Goal: Task Accomplishment & Management: Use online tool/utility

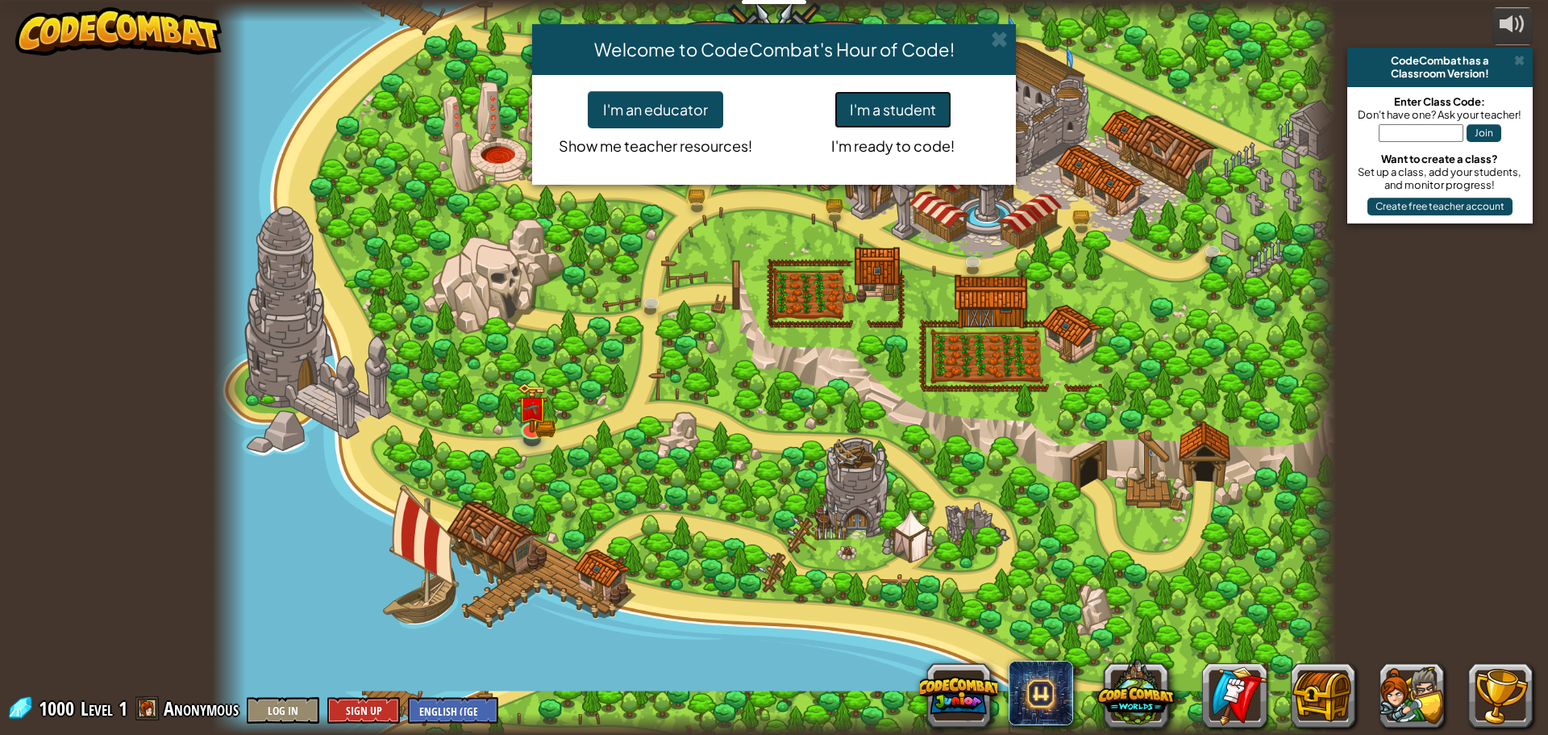
click at [873, 110] on button "I'm a student" at bounding box center [893, 109] width 117 height 37
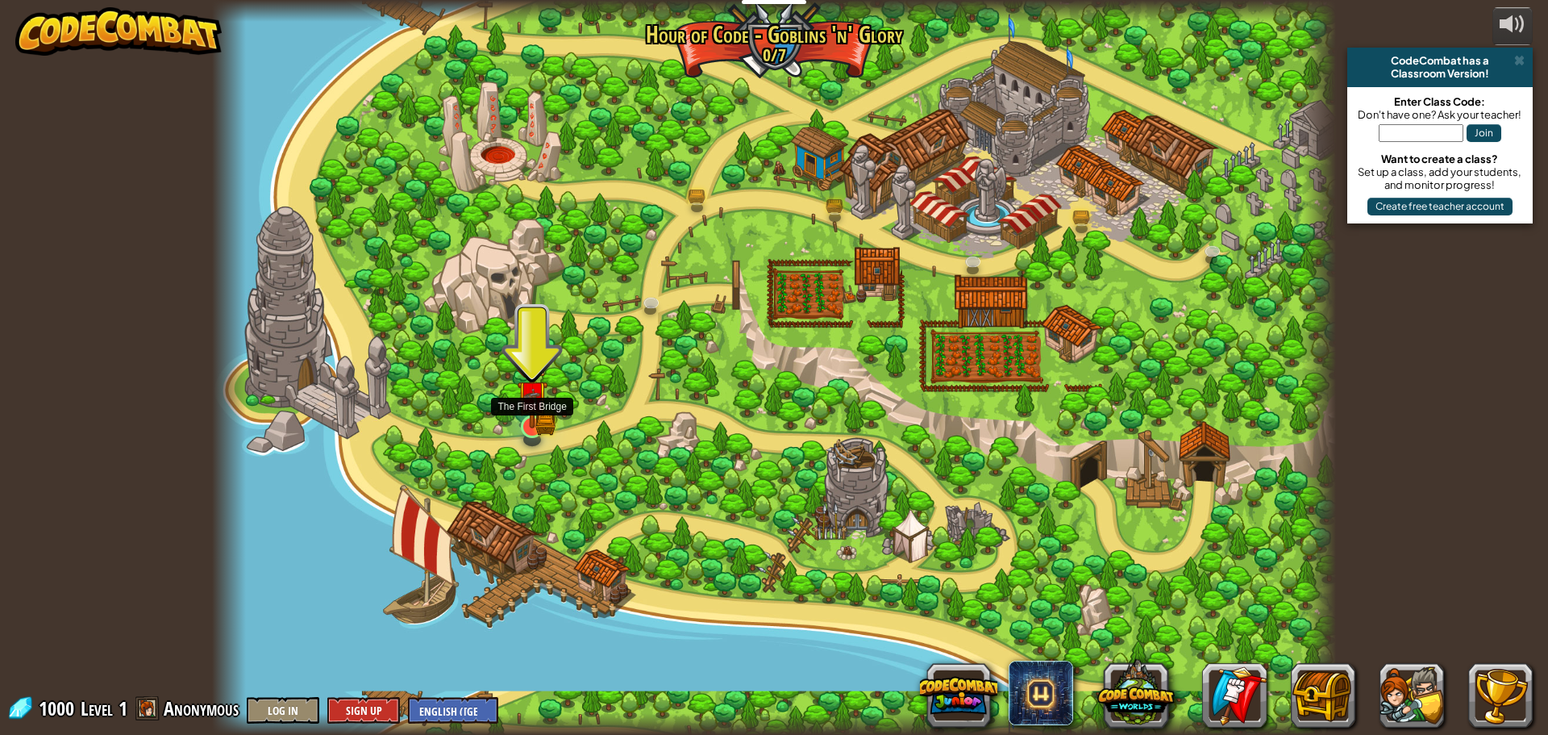
click at [523, 411] on img at bounding box center [532, 396] width 30 height 66
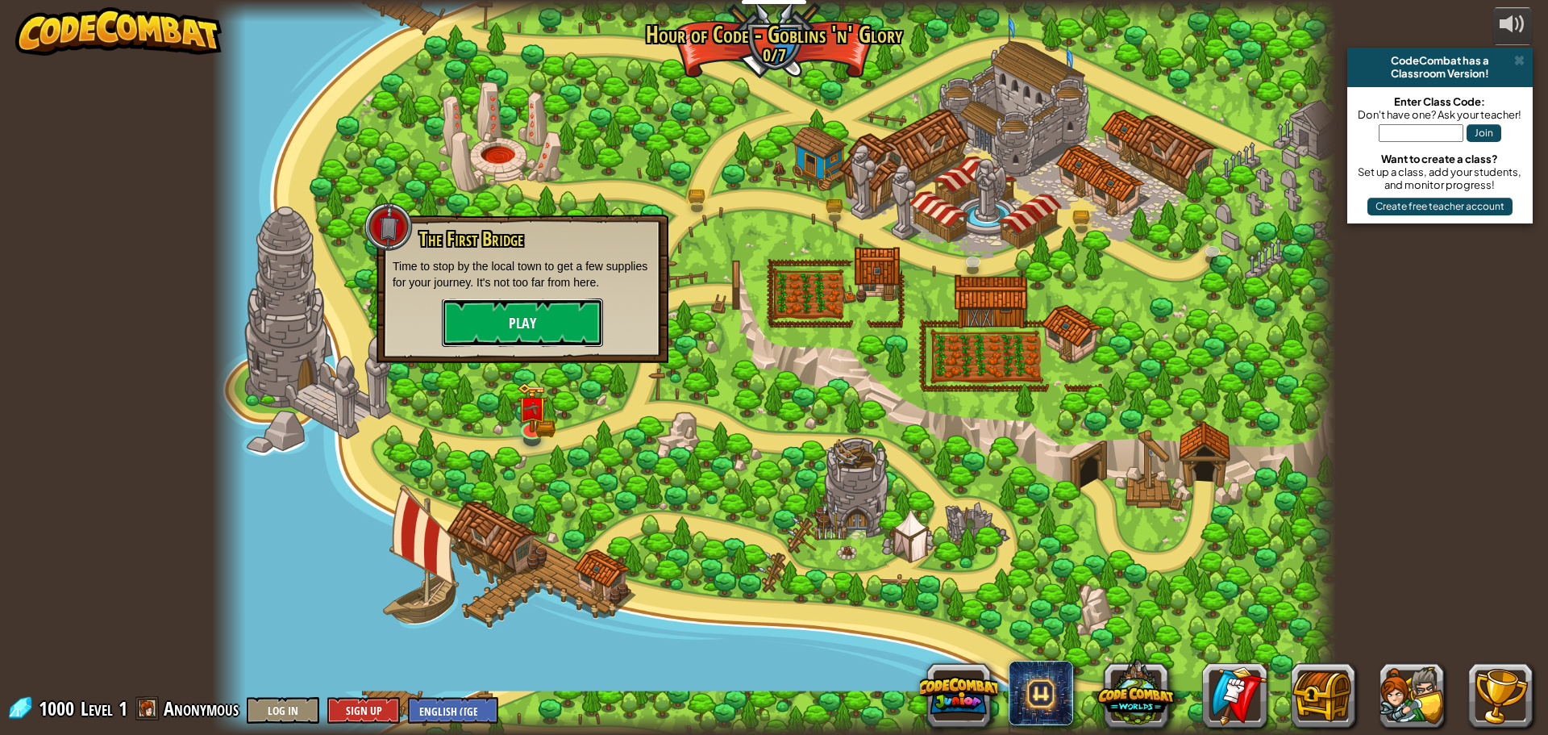
click at [530, 335] on button "Play" at bounding box center [522, 322] width 161 height 48
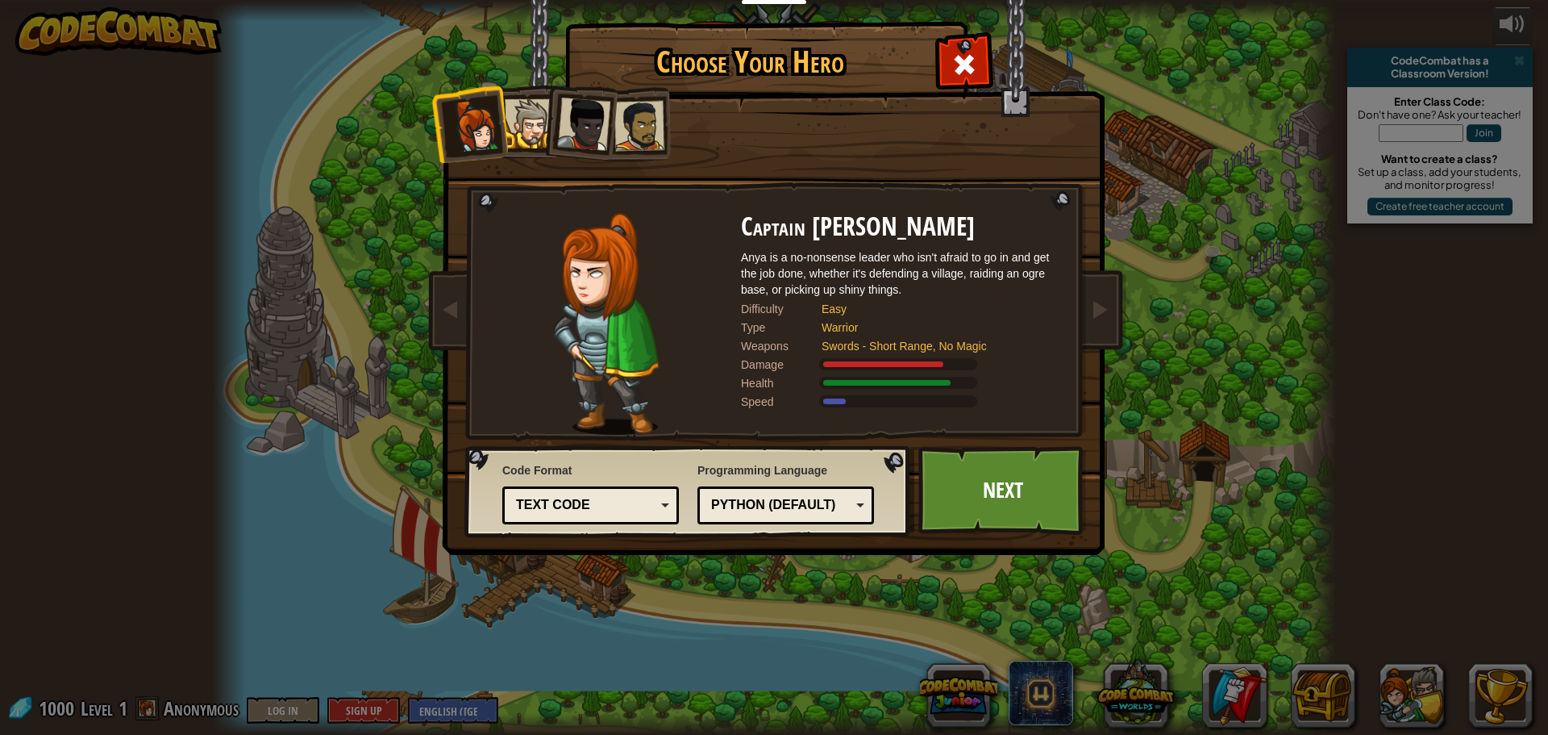
click at [593, 506] on div "Text code" at bounding box center [586, 505] width 140 height 19
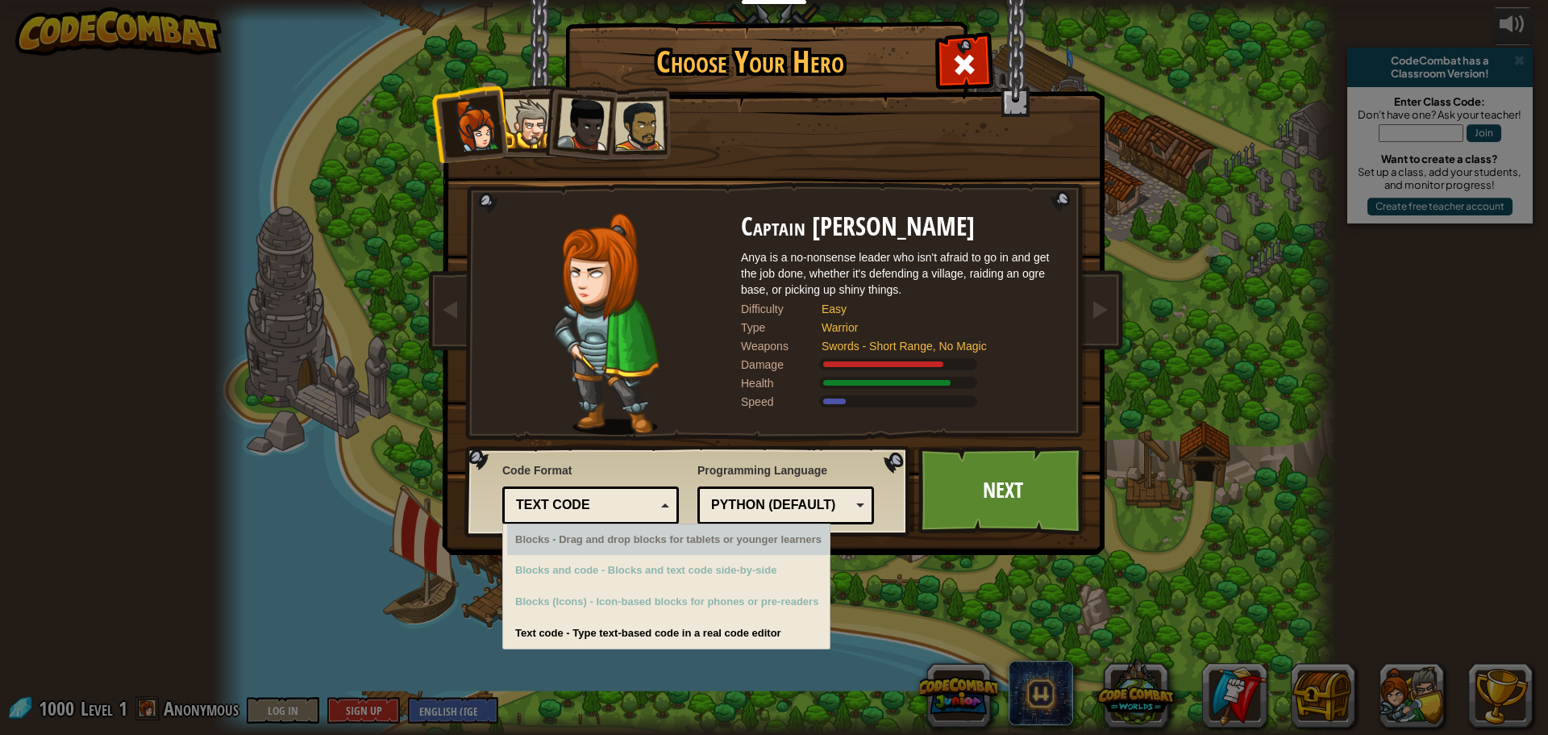
click at [789, 491] on div "Python (Default) JavaScript Lua C++ Java (Experimental) Python (Default)" at bounding box center [786, 505] width 177 height 38
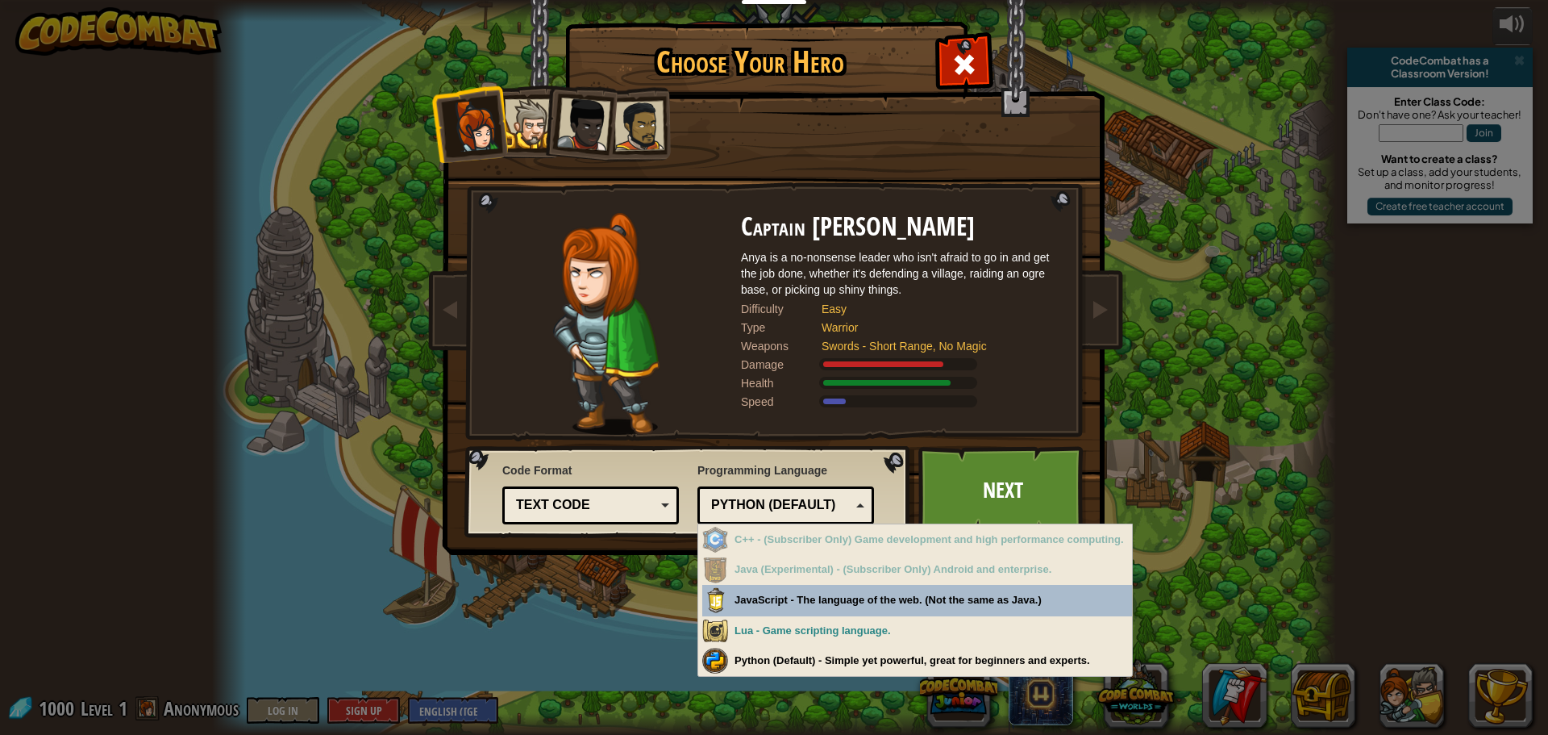
click at [789, 491] on div "Python (Default) JavaScript Lua C++ Java (Experimental) Python (Default)" at bounding box center [786, 505] width 177 height 38
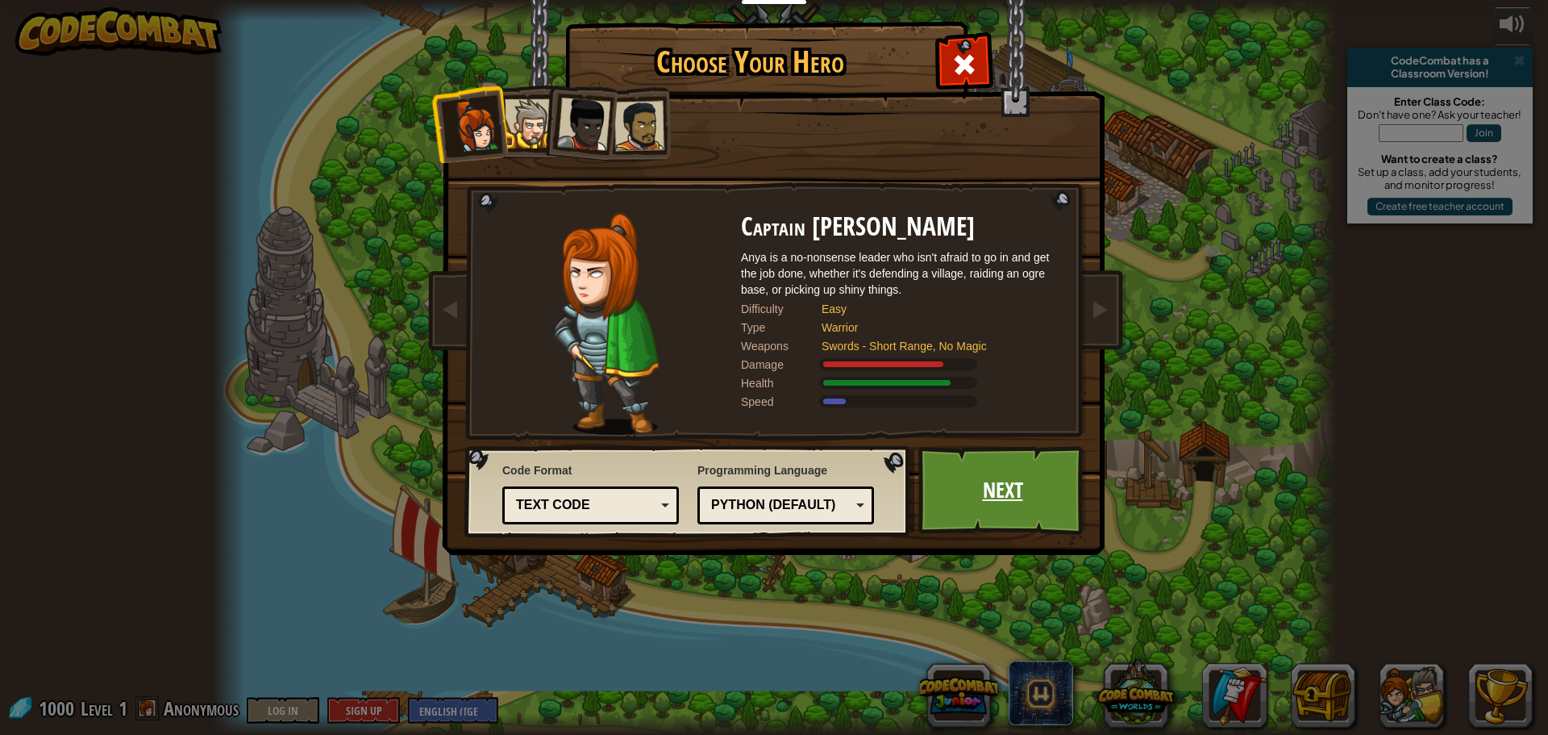
click at [1051, 491] on link "Next" at bounding box center [1003, 490] width 169 height 89
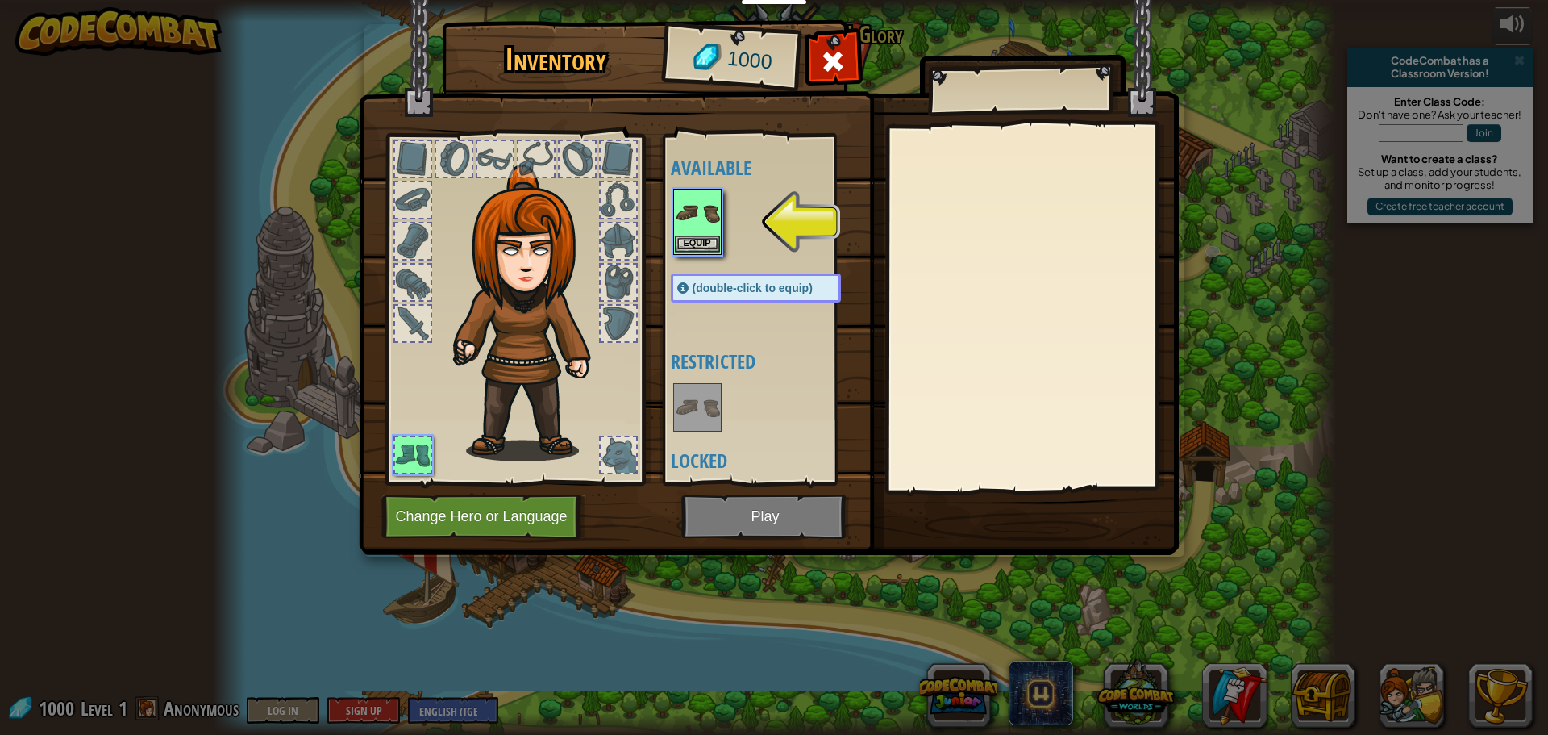
click at [710, 229] on img at bounding box center [697, 212] width 45 height 45
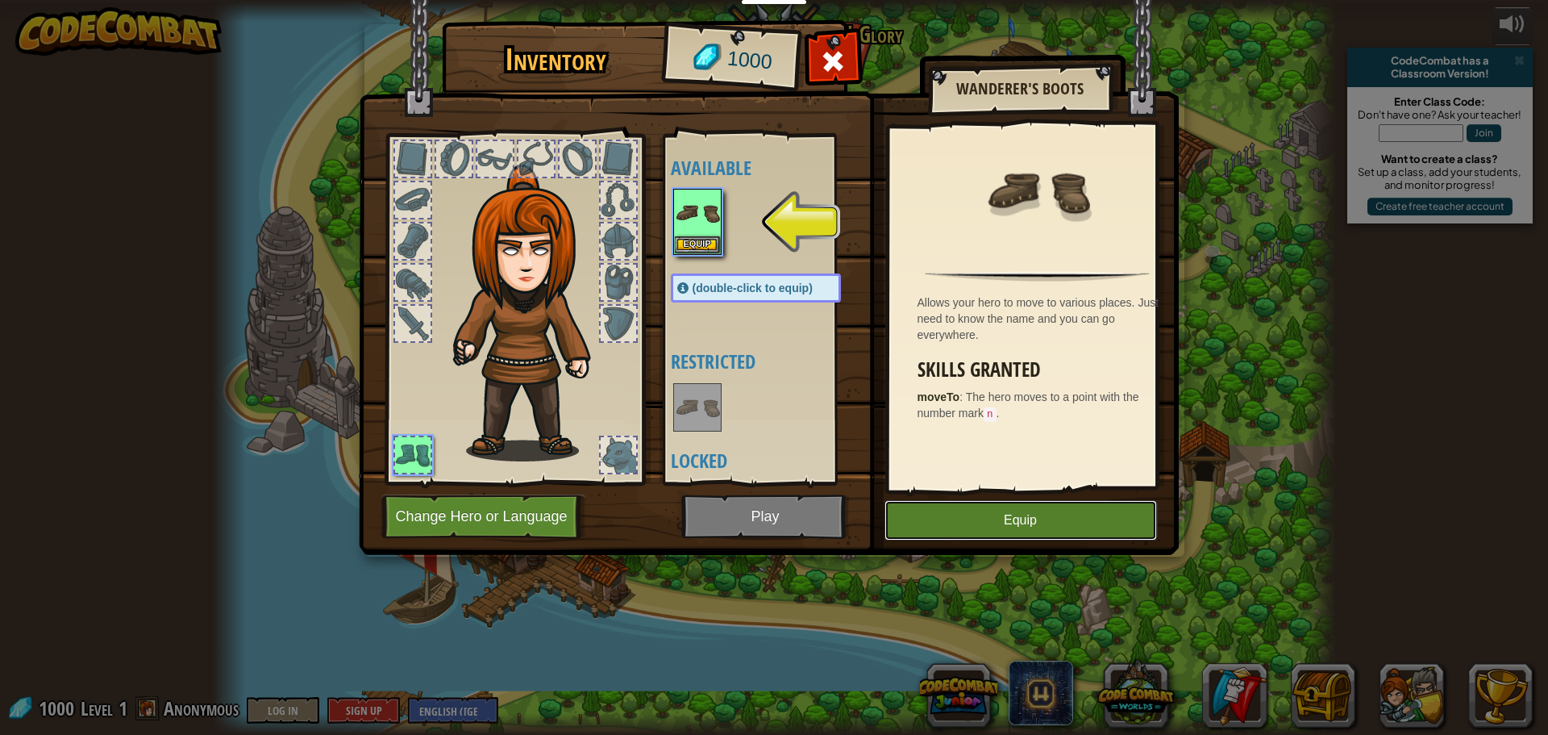
click at [1019, 507] on button "Equip" at bounding box center [1021, 520] width 273 height 40
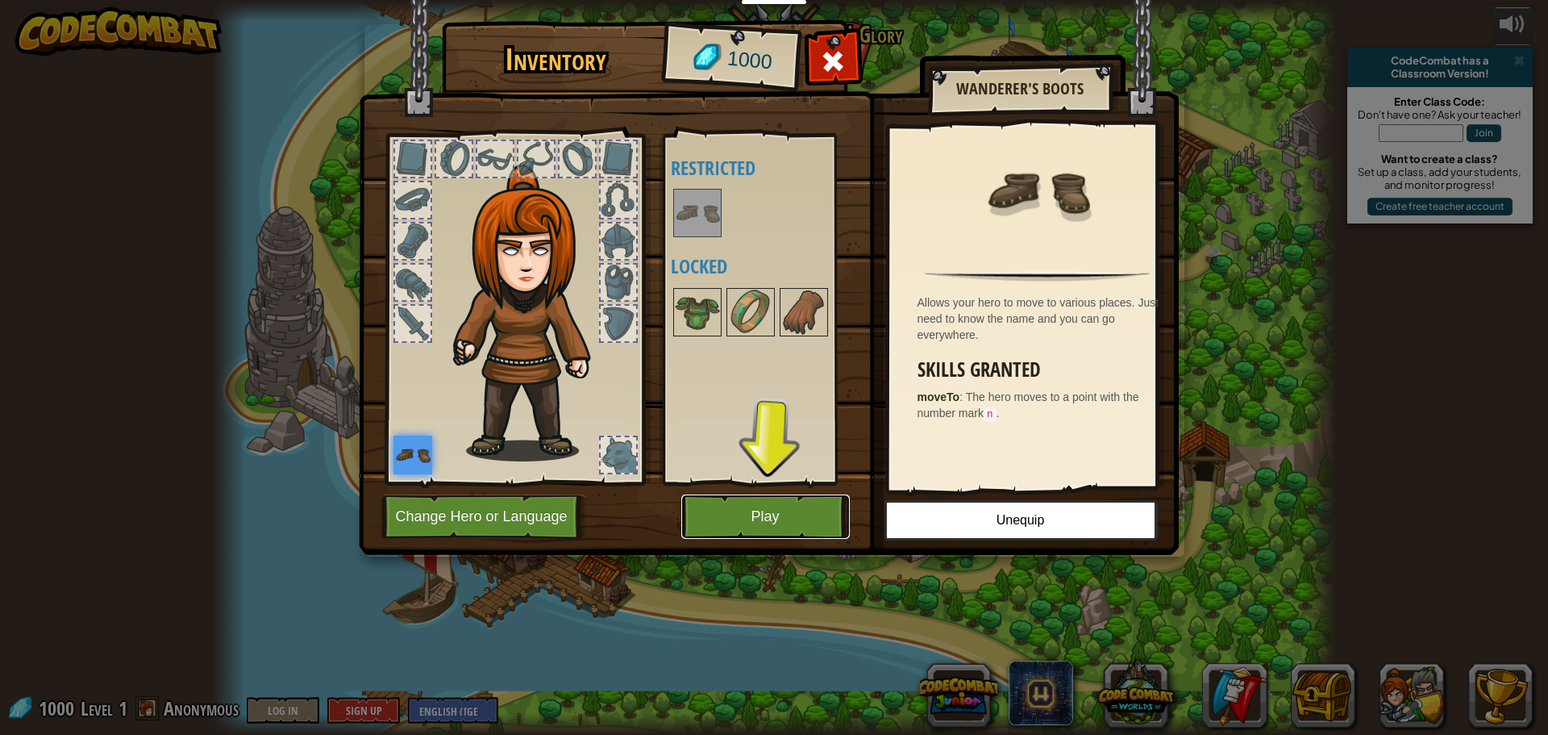
click at [792, 515] on button "Play" at bounding box center [765, 516] width 169 height 44
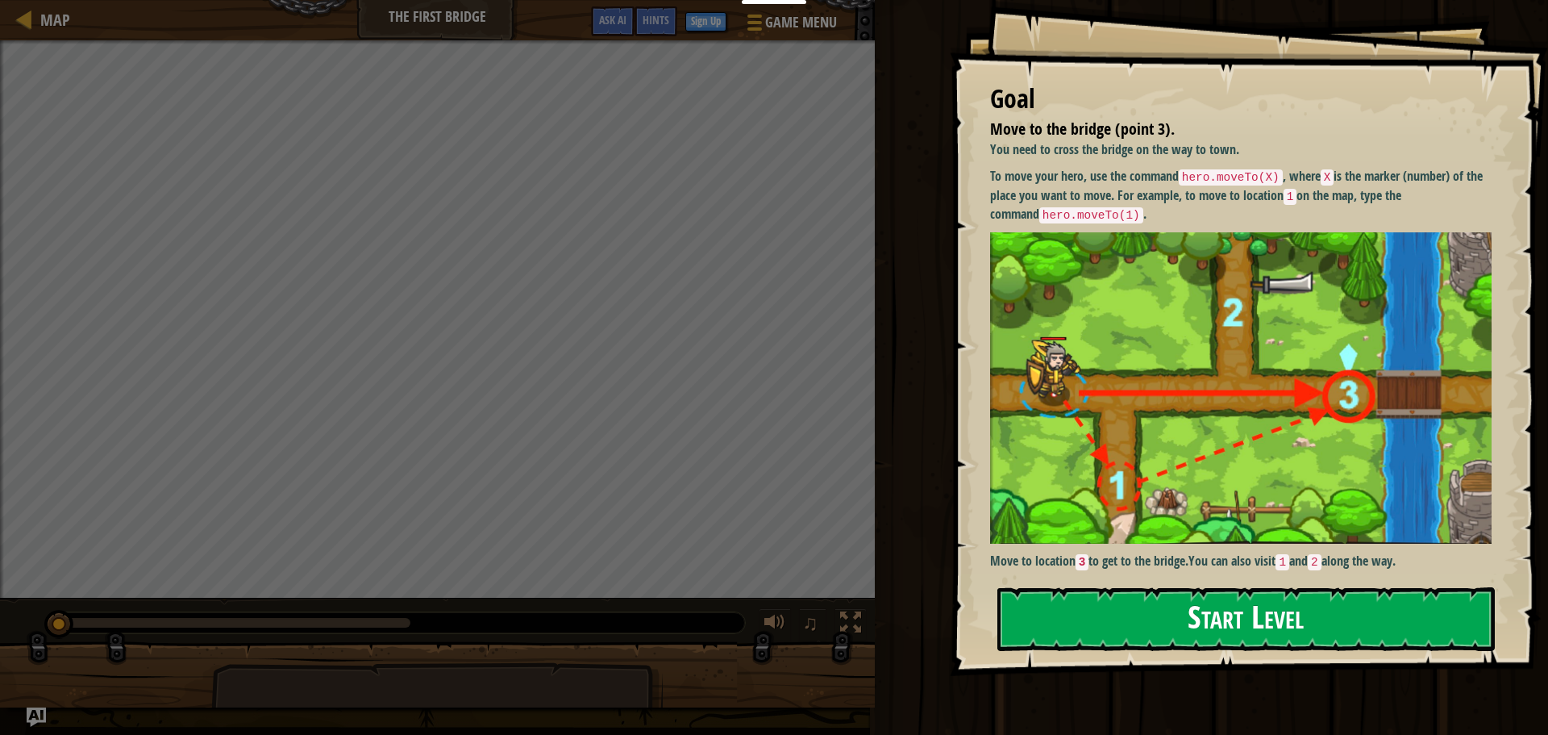
click at [1213, 615] on button "Start Level" at bounding box center [1247, 619] width 498 height 64
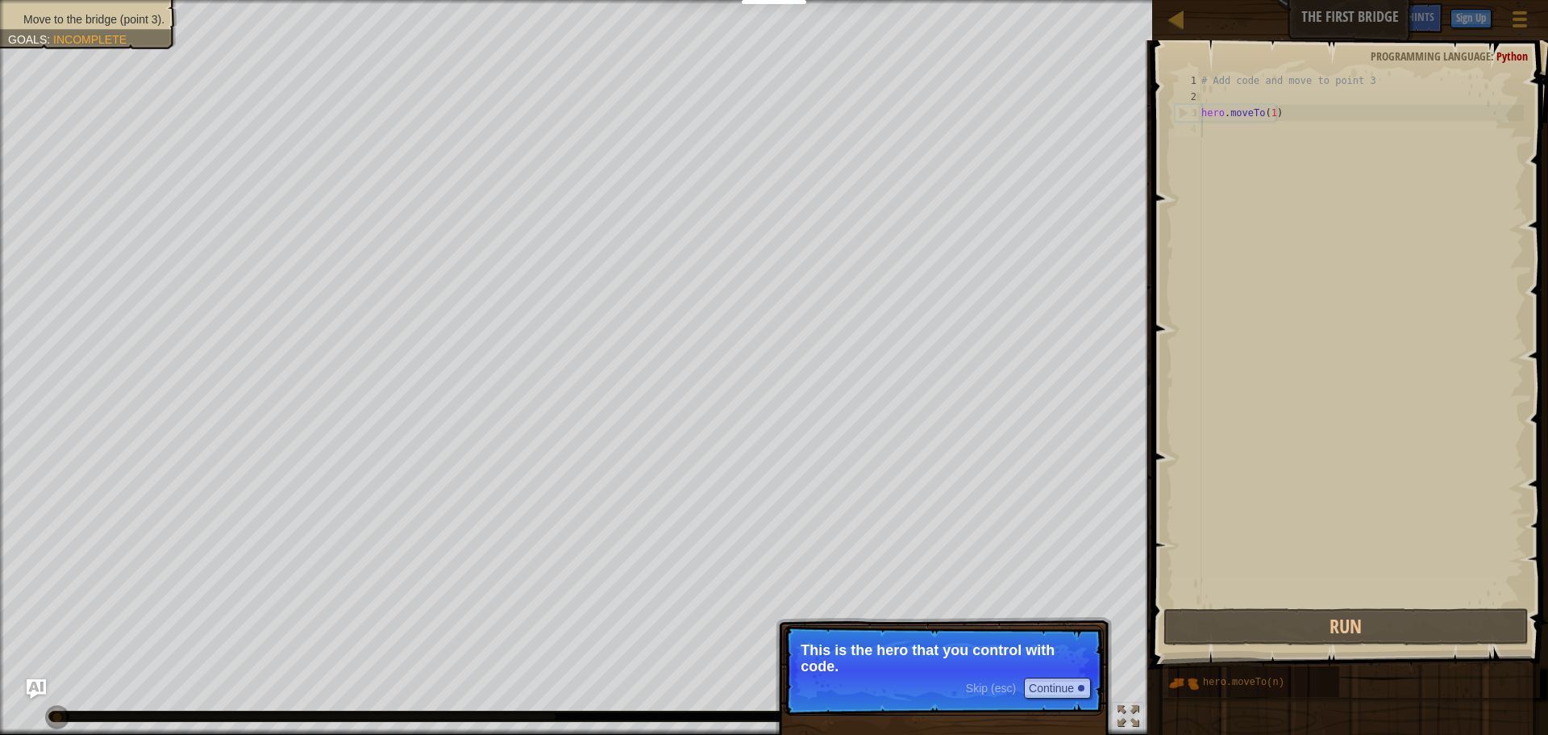
click at [923, 656] on p "This is the hero that you control with code." at bounding box center [944, 658] width 286 height 32
click at [1064, 688] on button "Continue" at bounding box center [1057, 687] width 67 height 21
click at [1066, 689] on button "Continue" at bounding box center [1057, 689] width 67 height 21
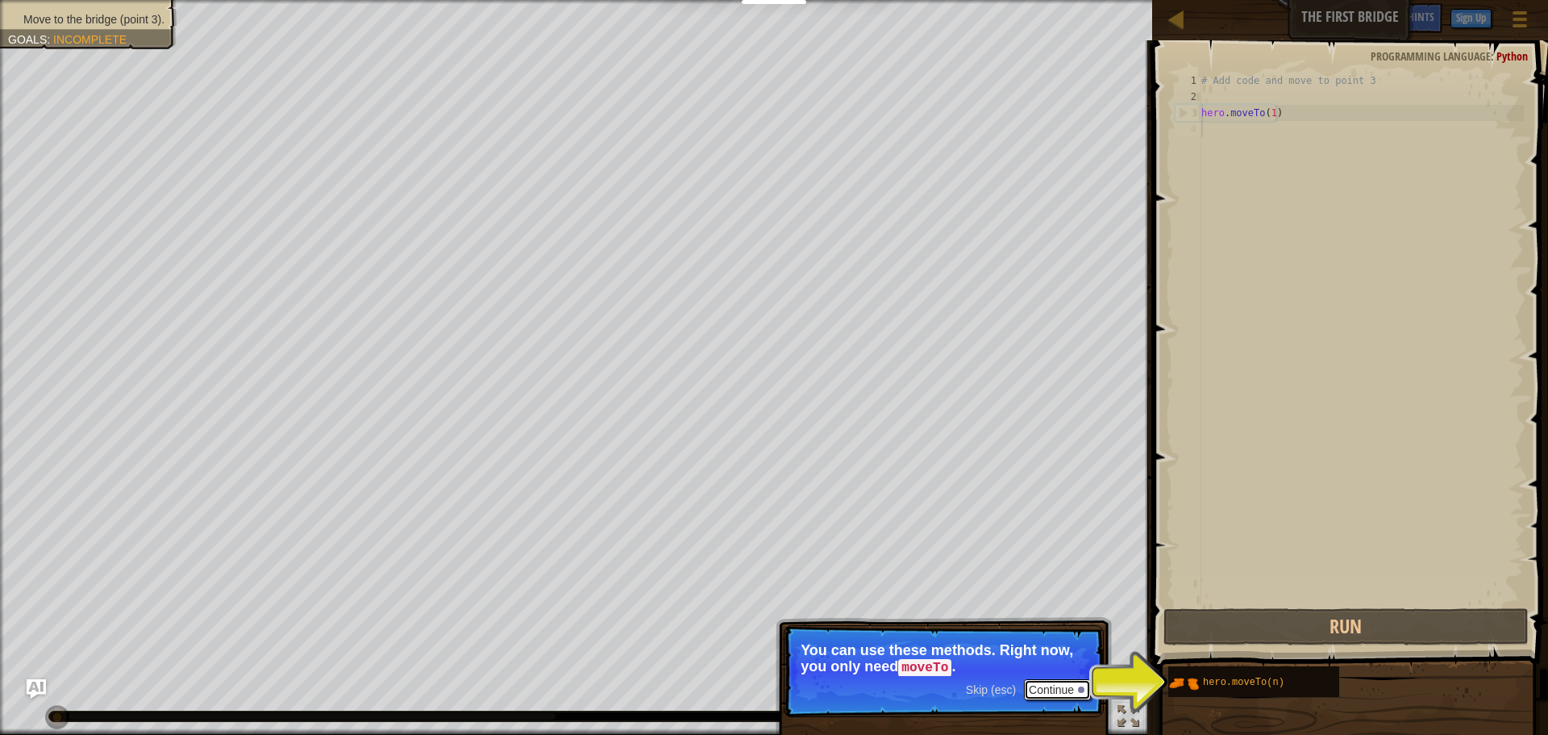
click at [1053, 685] on button "Continue" at bounding box center [1057, 689] width 67 height 21
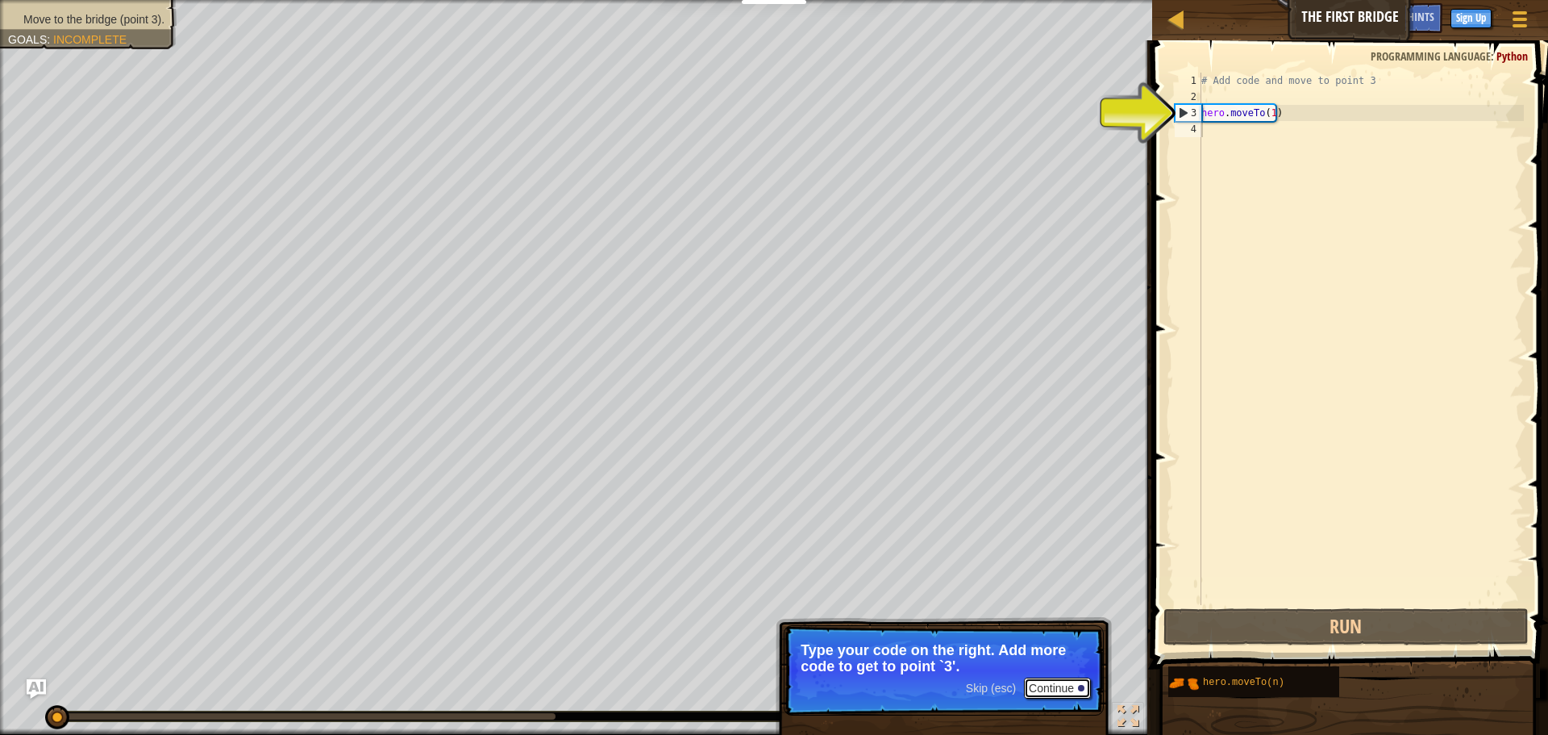
click at [1053, 687] on button "Continue" at bounding box center [1057, 687] width 67 height 21
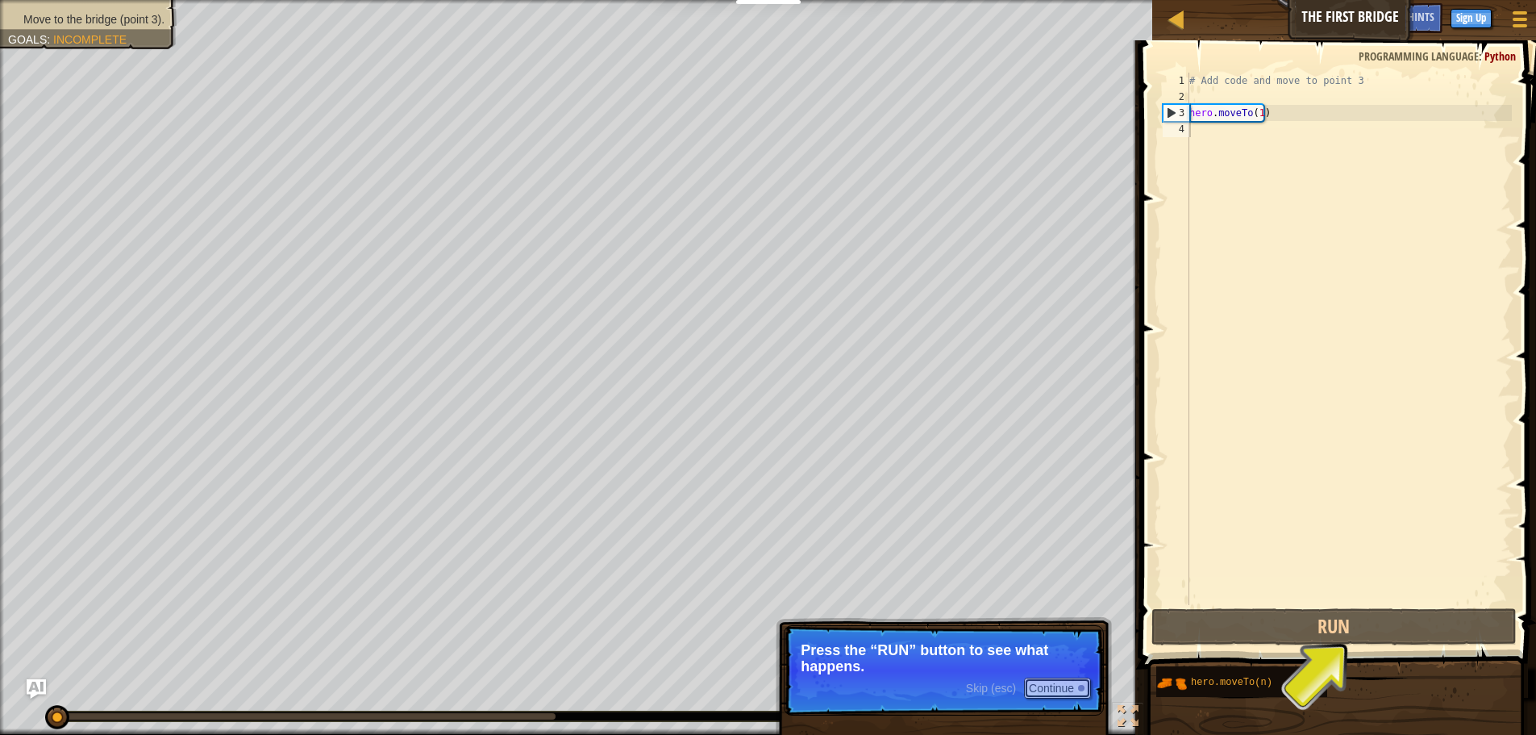
click at [1053, 687] on button "Continue" at bounding box center [1057, 687] width 67 height 21
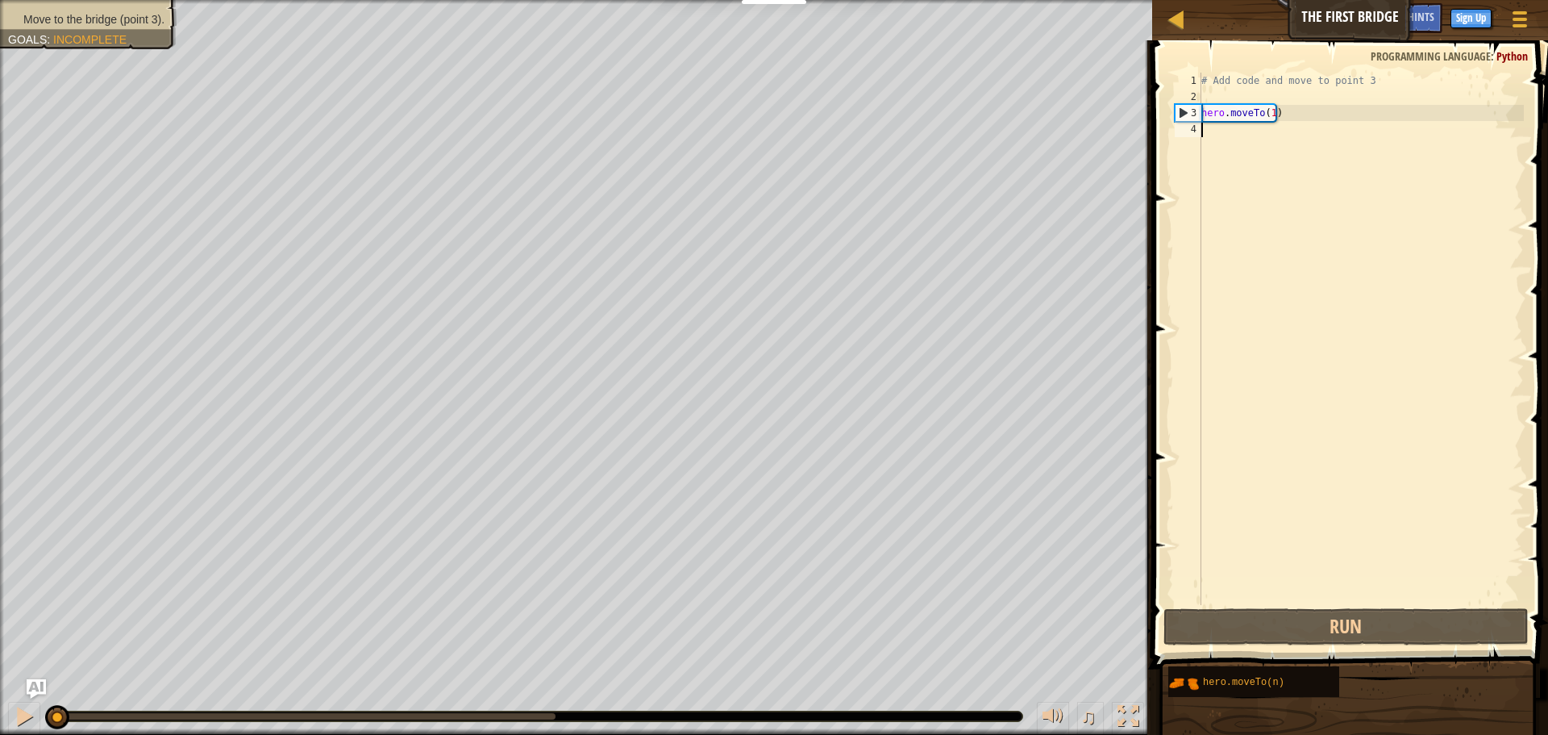
drag, startPoint x: 1268, startPoint y: 114, endPoint x: 1287, endPoint y: 106, distance: 21.0
click at [1271, 114] on div "# Add code and move to point 3 hero . moveTo ( 1 )" at bounding box center [1361, 355] width 326 height 565
click at [1267, 113] on div "# Add code and move to point 3 hero . moveTo ( 1 )" at bounding box center [1361, 339] width 326 height 532
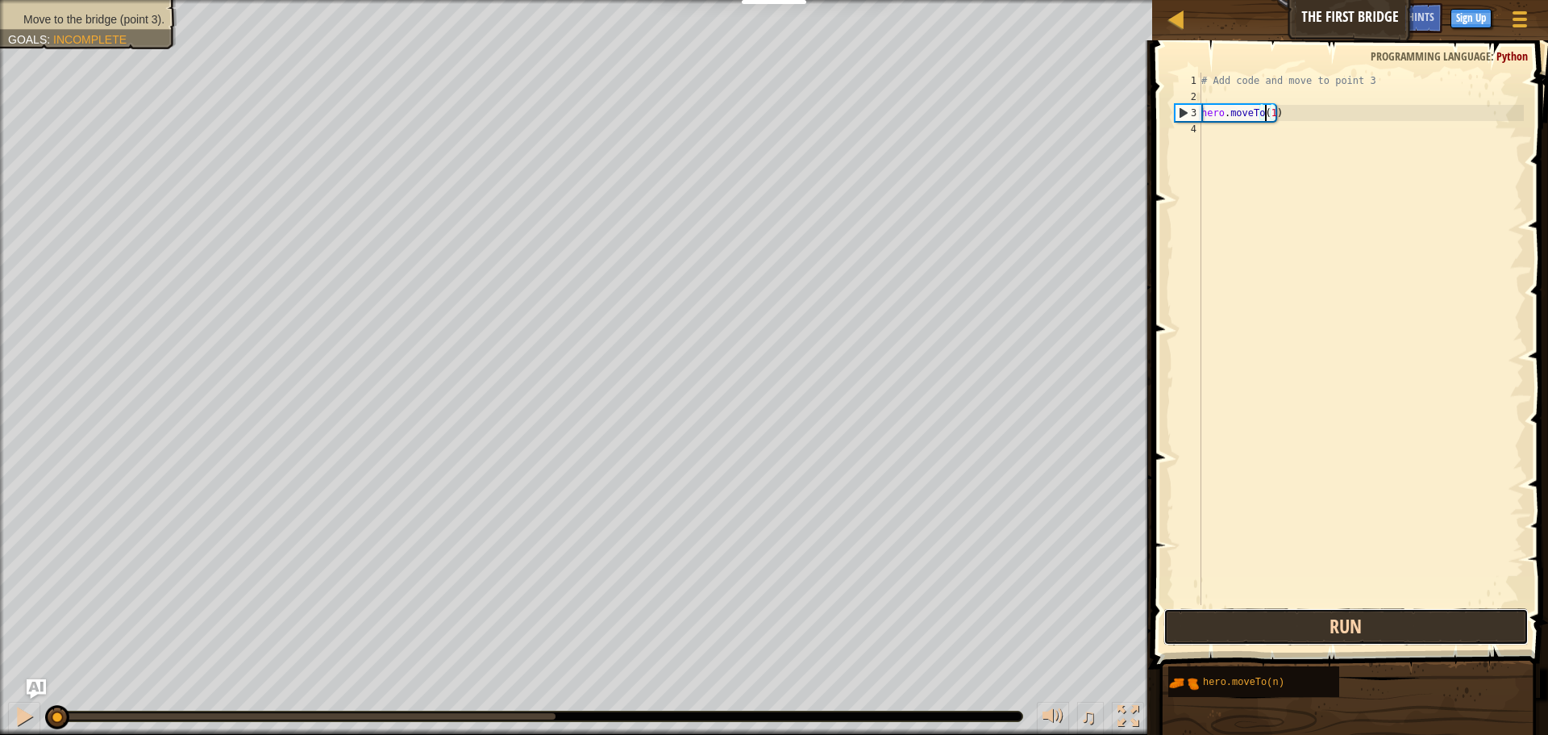
click at [1306, 627] on button "Run" at bounding box center [1346, 626] width 365 height 37
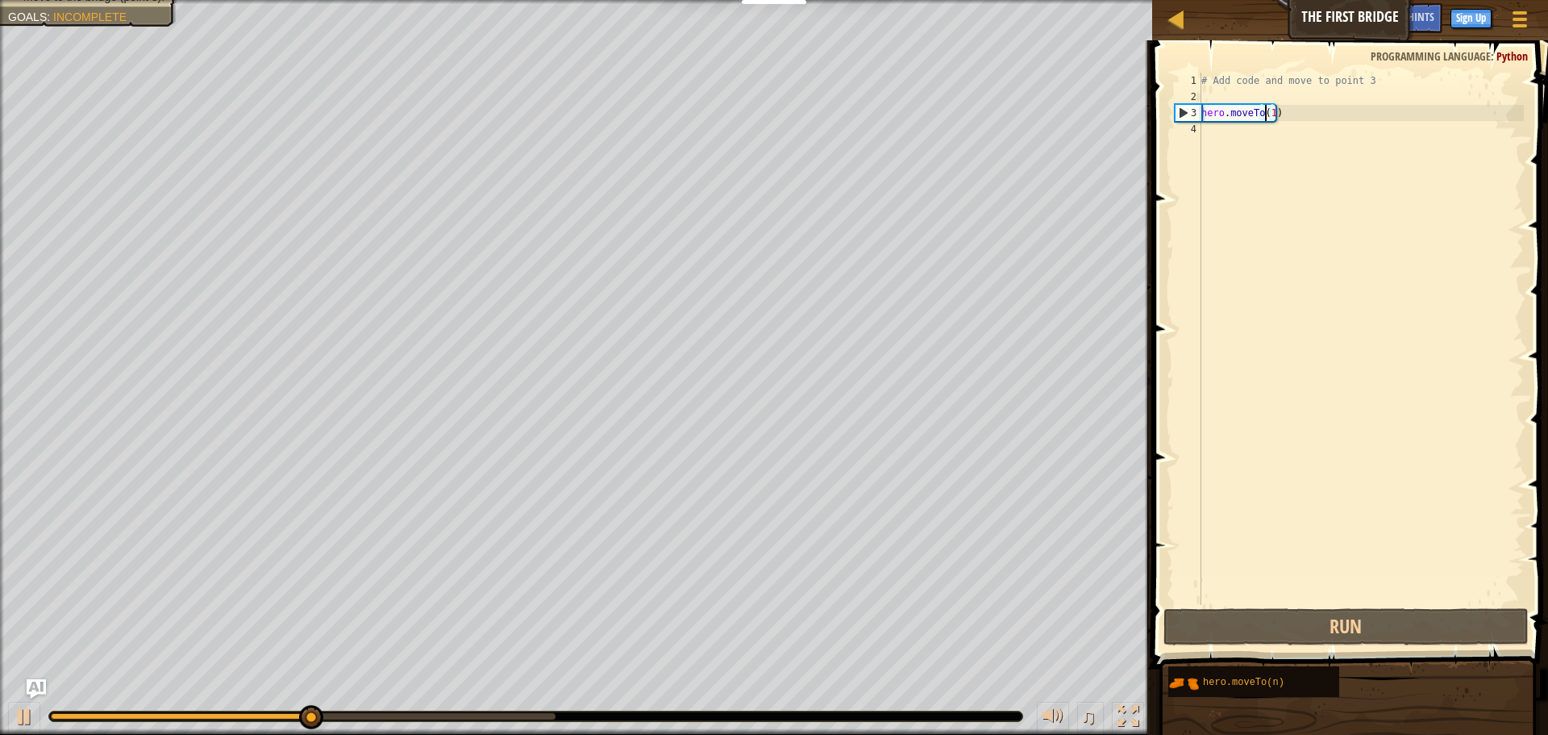
click at [1272, 117] on div "# Add code and move to point 3 hero . moveTo ( 1 )" at bounding box center [1361, 355] width 326 height 565
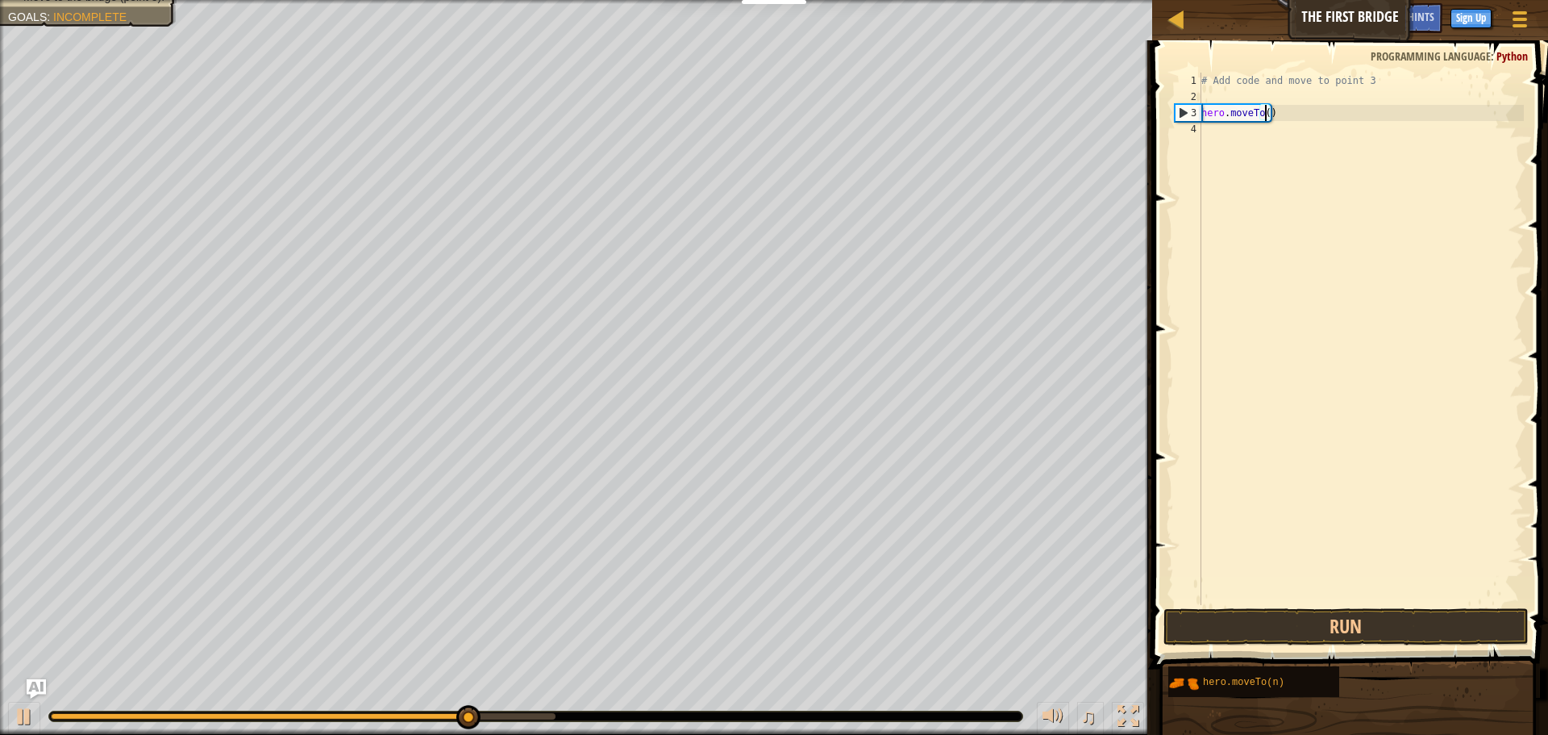
scroll to position [7, 6]
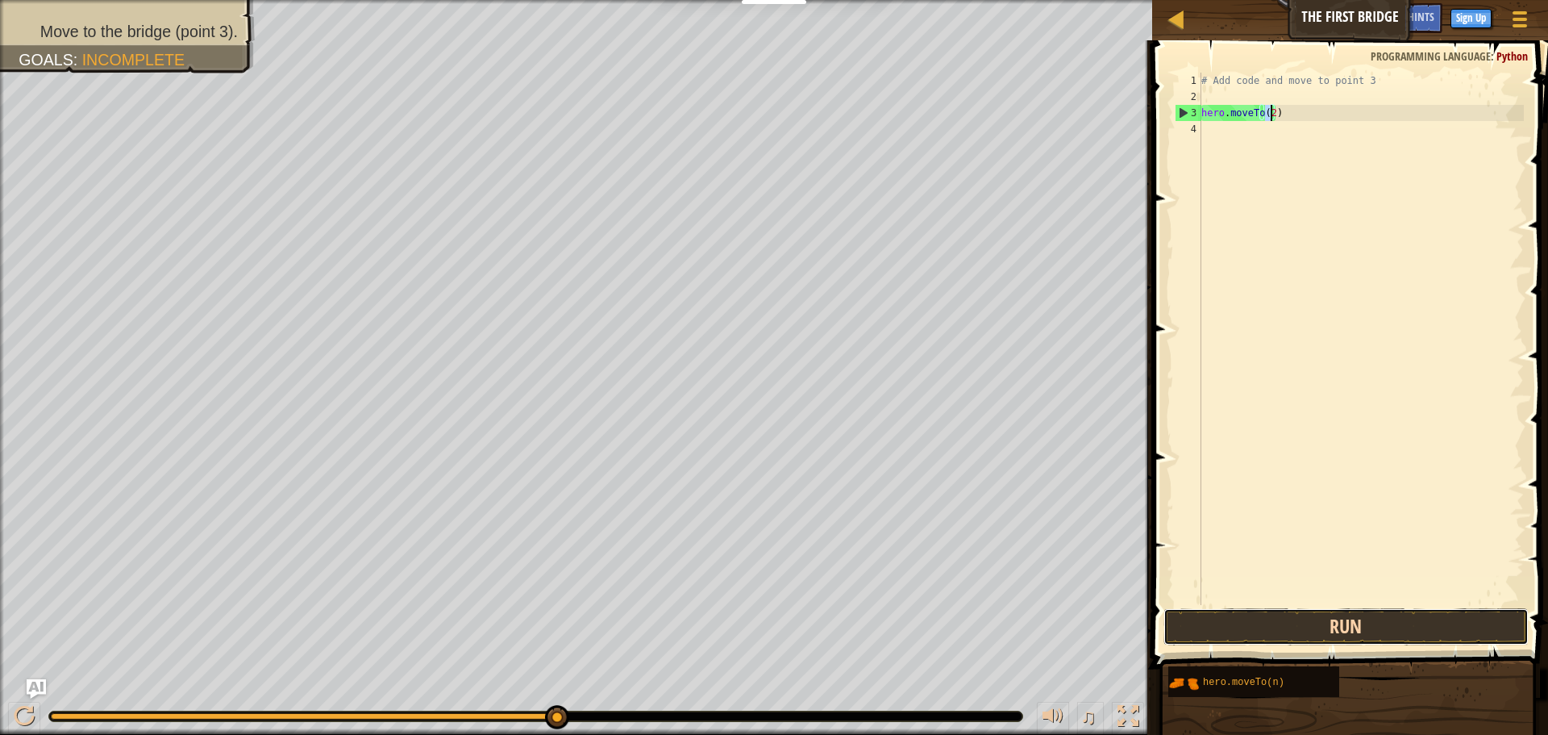
click at [1323, 637] on button "Run" at bounding box center [1346, 626] width 365 height 37
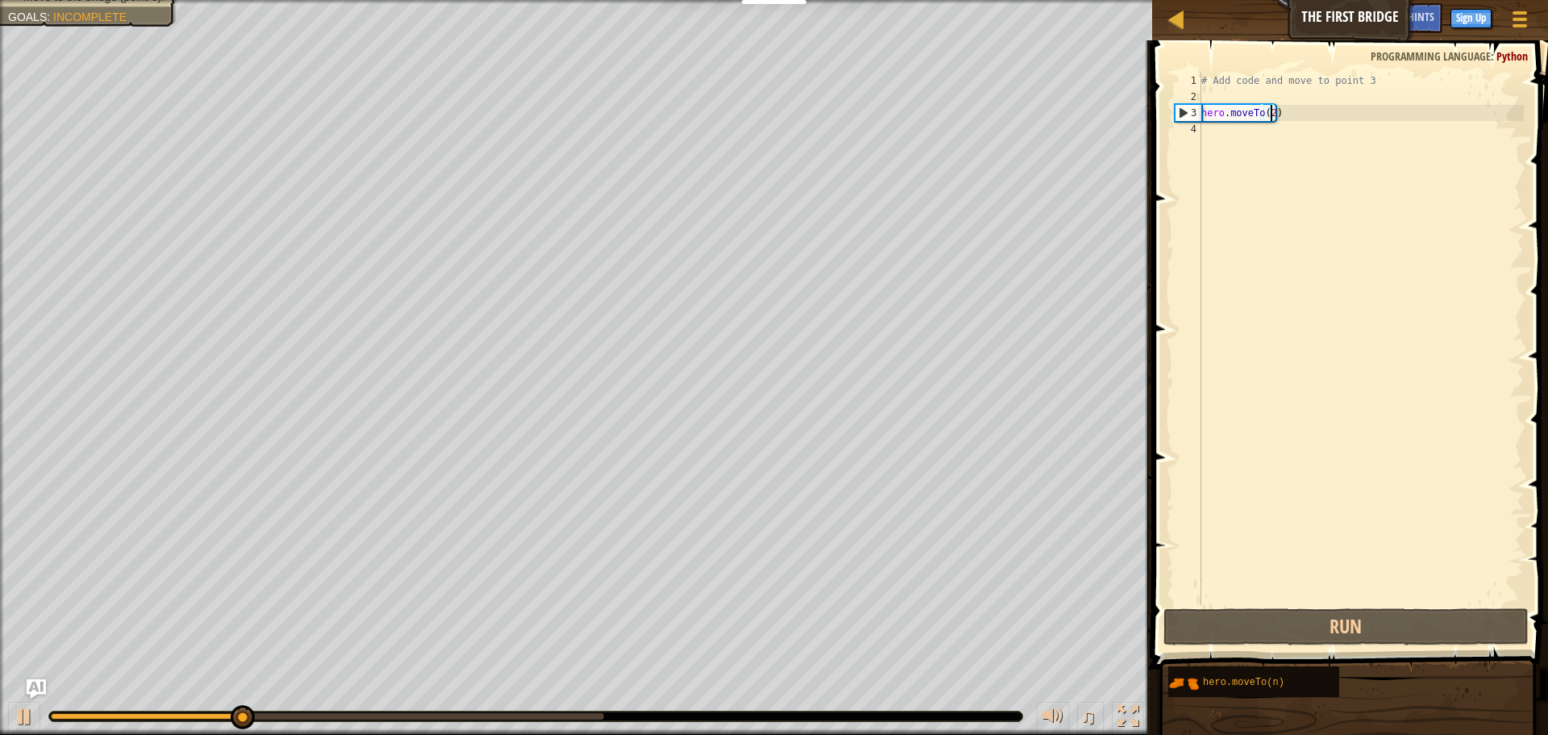
click at [1225, 115] on div "# Add code and move to point 3 hero . moveTo ( 2 )" at bounding box center [1361, 355] width 326 height 565
click at [1223, 115] on div "# Add code and move to point 3 hero . moveTo ( 2 )" at bounding box center [1361, 355] width 326 height 565
click at [1223, 115] on div "# Add code and move to point 3 hero . moveTo ( 2 )" at bounding box center [1361, 339] width 326 height 532
click at [1236, 115] on div "# Add code and move to point 3 hero . moveTo ( 2 )" at bounding box center [1361, 355] width 326 height 565
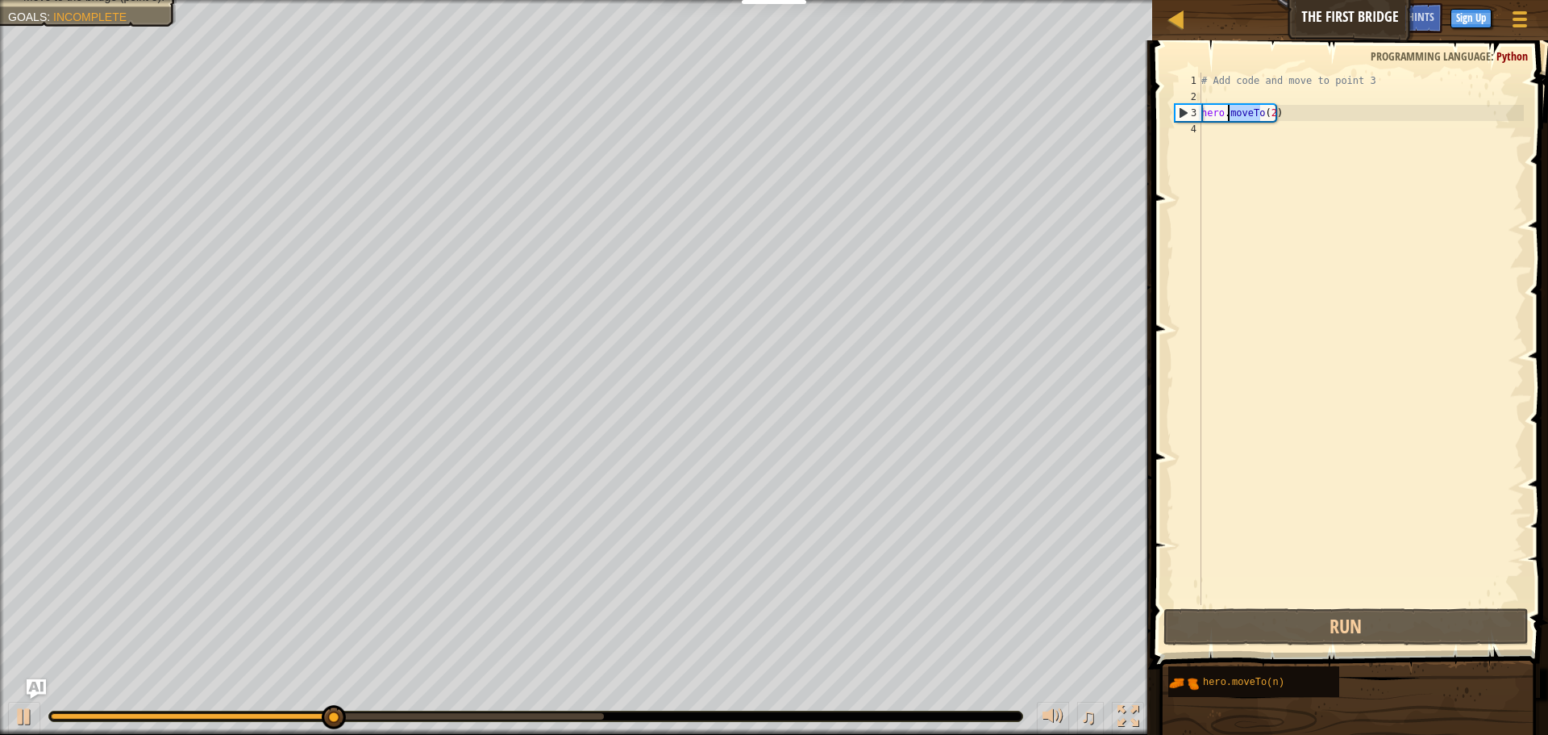
click at [1236, 115] on div "# Add code and move to point 3 hero . moveTo ( 2 )" at bounding box center [1361, 355] width 326 height 565
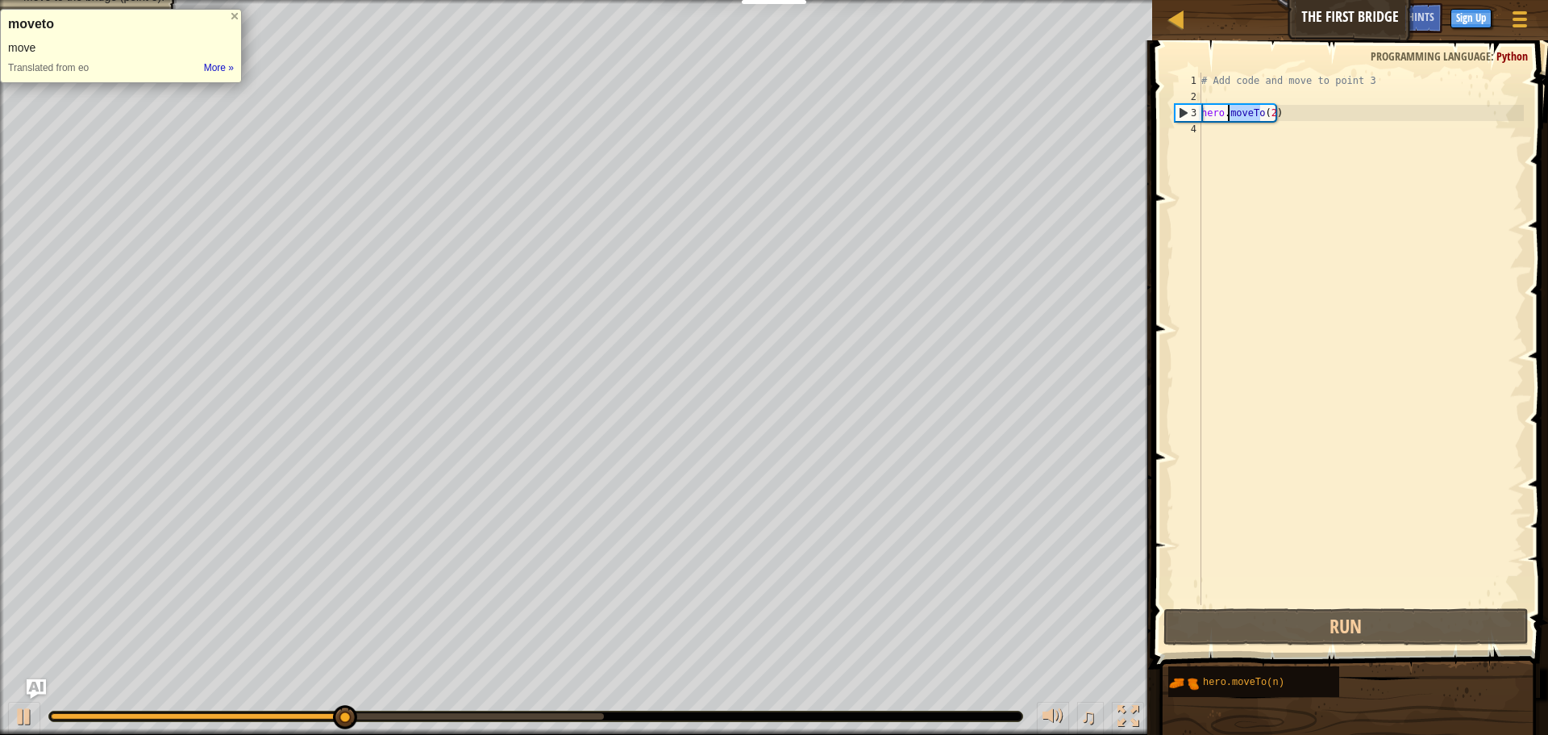
click at [1236, 115] on div "# Add code and move to point 3 hero . moveTo ( 2 )" at bounding box center [1361, 355] width 326 height 565
type textarea "hero.moveTo(2)"
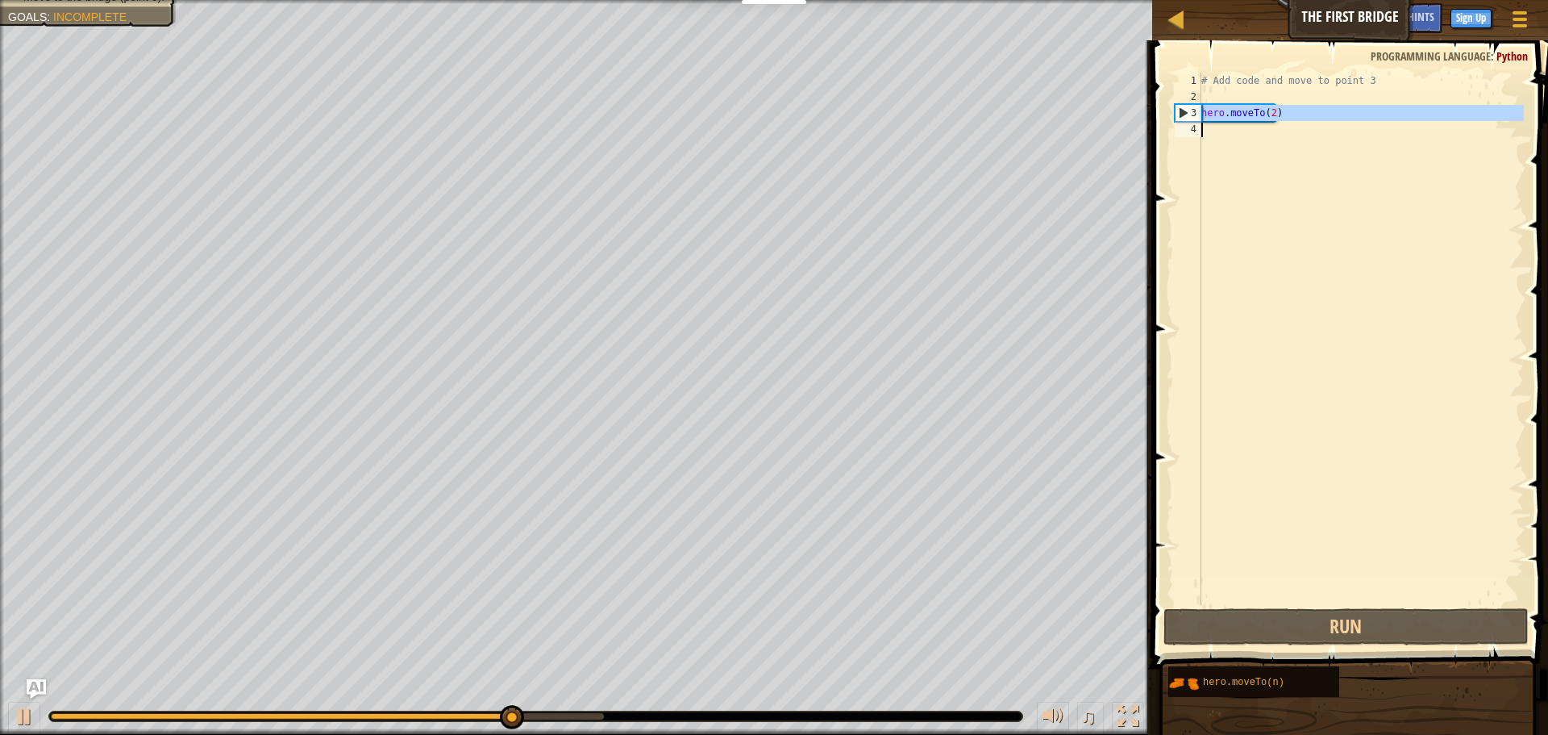
click at [1223, 137] on div "# Add code and move to point 3 hero . moveTo ( 2 )" at bounding box center [1361, 339] width 326 height 532
click at [1223, 137] on div "# Add code and move to point 3 hero . moveTo ( 2 )" at bounding box center [1361, 355] width 326 height 565
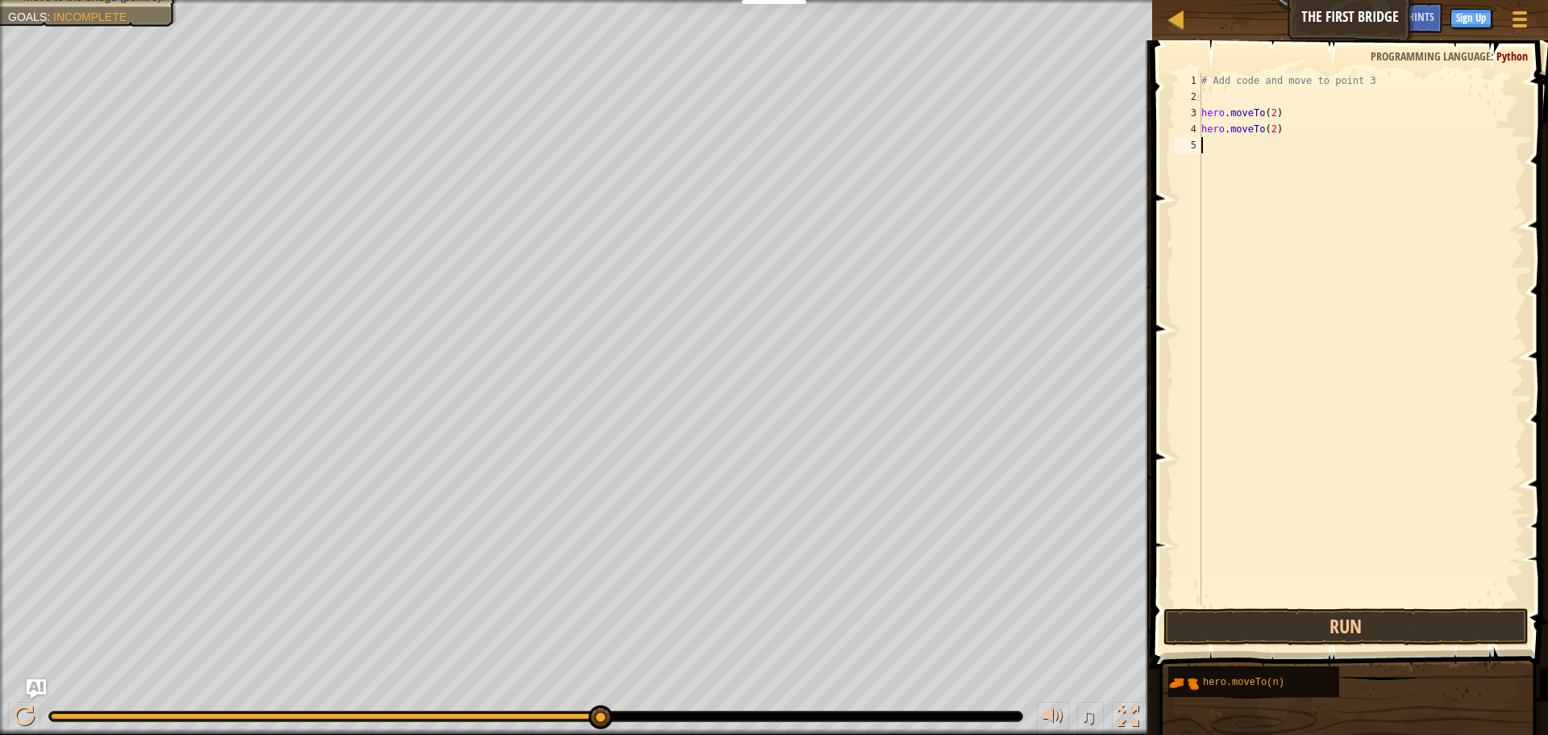
paste textarea "hero.moveTo(2)"
click at [1268, 112] on div "# Add code and move to point 3 hero . moveTo ( 2 ) hero . moveTo ( 2 ) hero . m…" at bounding box center [1361, 355] width 326 height 565
click at [1269, 112] on div "# Add code and move to point 3 hero . moveTo ( 2 ) hero . moveTo ( 2 ) hero . m…" at bounding box center [1361, 355] width 326 height 565
type textarea "hero.moveTo(1)"
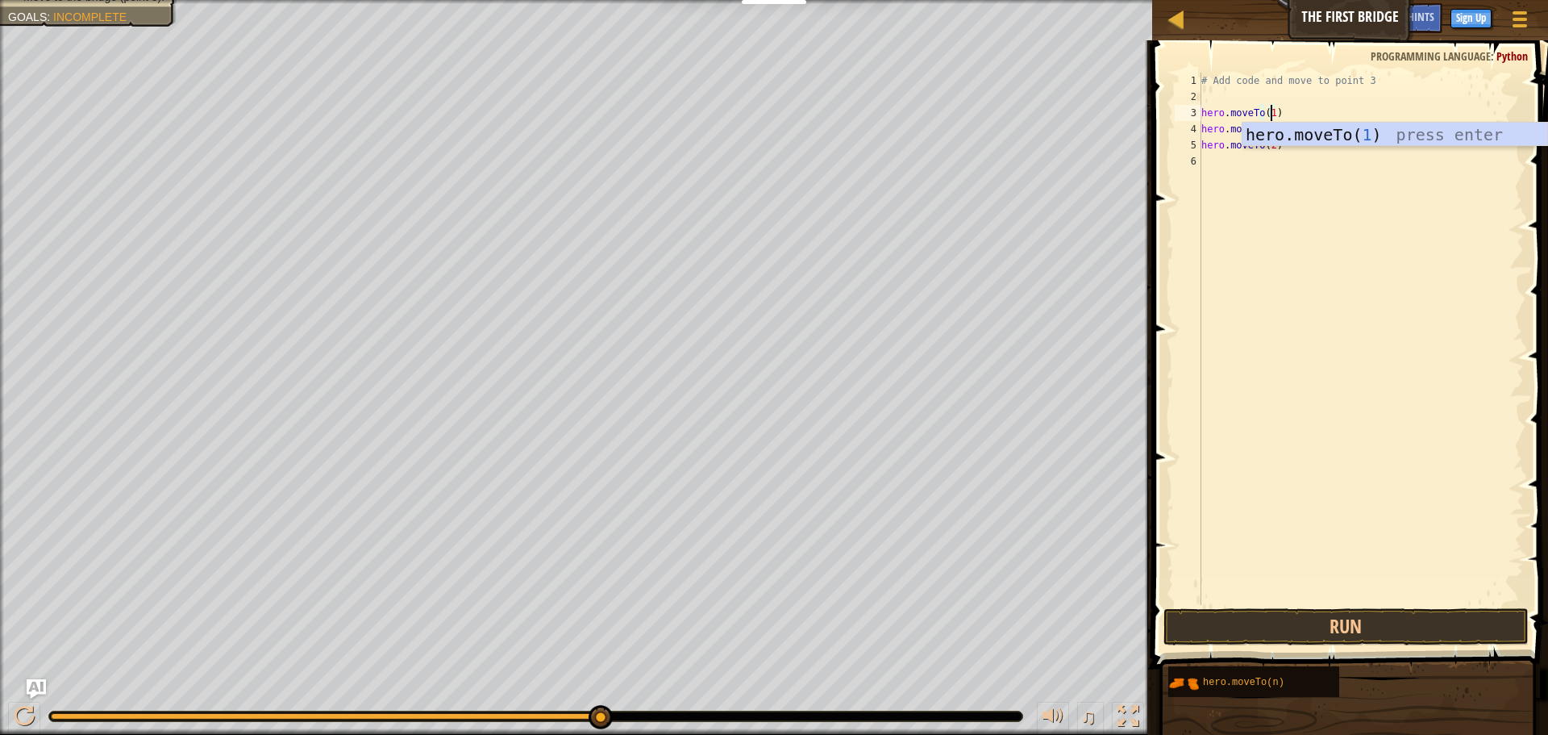
click at [1286, 176] on div "# Add code and move to point 3 hero . moveTo ( 1 ) hero . moveTo ( 2 ) hero . m…" at bounding box center [1361, 355] width 326 height 565
click at [1270, 127] on div "# Add code and move to point 3 hero . moveTo ( 1 ) hero . moveTo ( 2 ) hero . m…" at bounding box center [1361, 355] width 326 height 565
type textarea "hero.moveTo(2)"
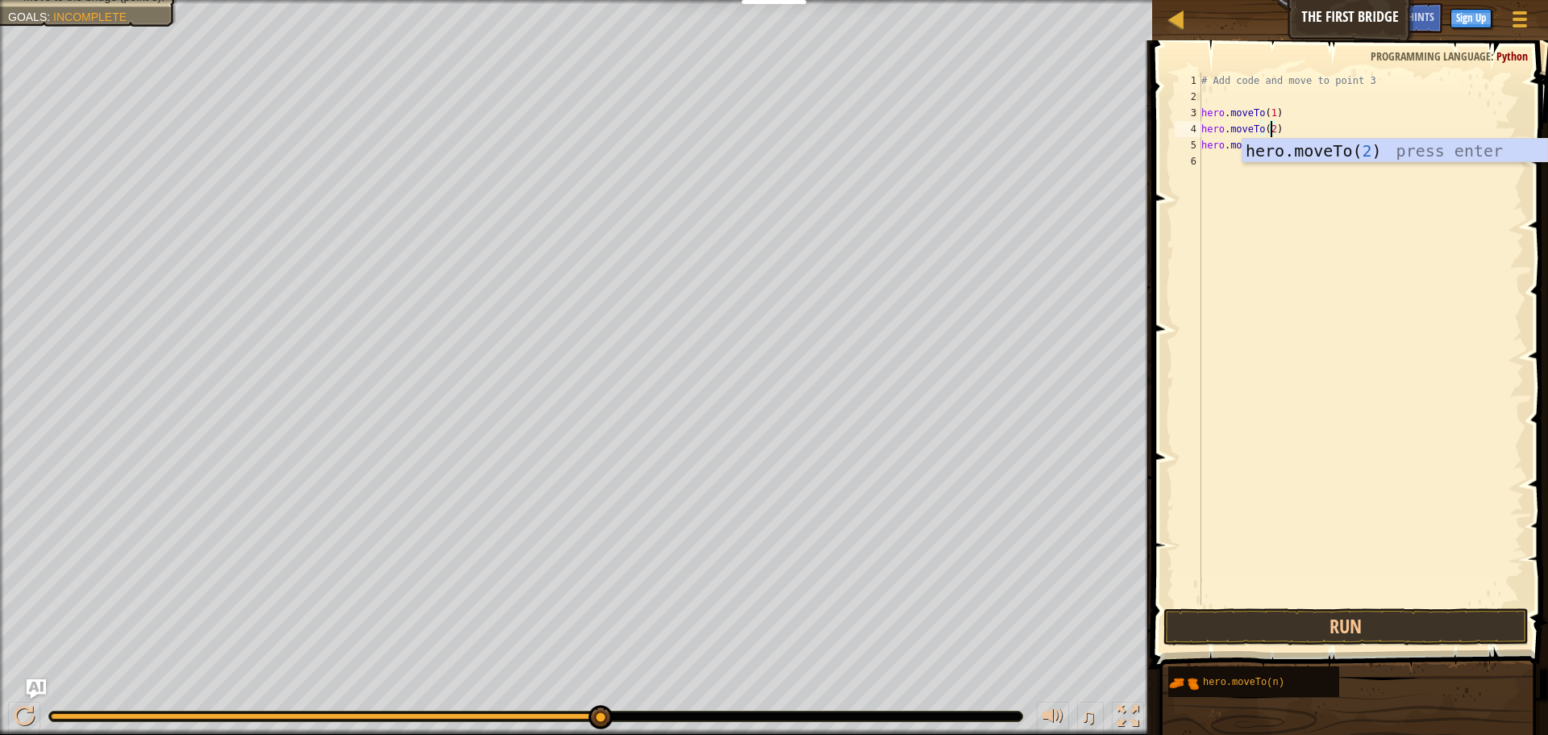
click at [1262, 185] on div "# Add code and move to point 3 hero . moveTo ( 1 ) hero . moveTo ( 2 ) hero . m…" at bounding box center [1361, 355] width 326 height 565
click at [1270, 142] on div "# Add code and move to point 3 hero . moveTo ( 1 ) hero . moveTo ( 2 ) hero . m…" at bounding box center [1361, 355] width 326 height 565
type textarea "hero.moveTo(3)"
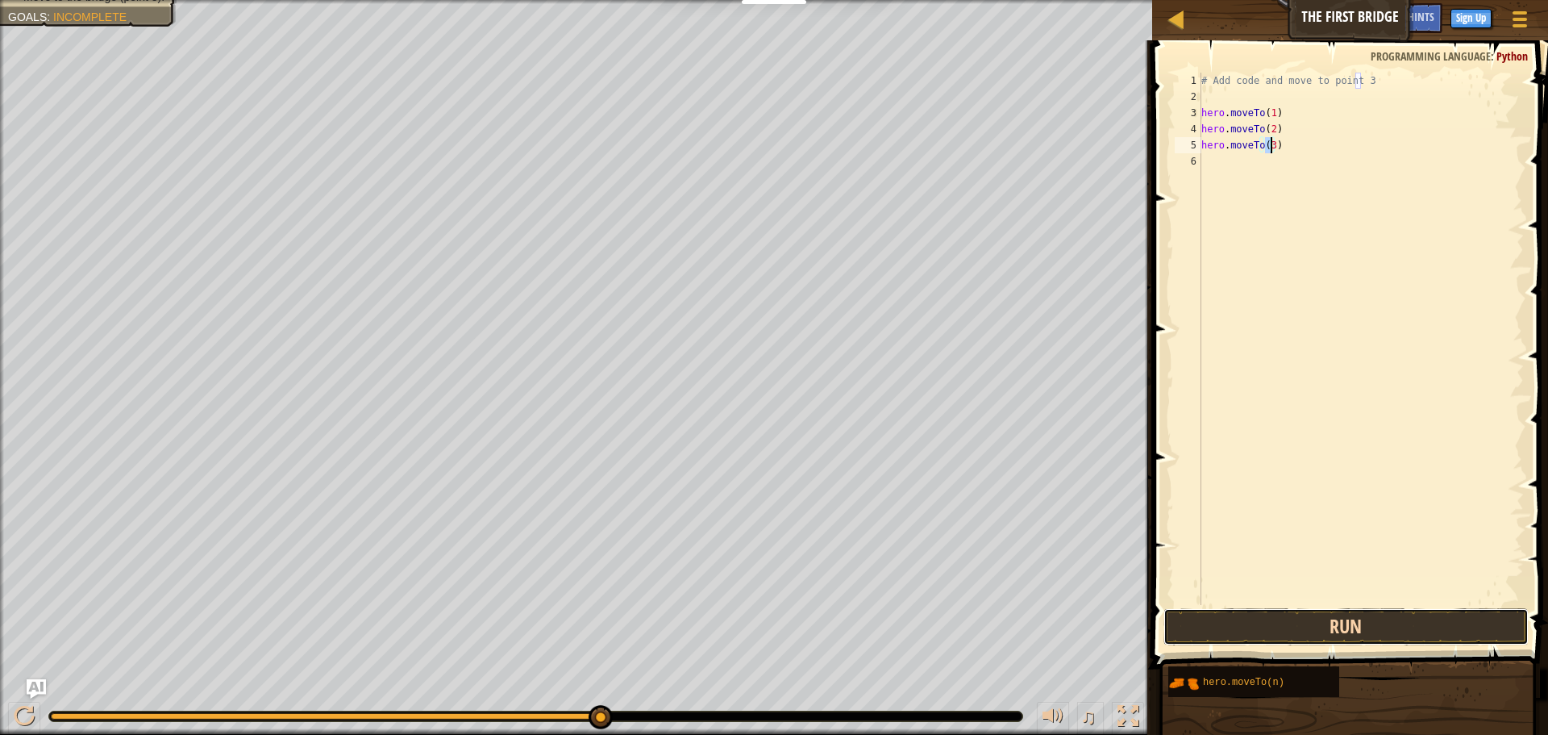
click at [1388, 626] on button "Run" at bounding box center [1346, 626] width 365 height 37
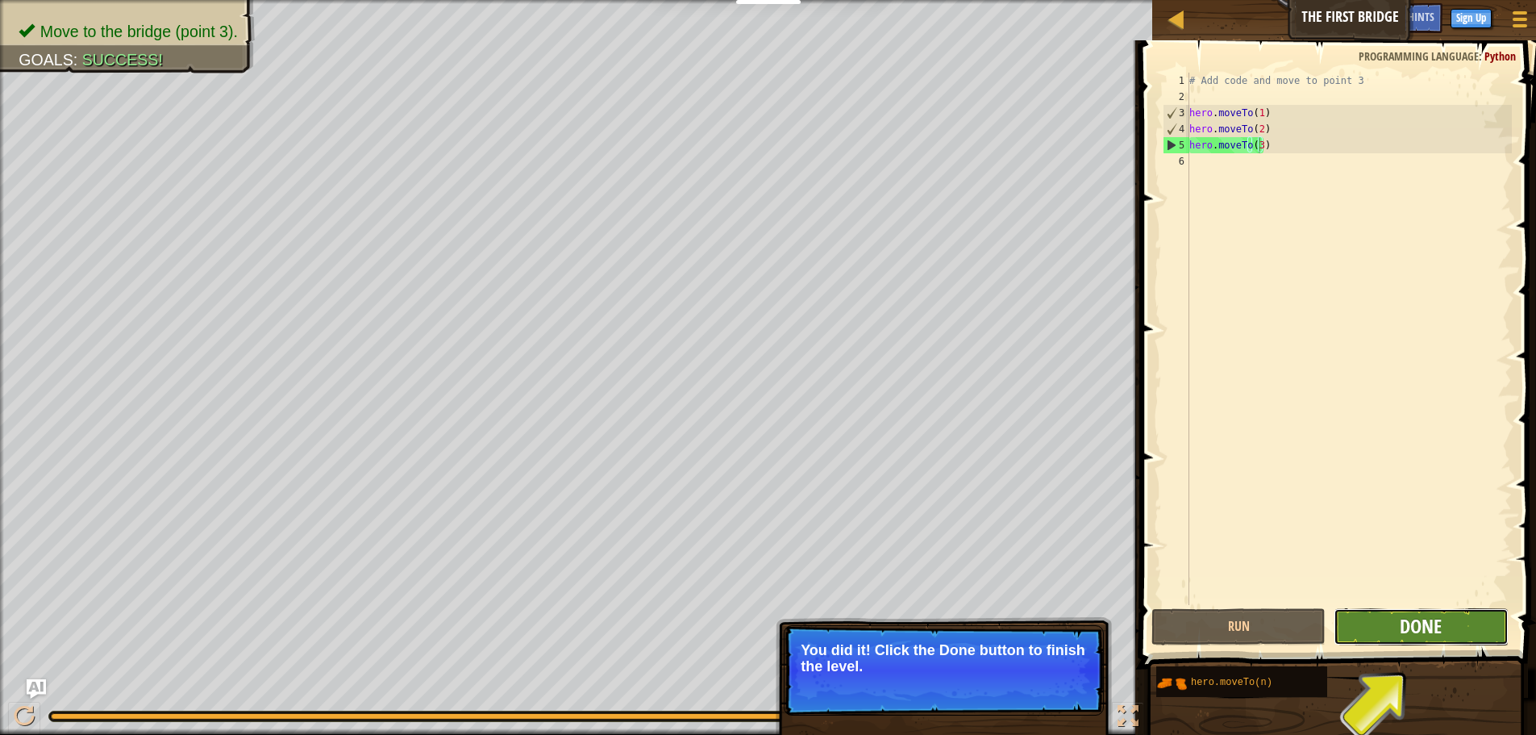
click at [1410, 631] on span "Done" at bounding box center [1421, 626] width 42 height 26
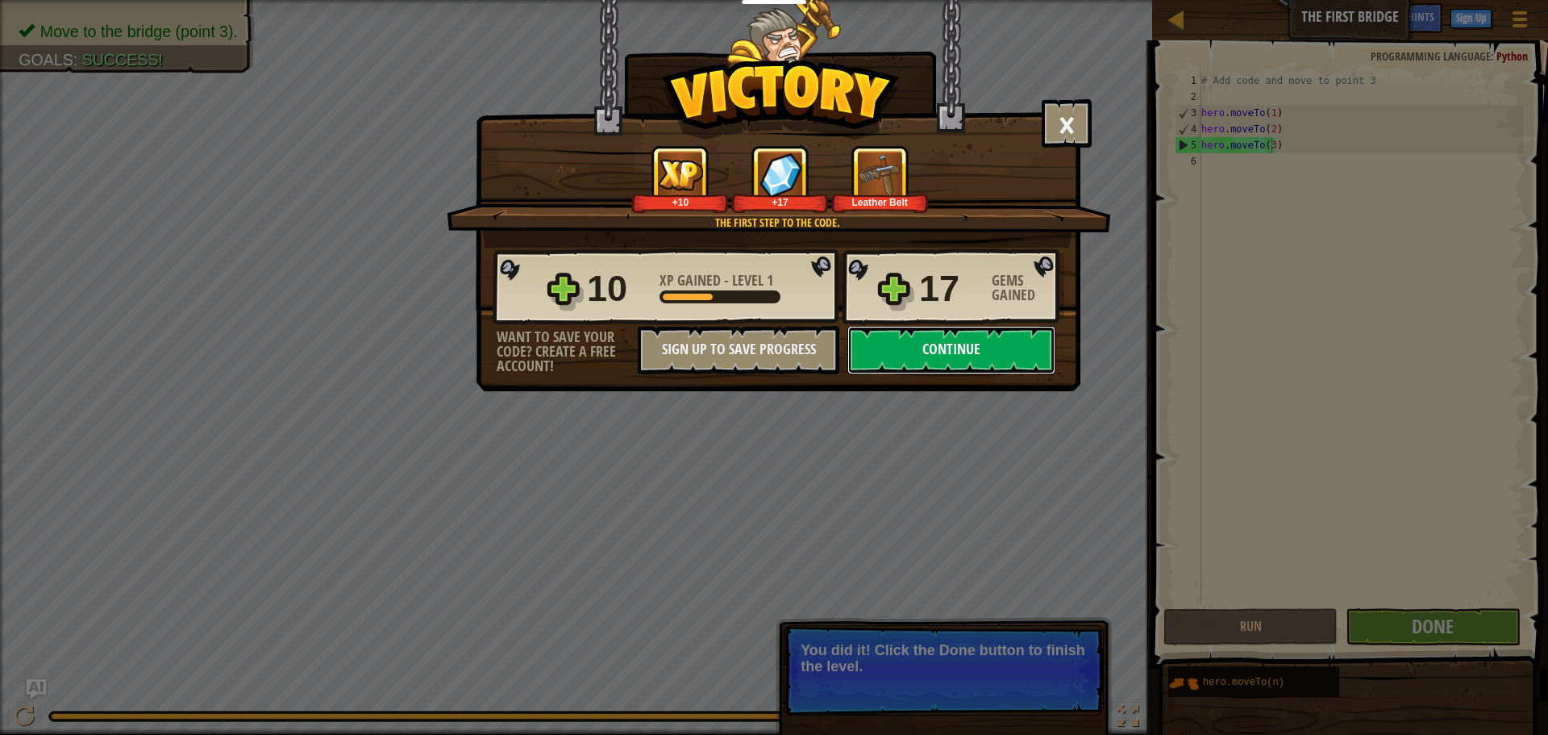
click at [942, 345] on button "Continue" at bounding box center [952, 350] width 208 height 48
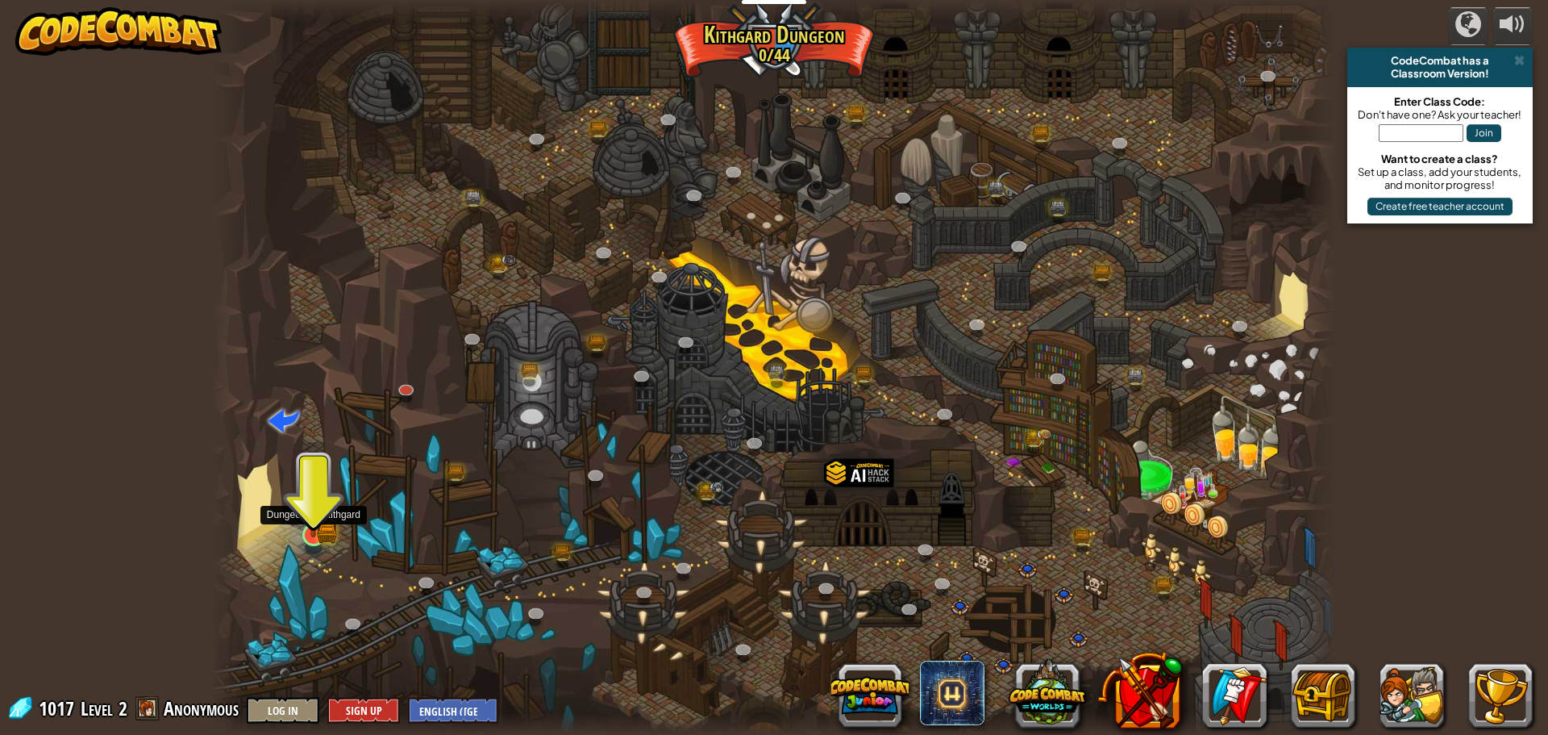
click at [318, 512] on img at bounding box center [314, 505] width 18 height 18
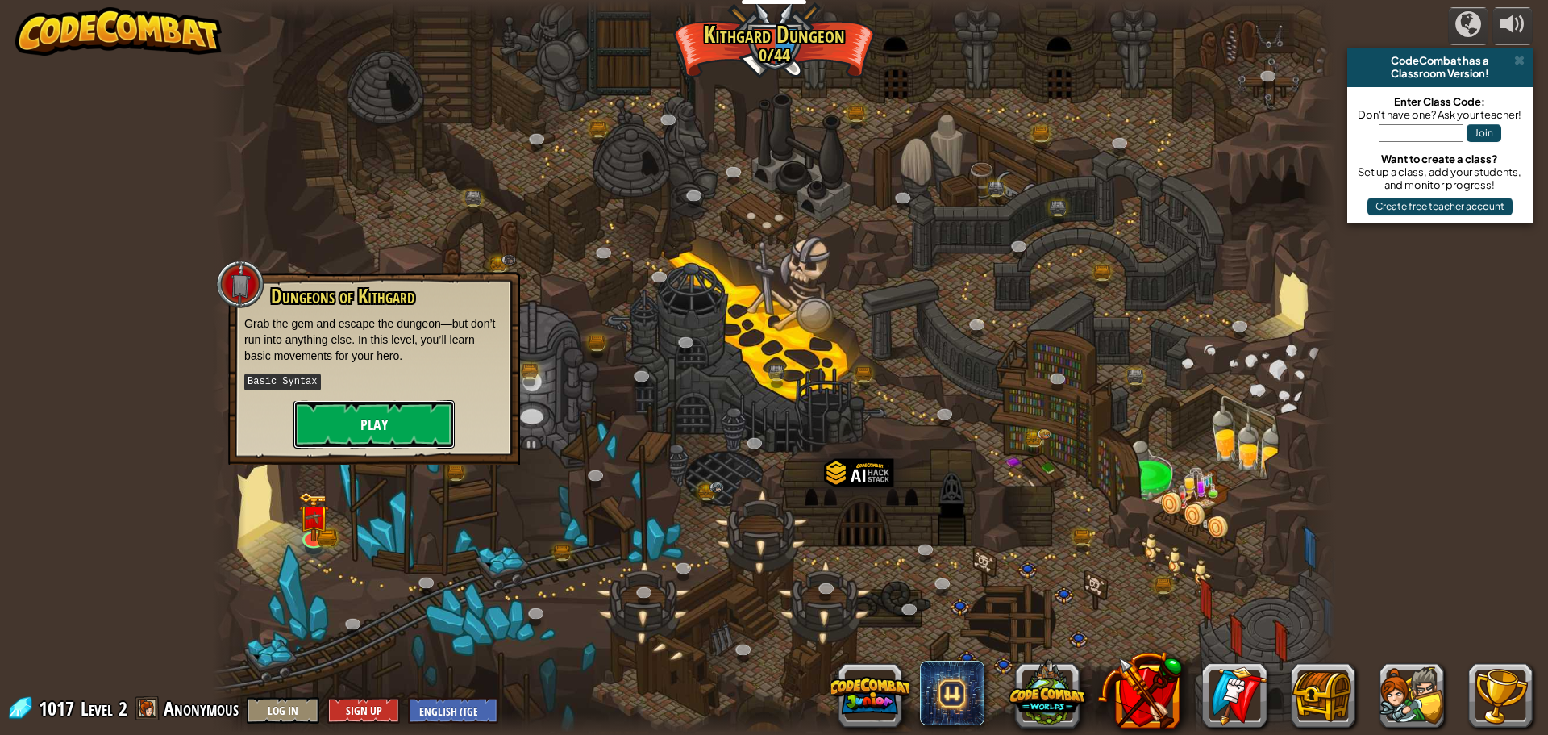
click at [357, 431] on button "Play" at bounding box center [374, 424] width 161 height 48
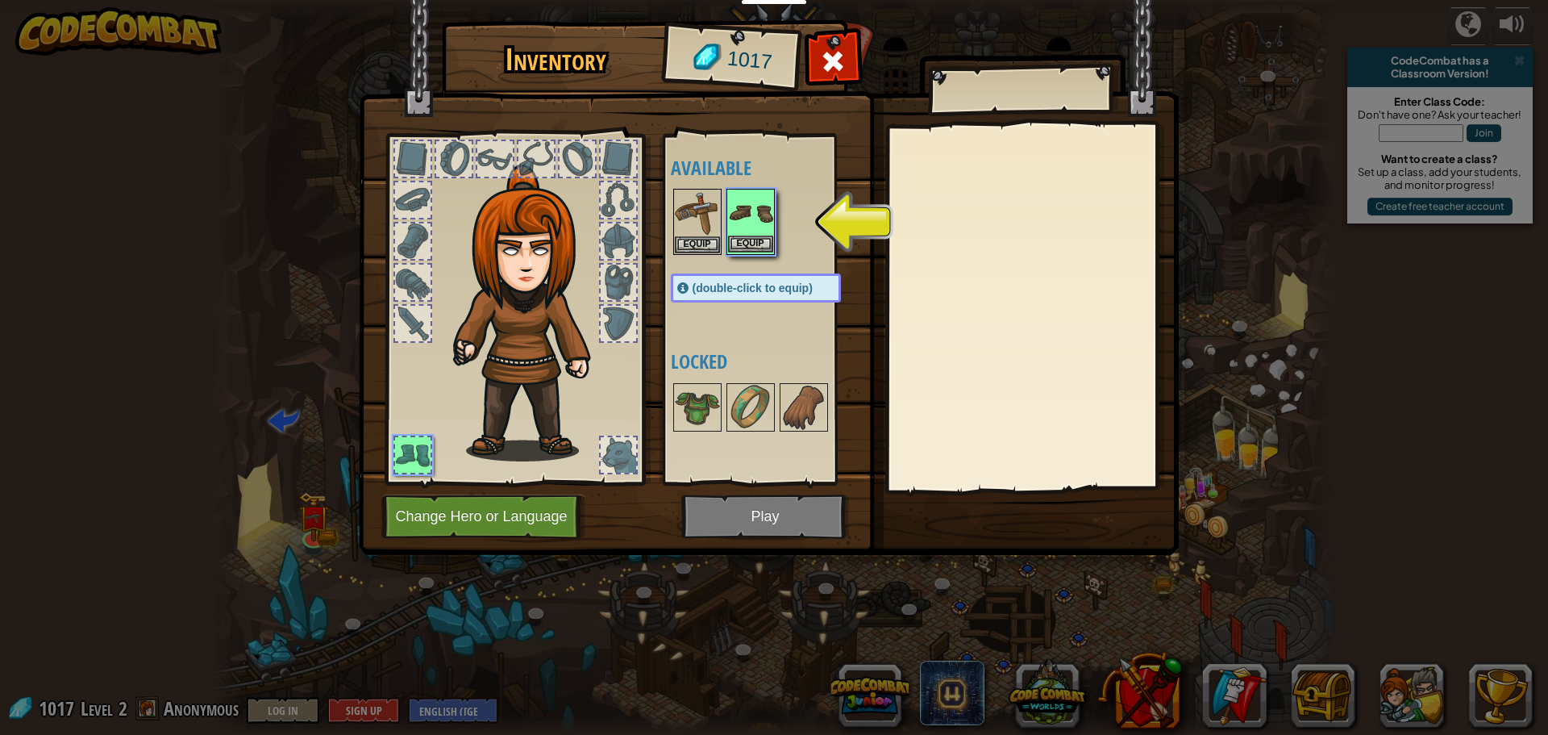
click at [765, 211] on img at bounding box center [750, 212] width 45 height 45
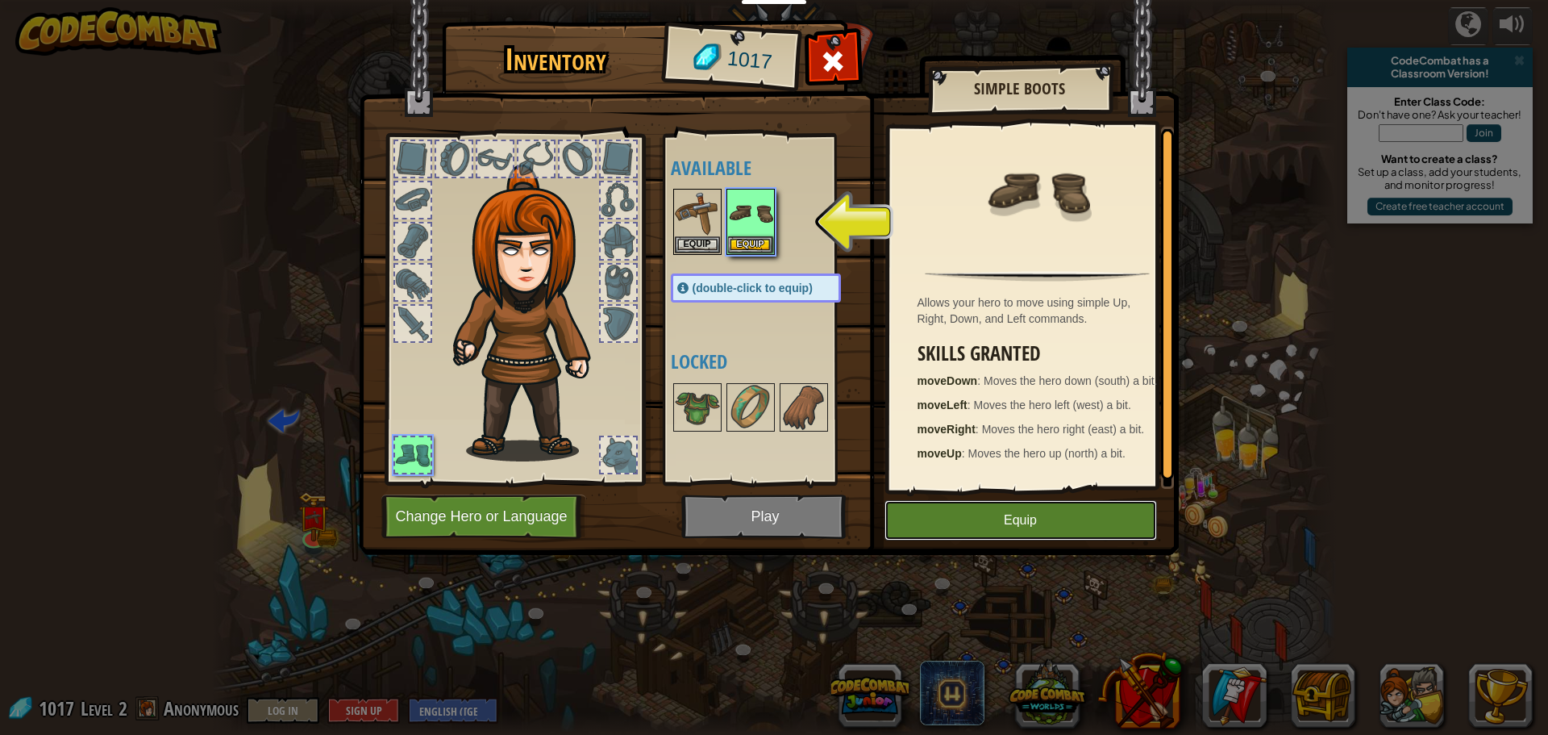
click at [1000, 521] on button "Equip" at bounding box center [1021, 520] width 273 height 40
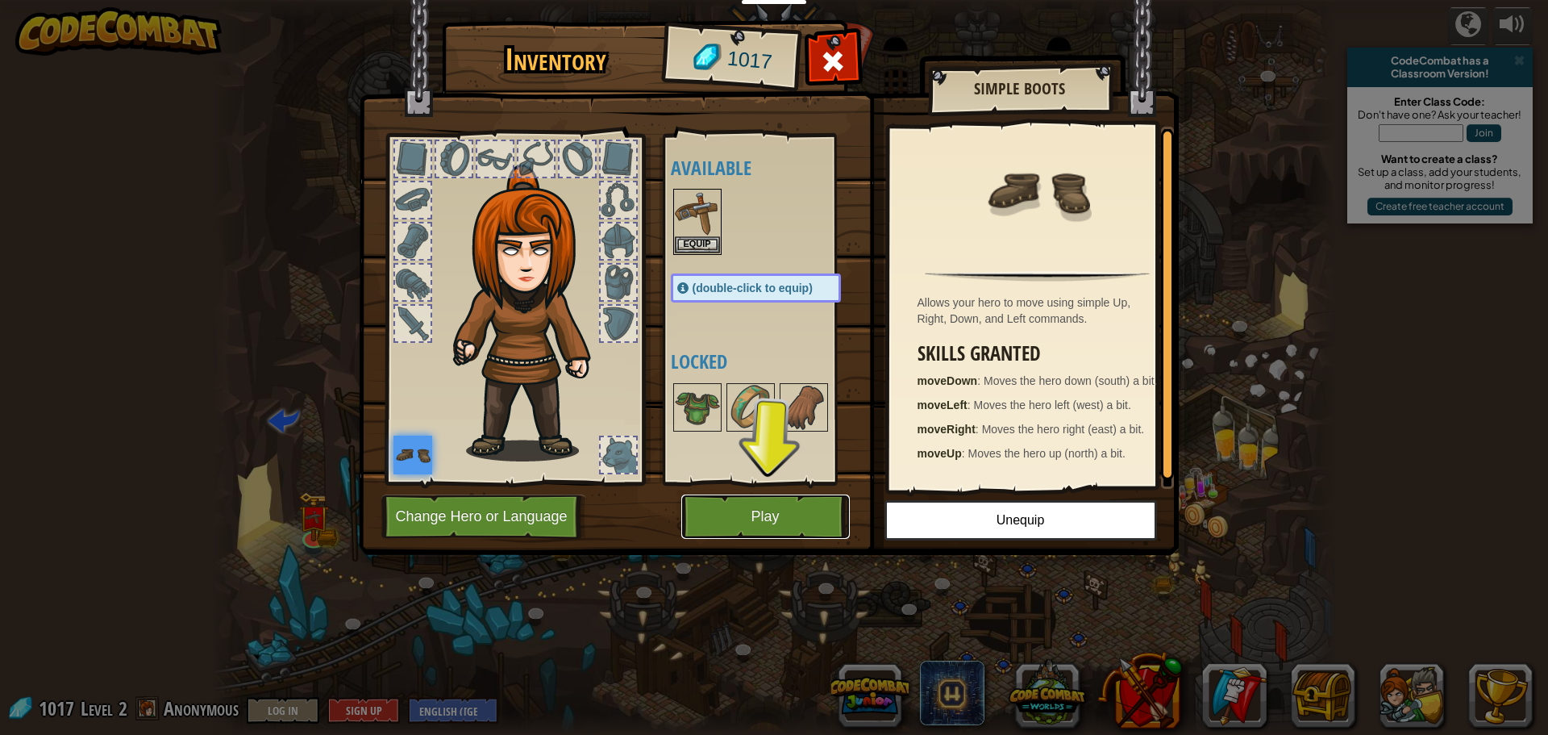
click at [772, 513] on button "Play" at bounding box center [765, 516] width 169 height 44
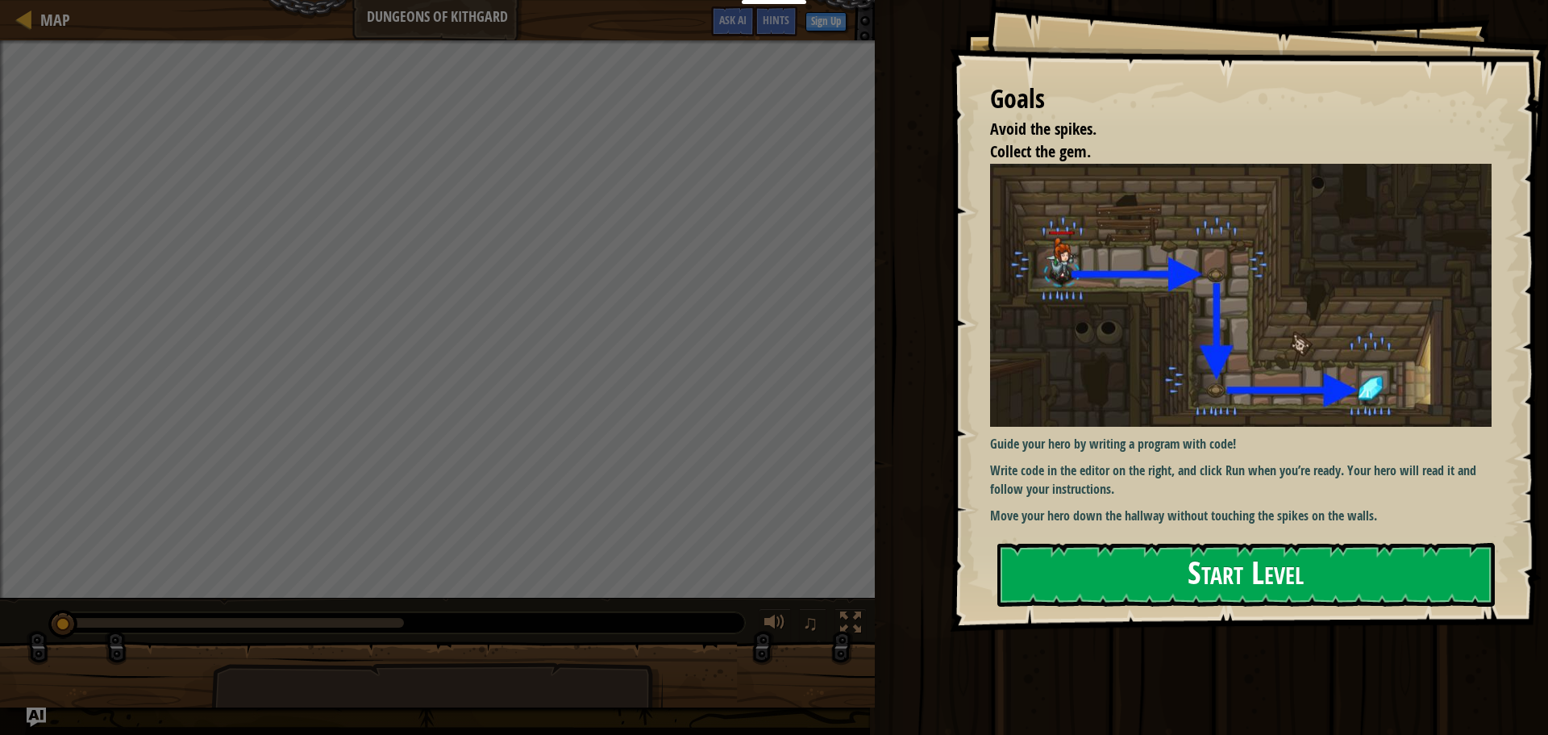
click at [1252, 567] on button "Start Level" at bounding box center [1247, 575] width 498 height 64
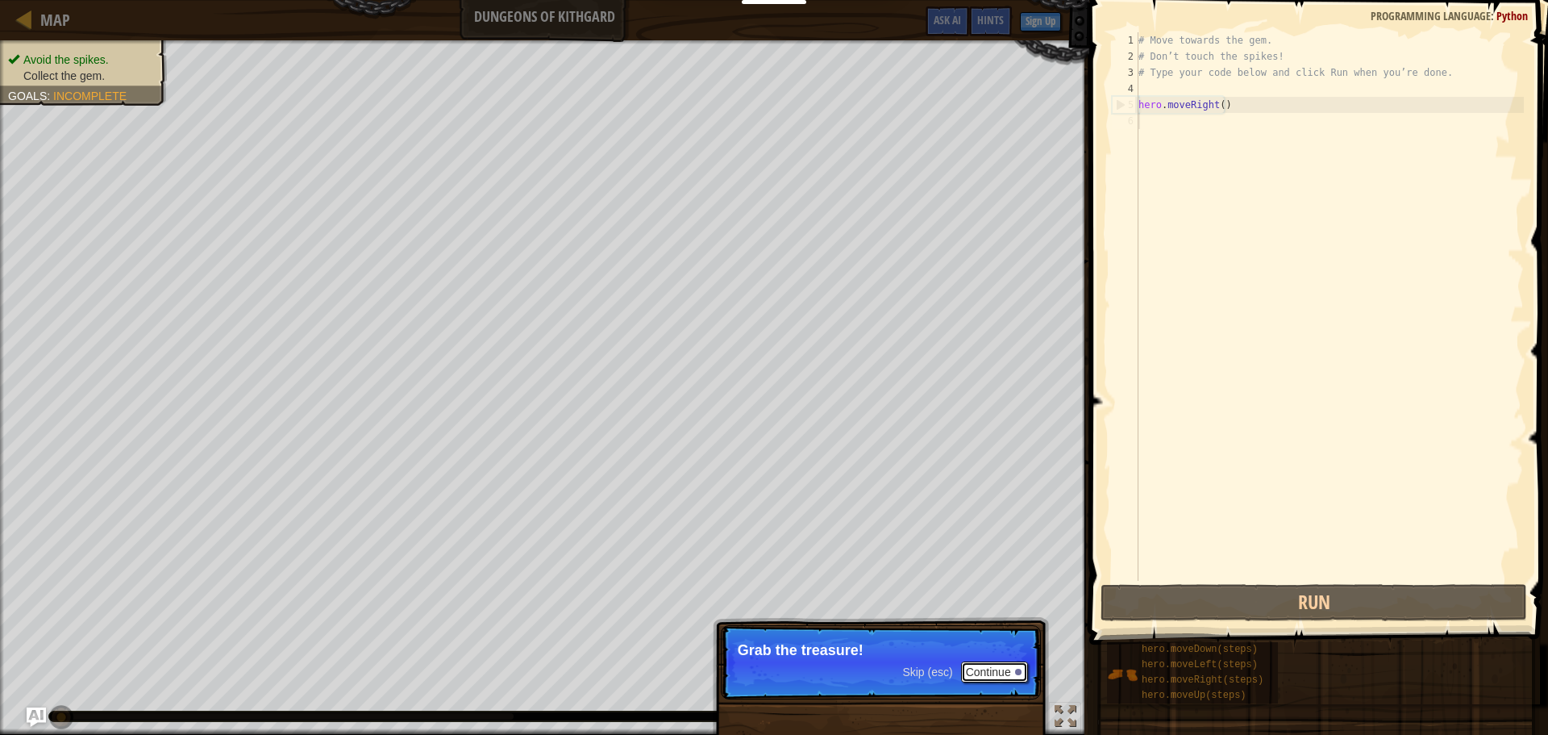
click at [986, 669] on button "Continue" at bounding box center [994, 671] width 67 height 21
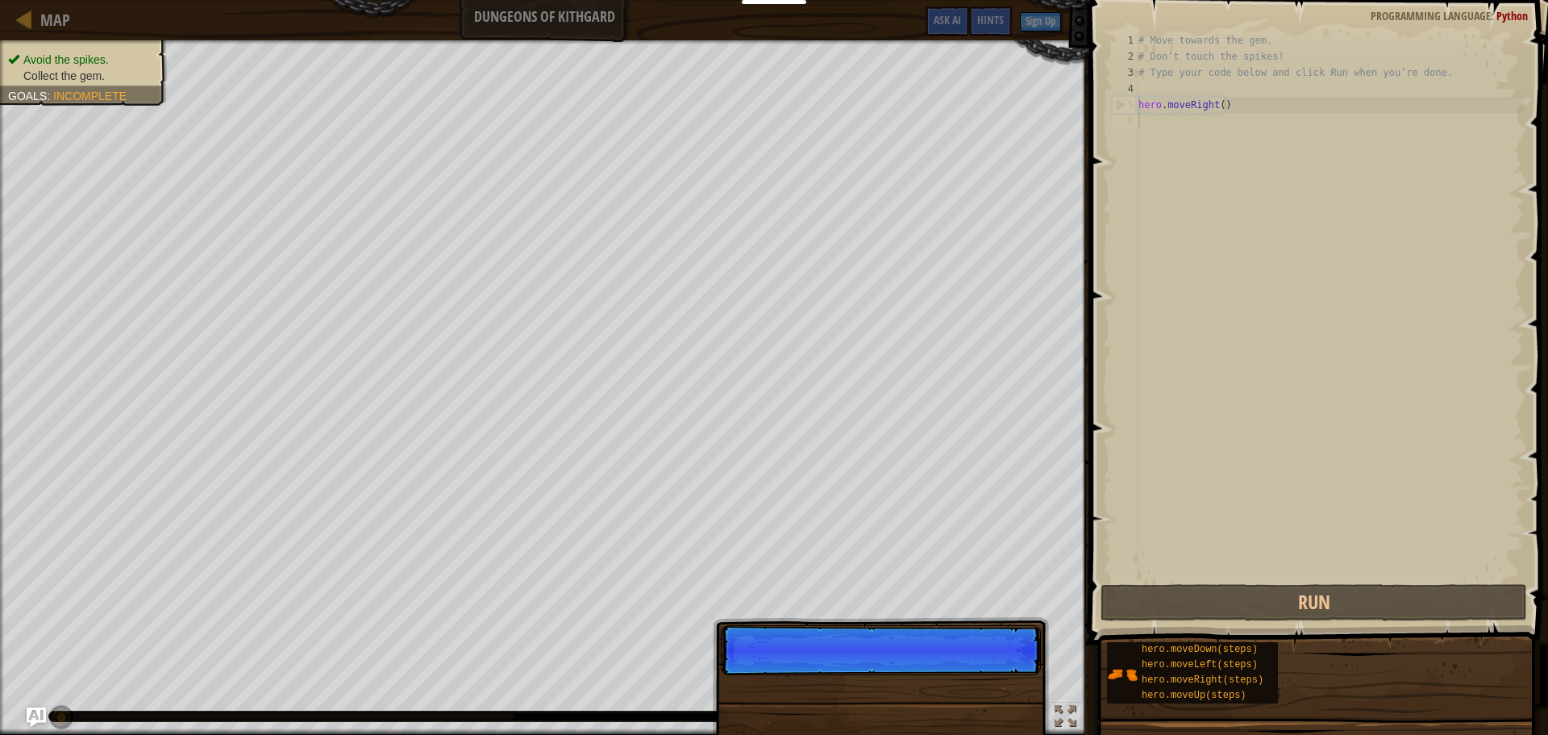
scroll to position [7, 0]
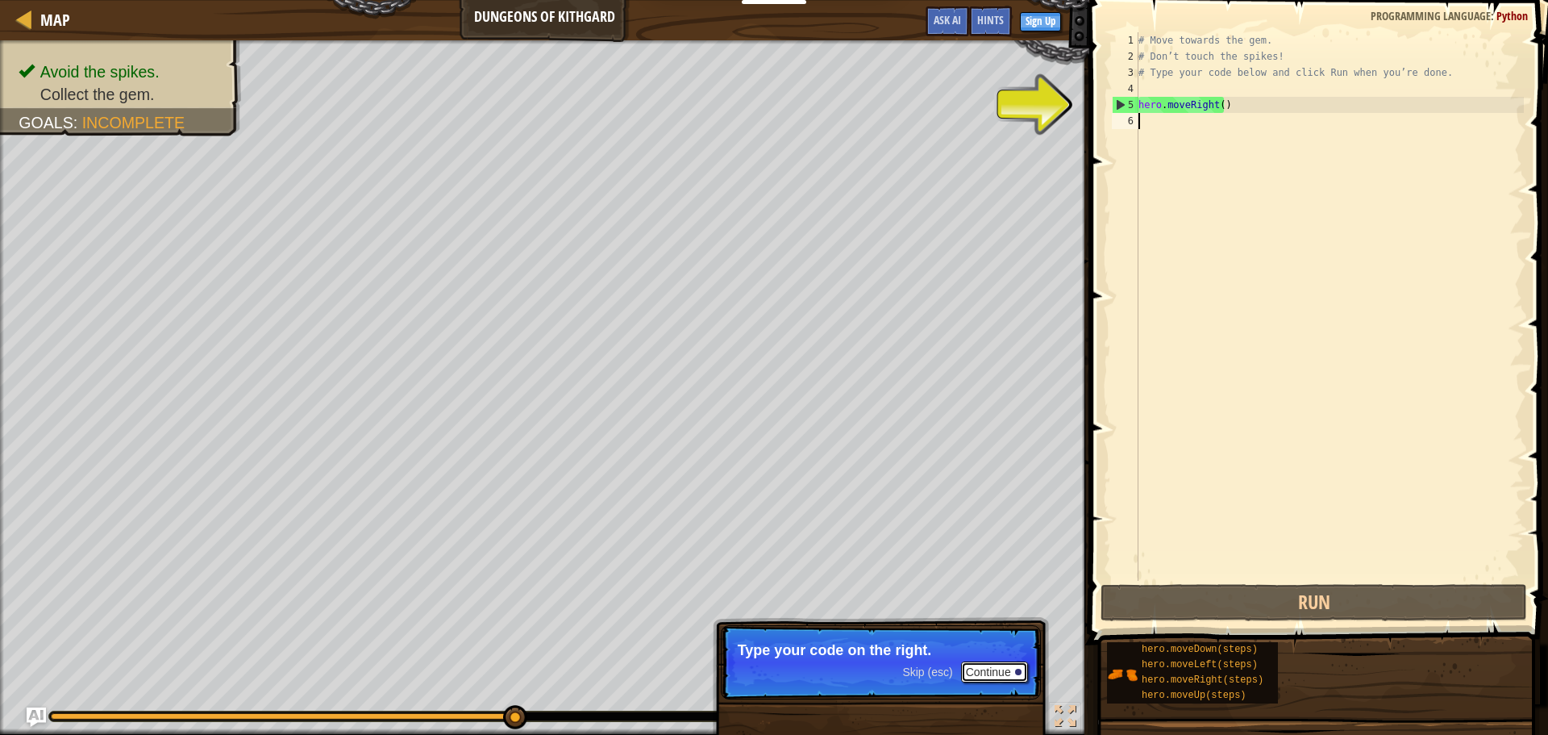
click at [987, 669] on button "Continue" at bounding box center [994, 671] width 67 height 21
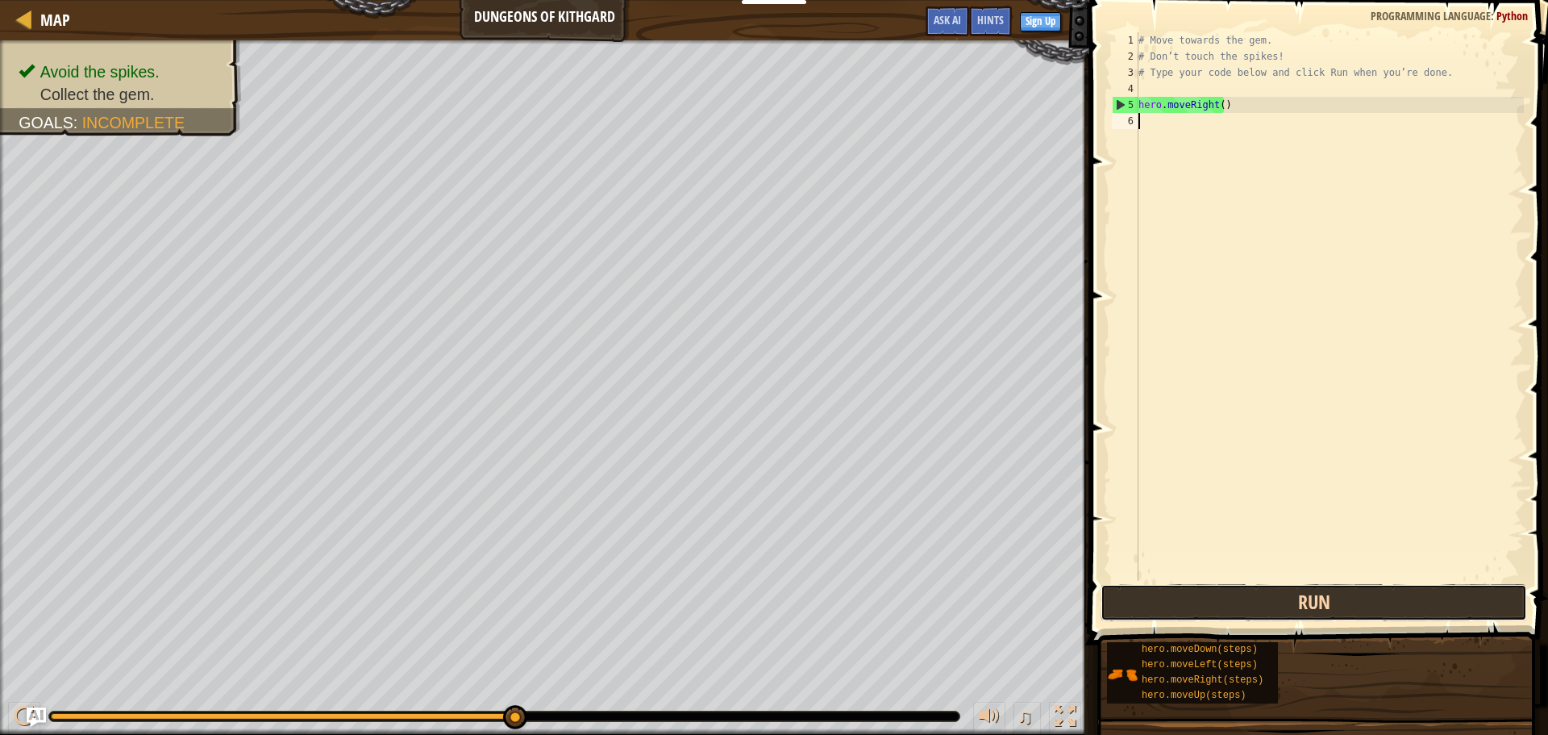
click at [1264, 598] on button "Run" at bounding box center [1314, 602] width 427 height 37
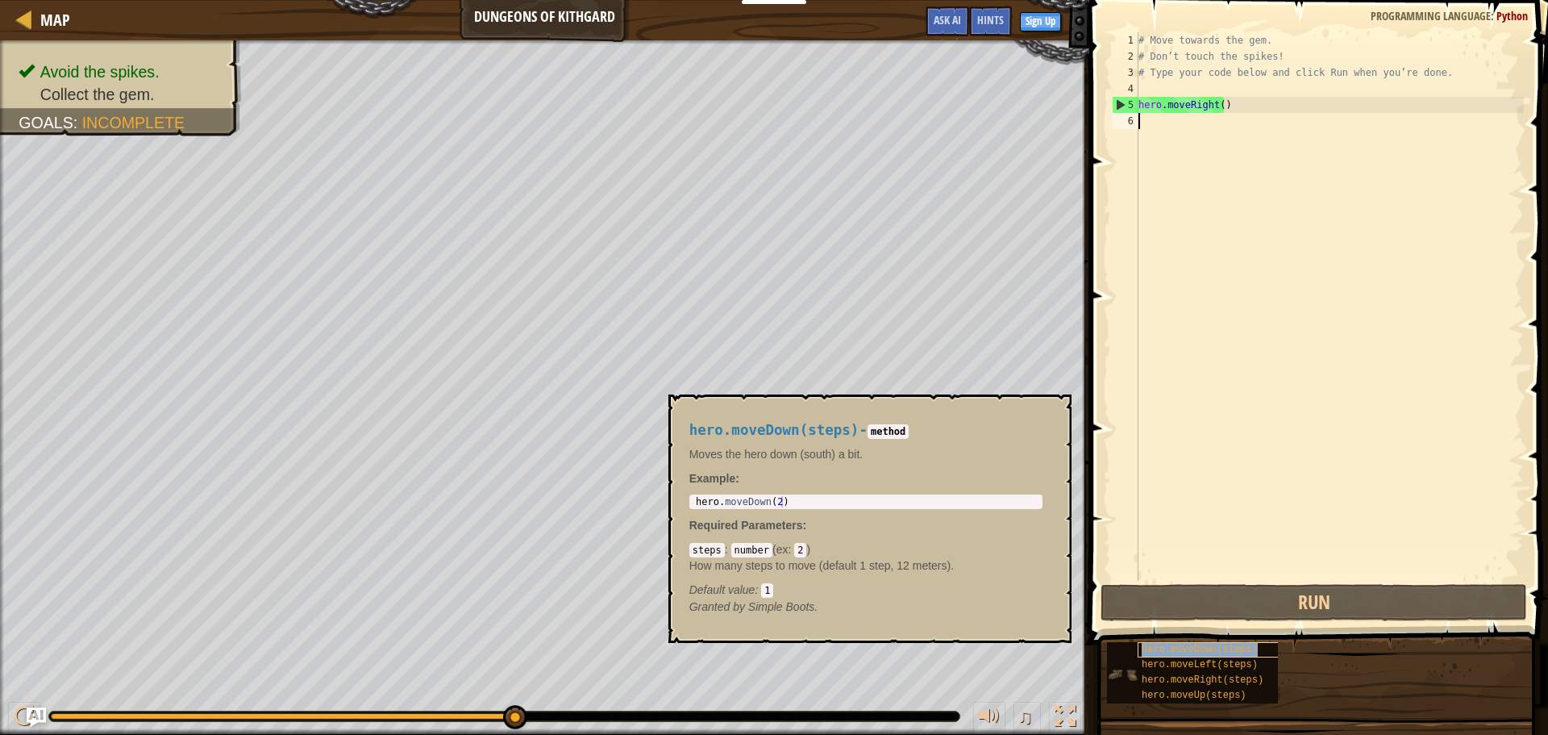
click at [1212, 651] on span "hero.moveDown(steps)" at bounding box center [1200, 649] width 116 height 11
click at [801, 552] on code "2" at bounding box center [800, 550] width 12 height 15
type textarea "hero.moveDown(2)"
click at [777, 502] on div "hero . moveDown ( 2 )" at bounding box center [866, 513] width 347 height 34
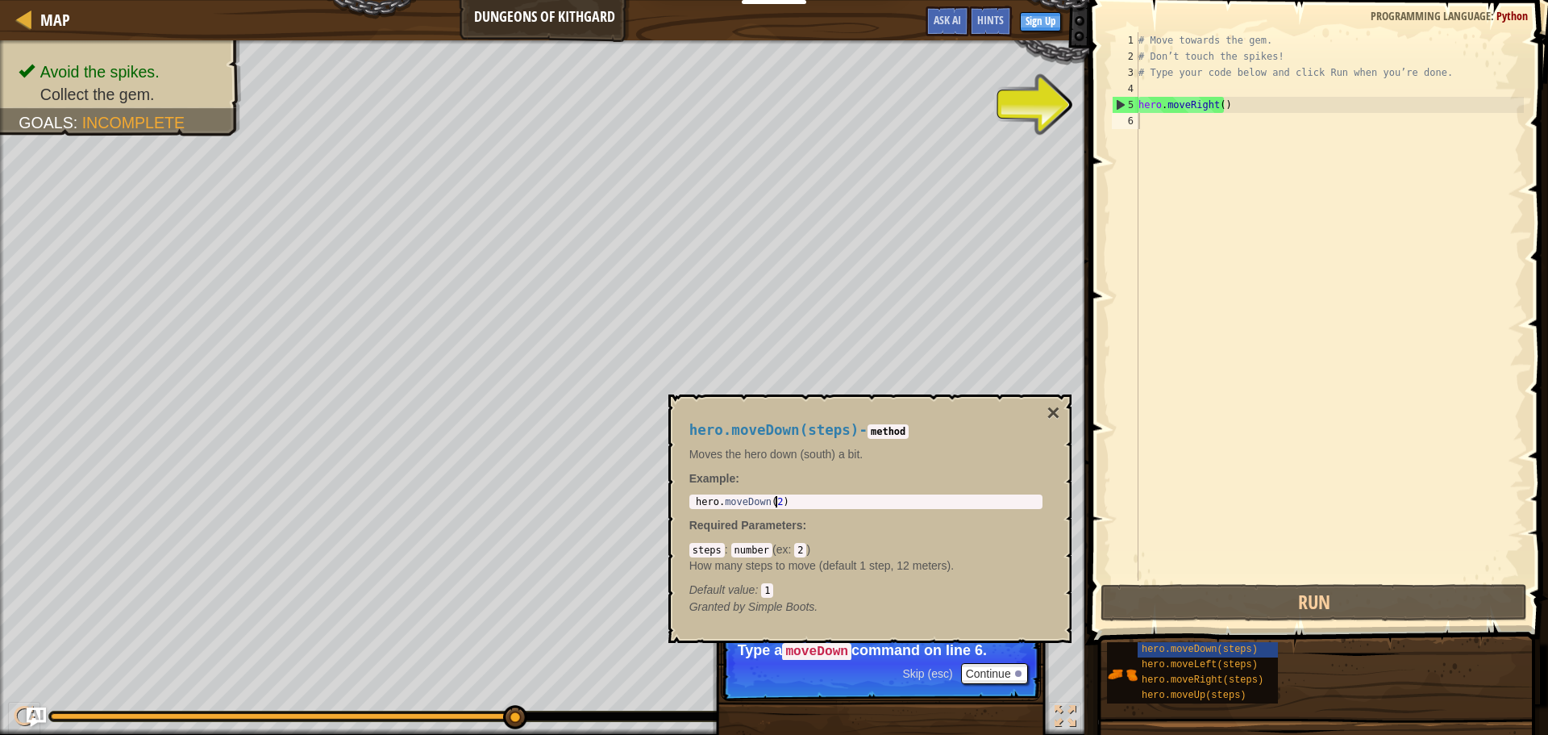
click at [1220, 107] on div "# Move towards the gem. # Don’t touch the spikes! # Type your code below and cl…" at bounding box center [1330, 322] width 389 height 581
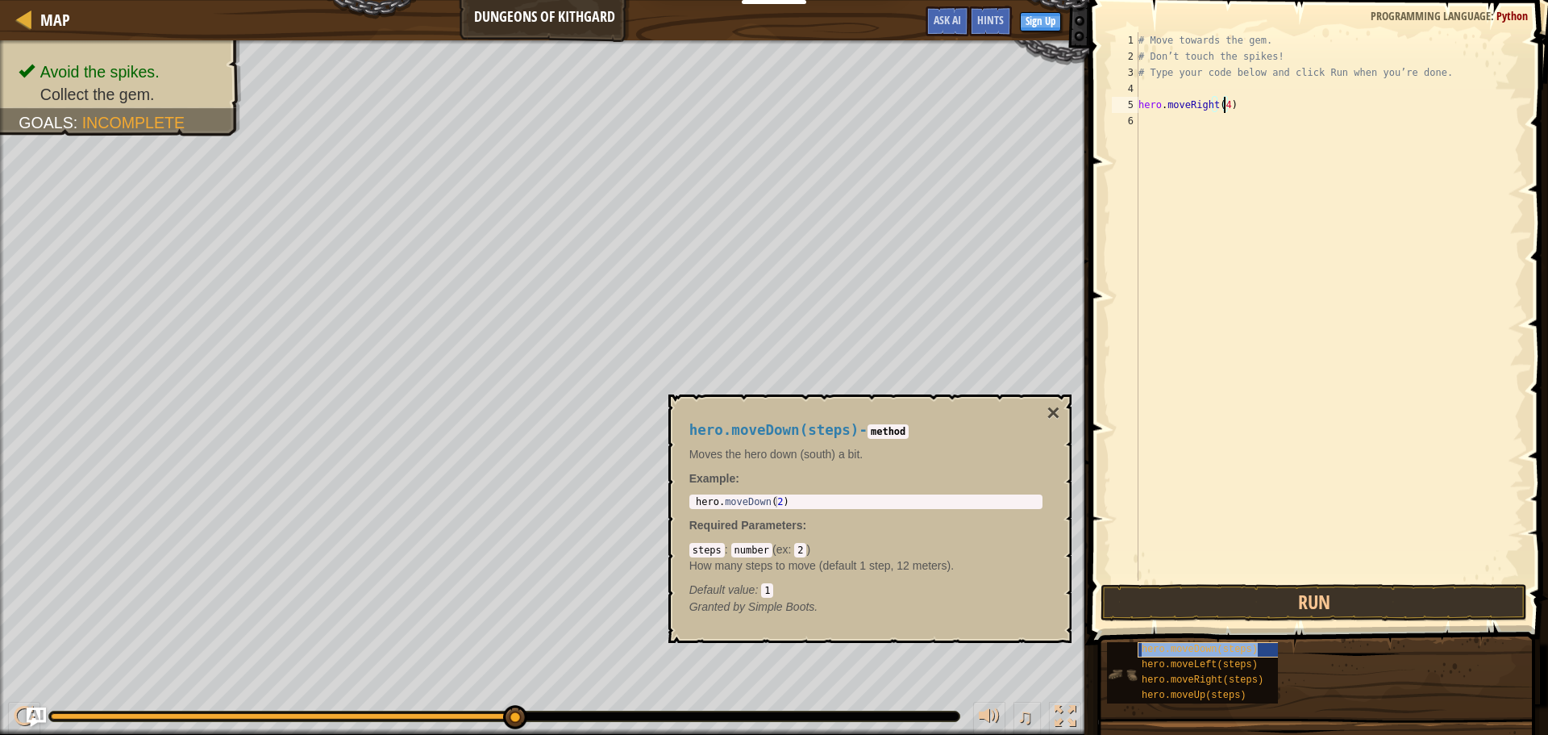
click at [1191, 650] on span "hero.moveDown(steps)" at bounding box center [1200, 649] width 116 height 11
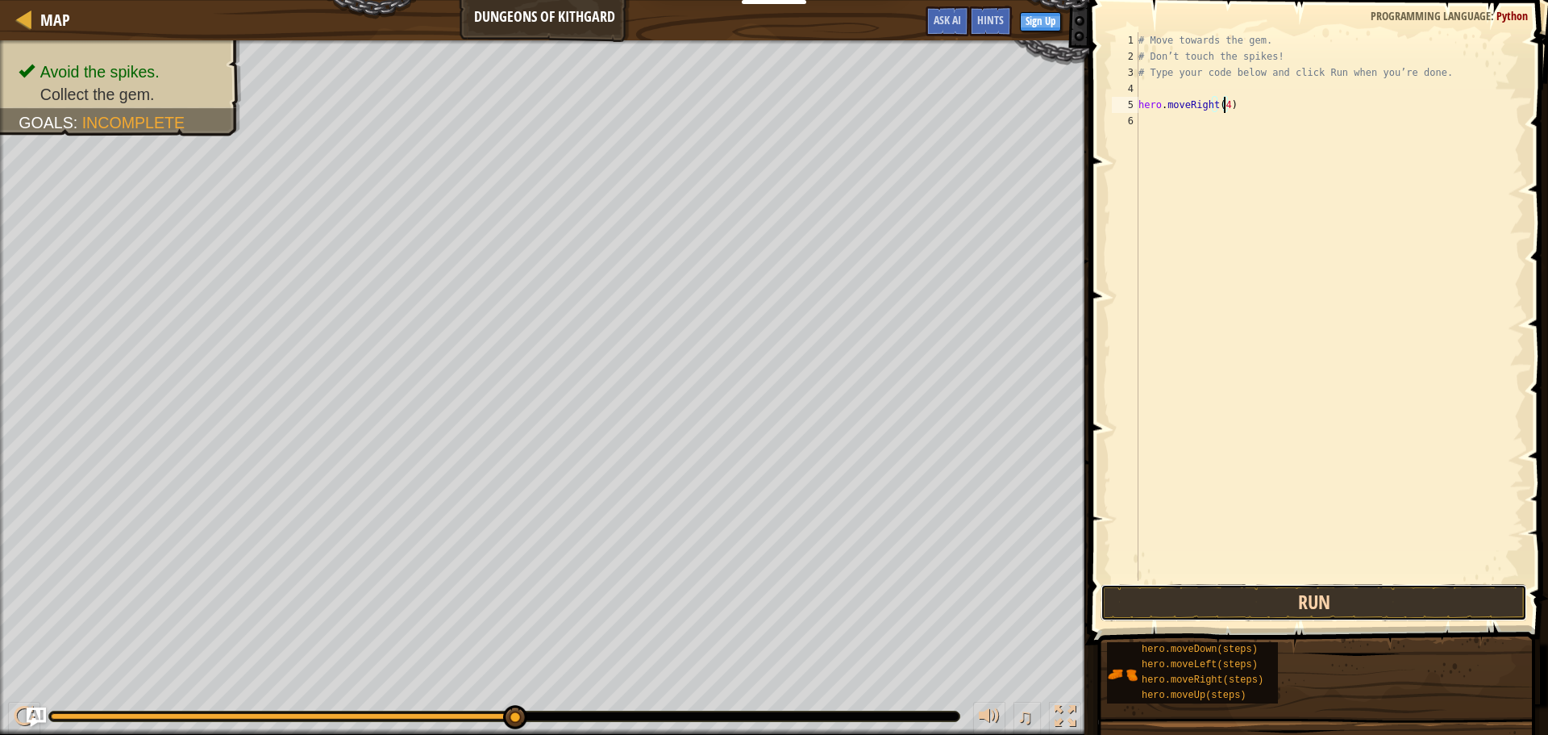
click at [1282, 592] on button "Run" at bounding box center [1314, 602] width 427 height 37
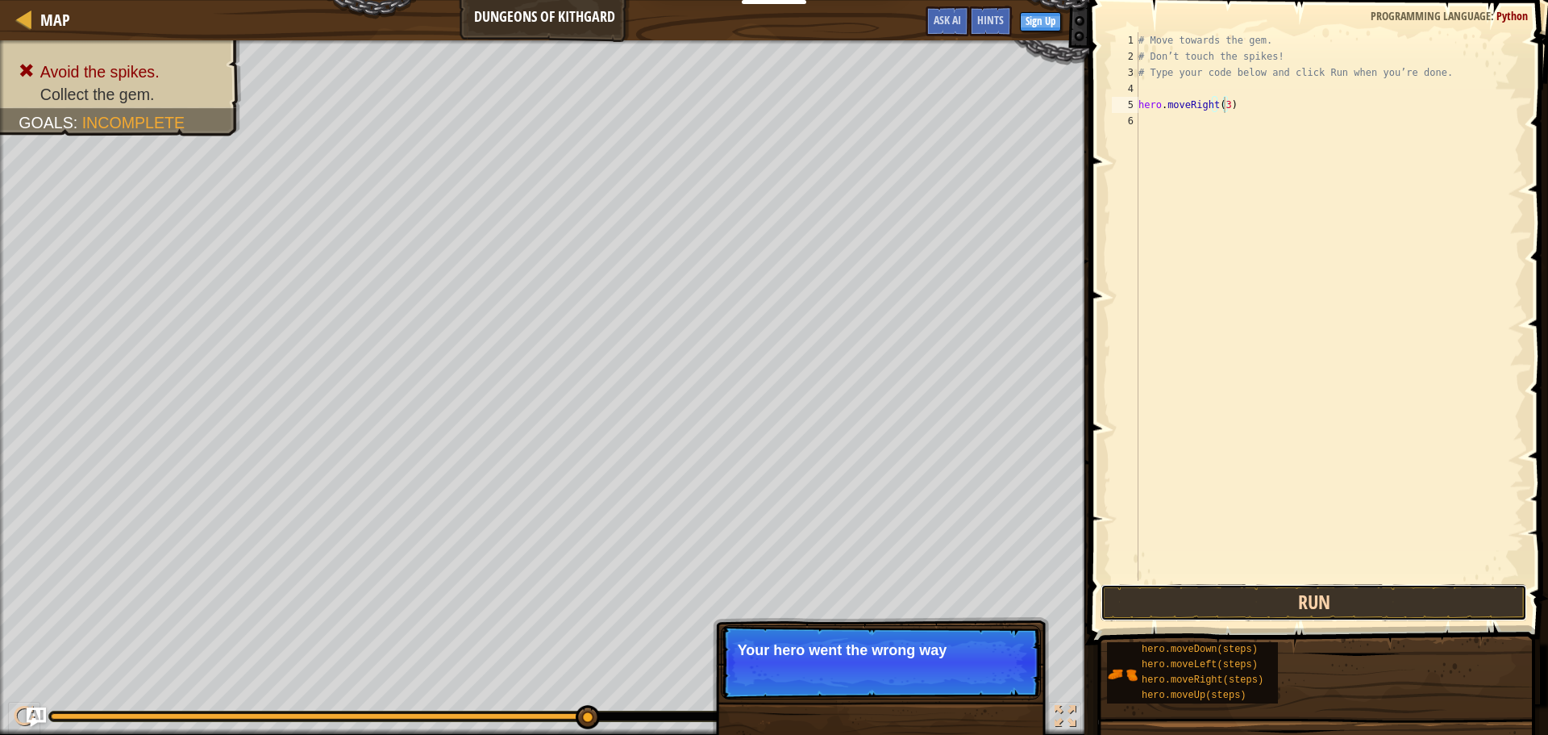
click at [1314, 602] on button "Run" at bounding box center [1314, 602] width 427 height 37
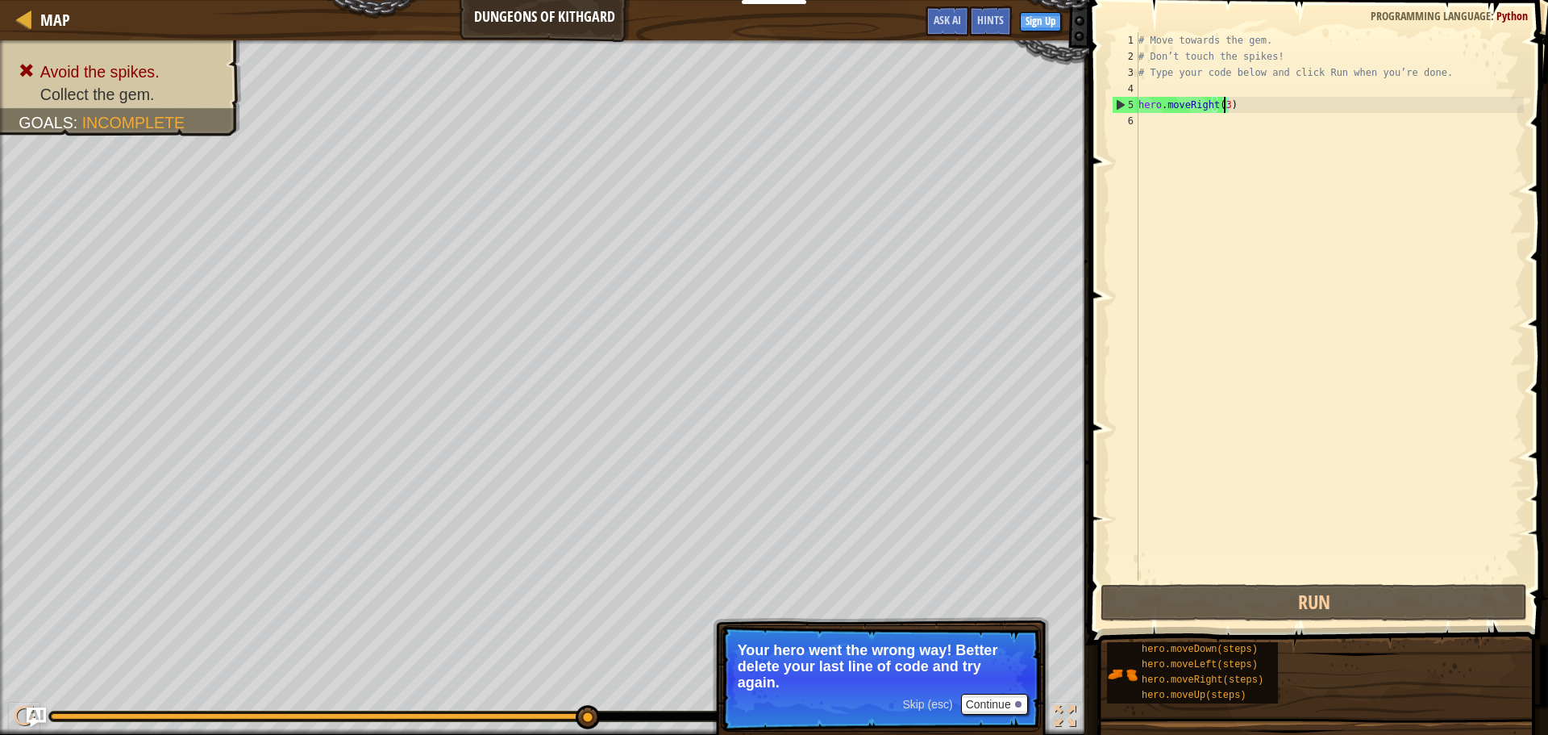
click at [1226, 108] on div "# Move towards the gem. # Don’t touch the spikes! # Type your code below and cl…" at bounding box center [1330, 322] width 389 height 581
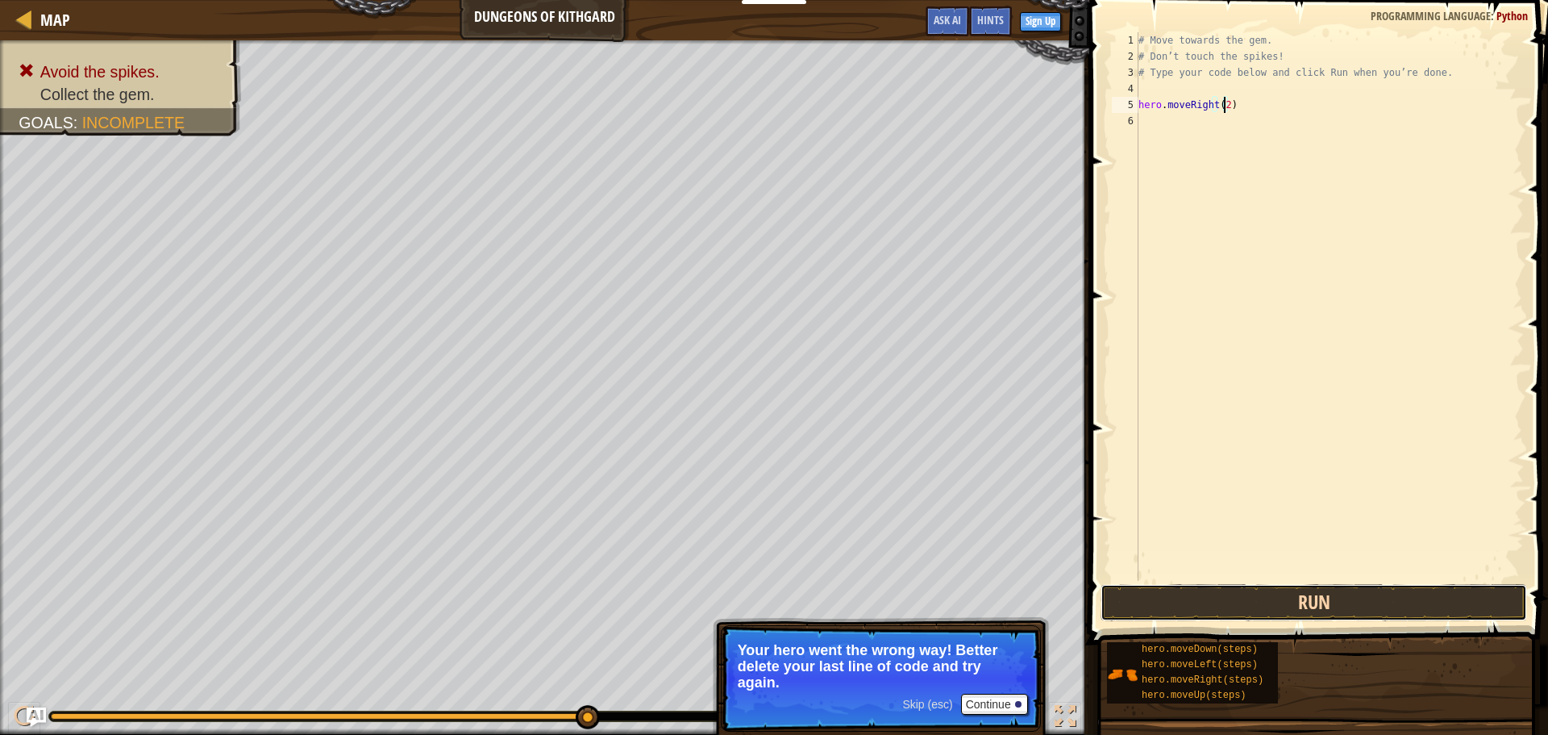
click at [1264, 615] on button "Run" at bounding box center [1314, 602] width 427 height 37
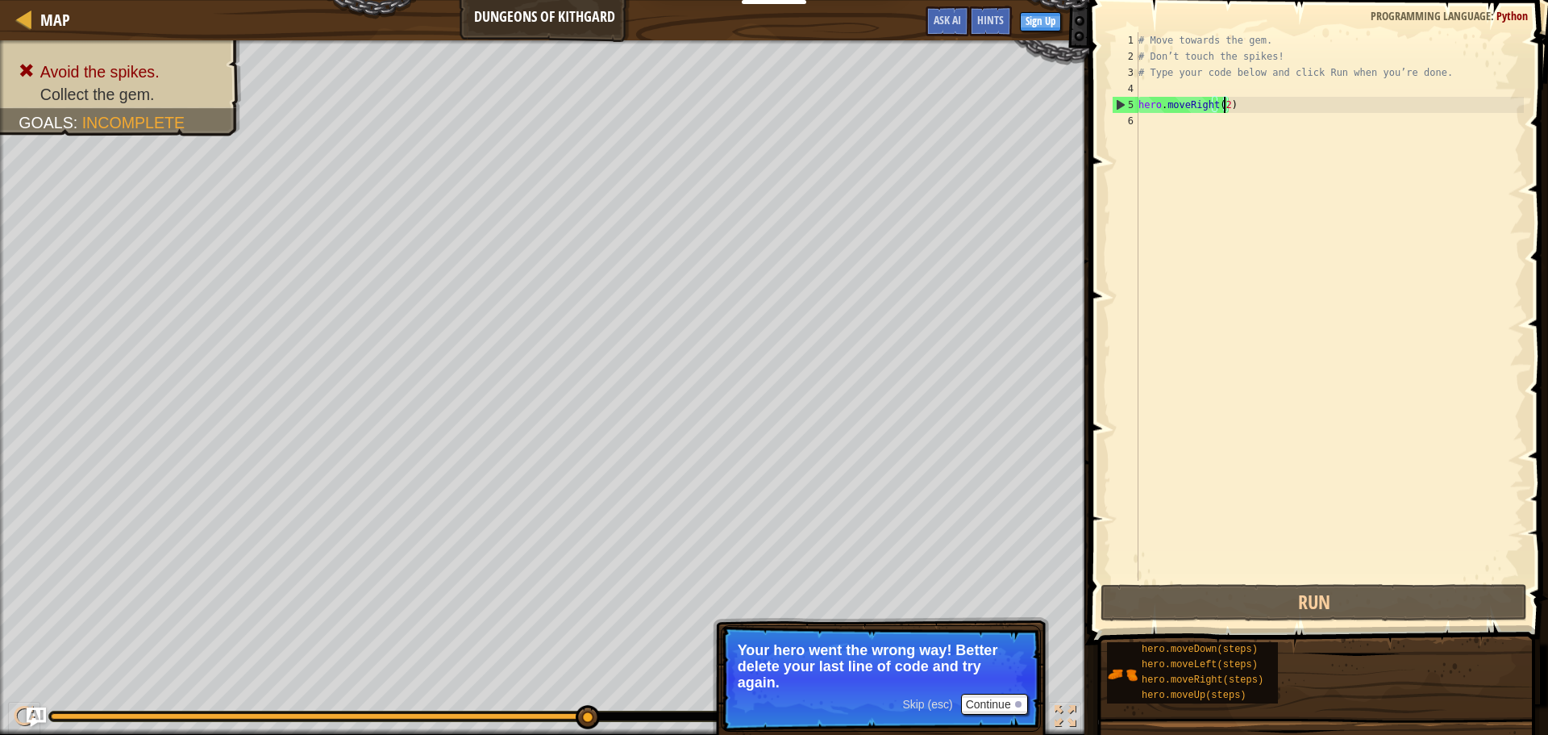
click at [1225, 106] on div "# Move towards the gem. # Don’t touch the spikes! # Type your code below and cl…" at bounding box center [1330, 322] width 389 height 581
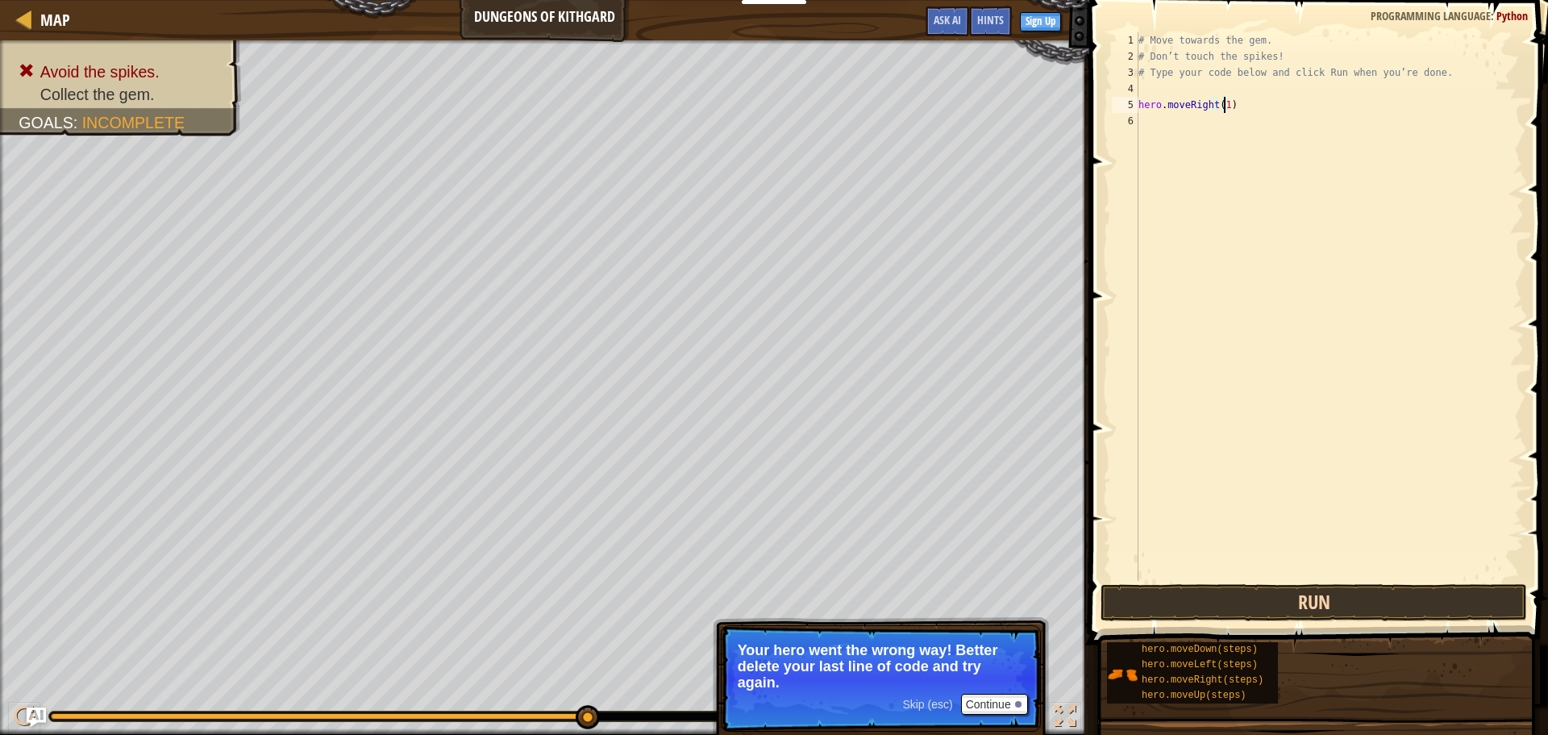
type textarea "hero.moveRight(1)"
click at [1295, 602] on button "Run" at bounding box center [1314, 602] width 427 height 37
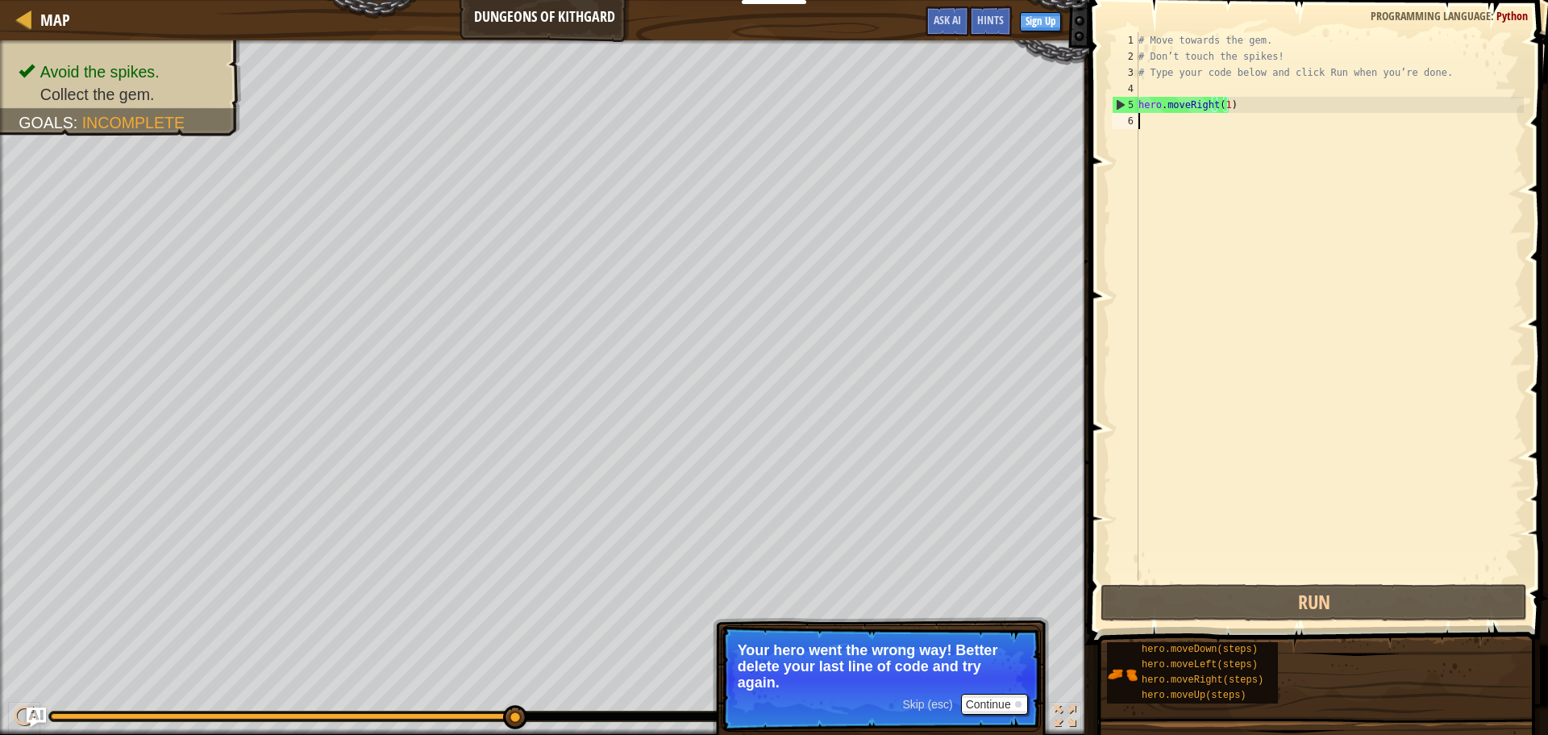
click at [1157, 118] on div "# Move towards the gem. # Don’t touch the spikes! # Type your code below and cl…" at bounding box center [1330, 322] width 389 height 581
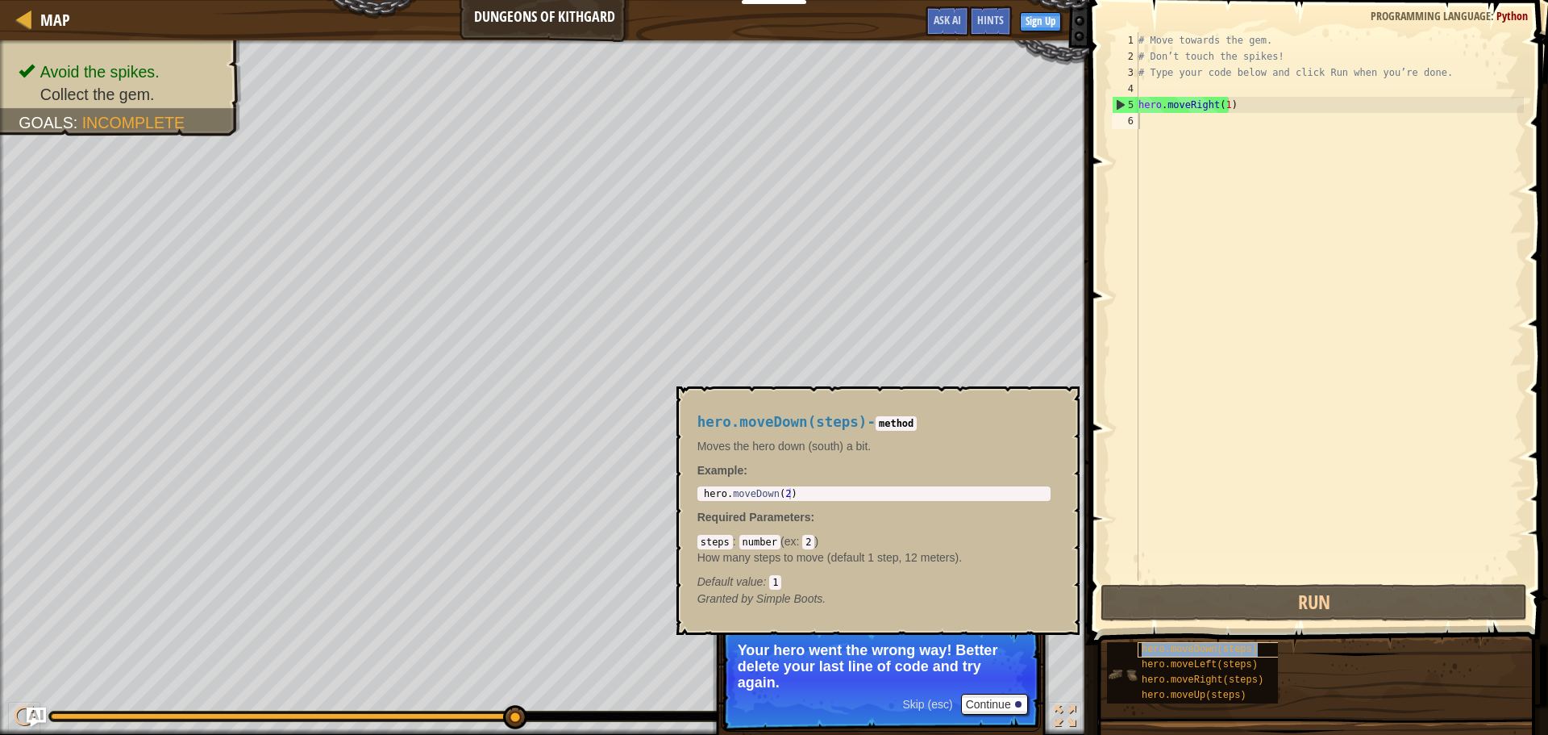
click at [1202, 651] on span "hero.moveDown(steps)" at bounding box center [1200, 649] width 116 height 11
type textarea "hero.moveDown(2)"
click at [782, 490] on div "hero . moveDown ( 2 )" at bounding box center [874, 505] width 347 height 34
click at [1145, 373] on div "# Move towards the gem. # Don’t touch the spikes! # Type your code below and cl…" at bounding box center [1330, 322] width 389 height 581
click at [1169, 289] on div "# Move towards the gem. # Don’t touch the spikes! # Type your code below and cl…" at bounding box center [1330, 322] width 389 height 581
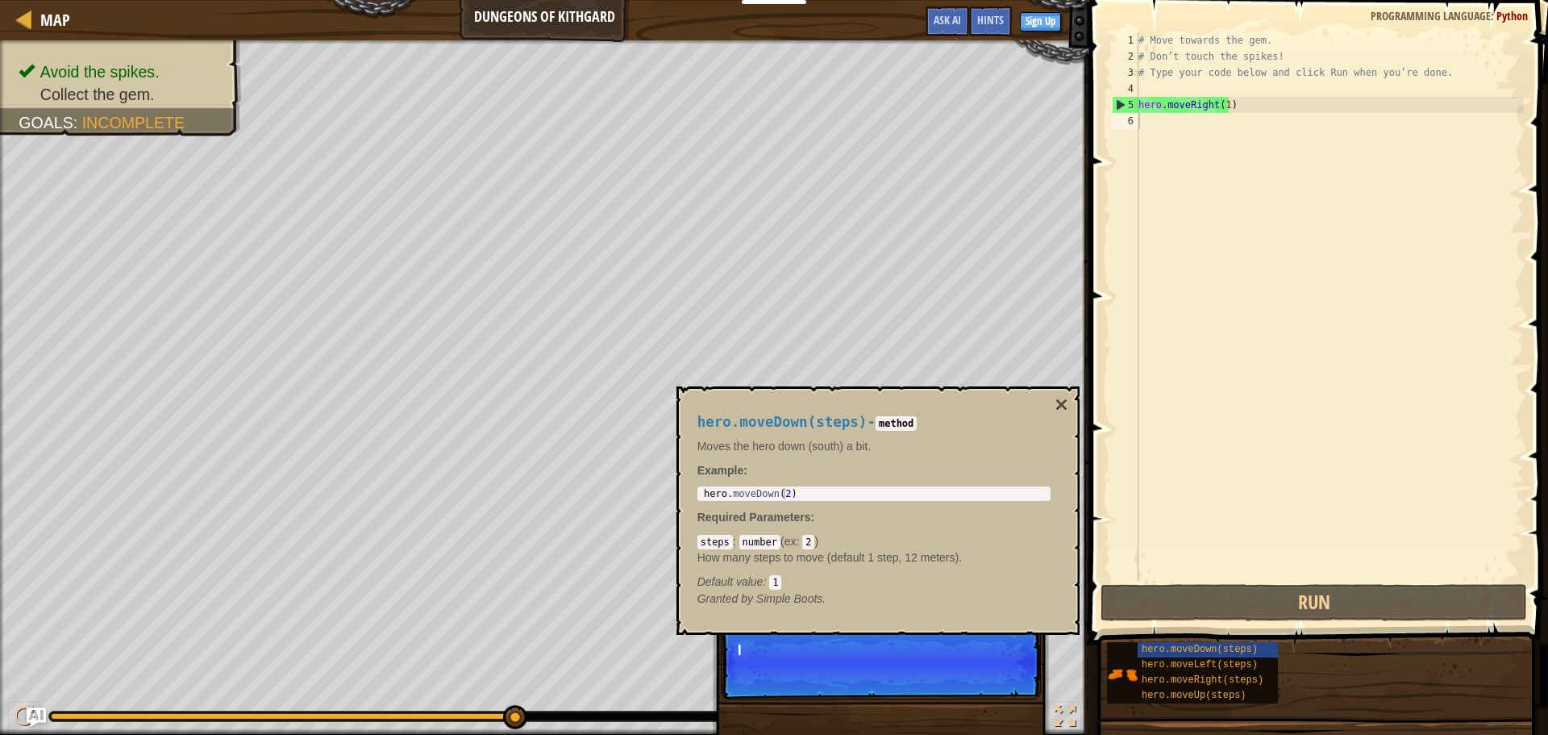
click at [981, 694] on div "Skip (esc) Continue I" at bounding box center [881, 744] width 336 height 239
drag, startPoint x: 981, startPoint y: 694, endPoint x: 981, endPoint y: 684, distance: 10.5
click at [981, 695] on p "Skip (esc) Continue If you're stuc" at bounding box center [881, 662] width 320 height 74
click at [989, 654] on p "If you're stuck, cli" at bounding box center [881, 650] width 286 height 16
click at [1223, 510] on div "# Move towards the gem. # Don’t touch the spikes! # Type your code below and cl…" at bounding box center [1330, 322] width 389 height 581
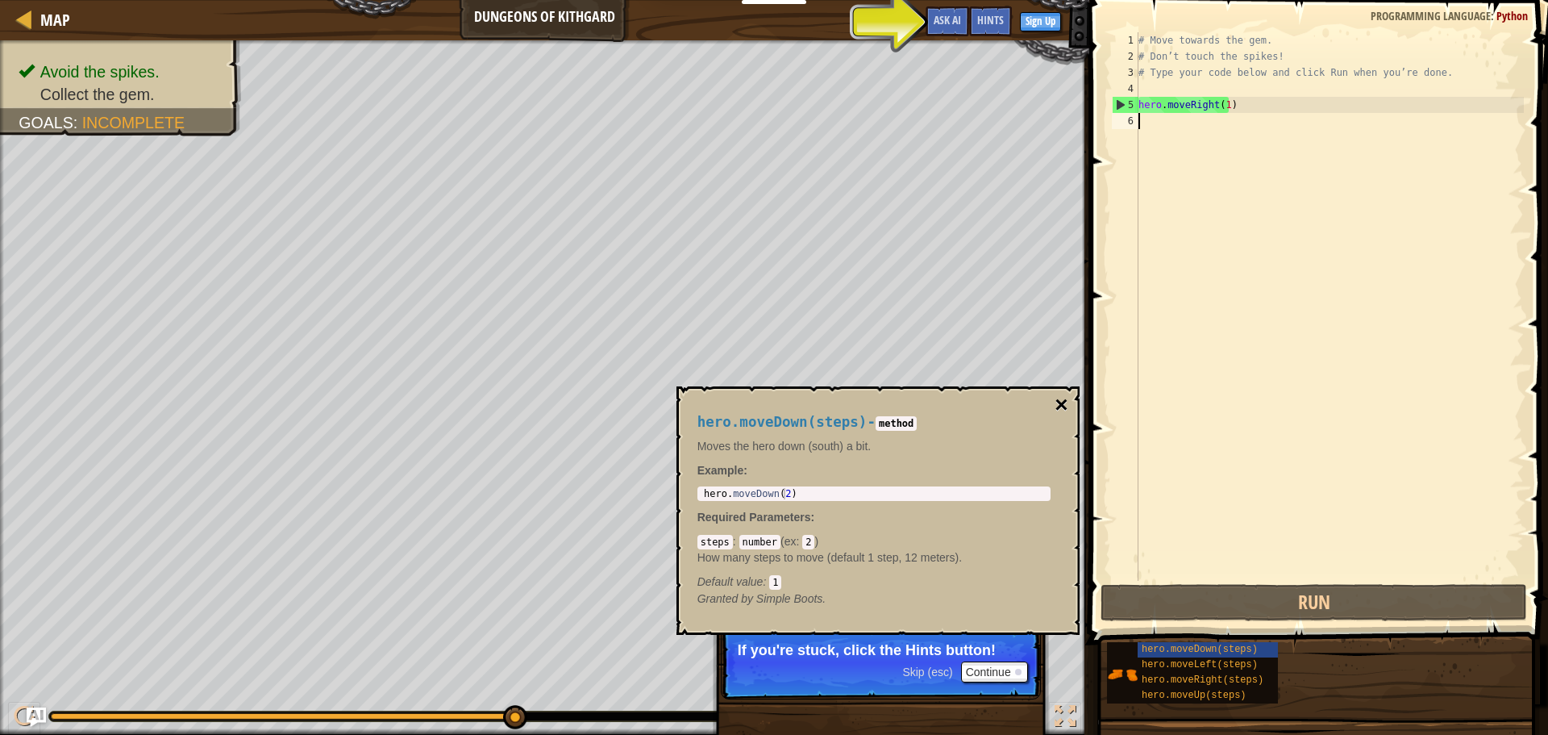
click at [1058, 404] on button "×" at bounding box center [1061, 405] width 13 height 23
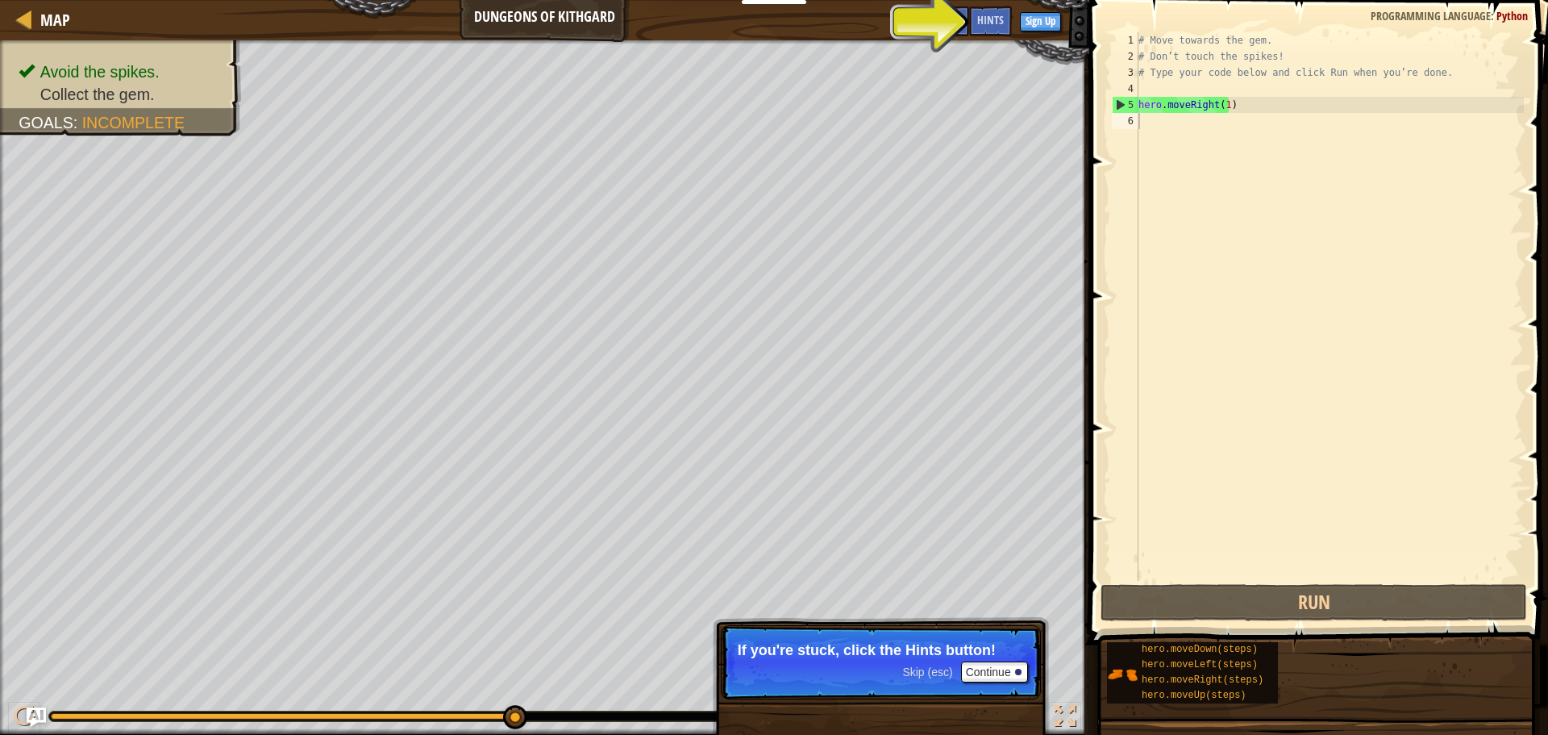
drag, startPoint x: 1178, startPoint y: 145, endPoint x: 1194, endPoint y: 132, distance: 20.7
click at [1181, 146] on div "# Move towards the gem. # Don’t touch the spikes! # Type your code below and cl…" at bounding box center [1330, 322] width 389 height 581
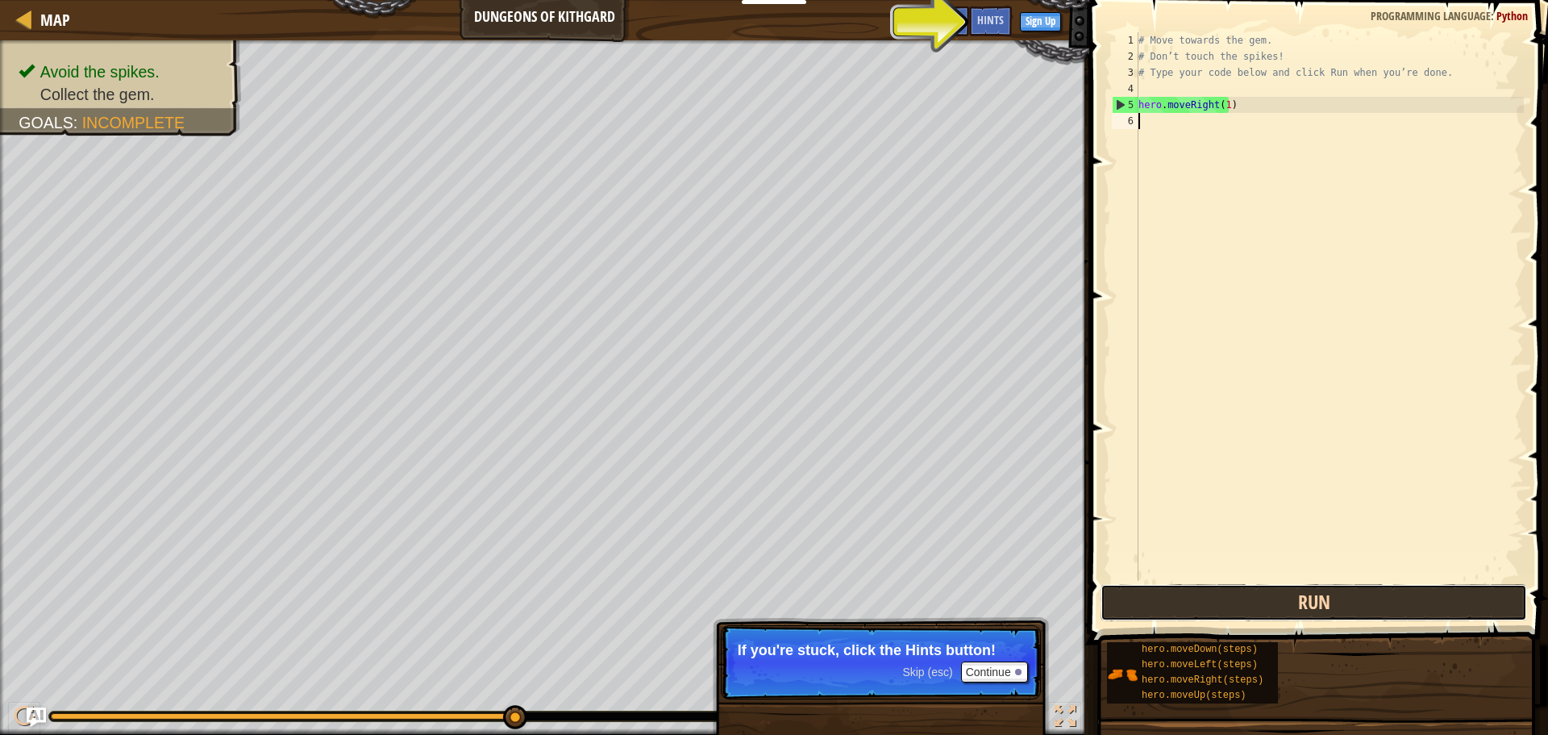
click at [1292, 587] on button "Run" at bounding box center [1314, 602] width 427 height 37
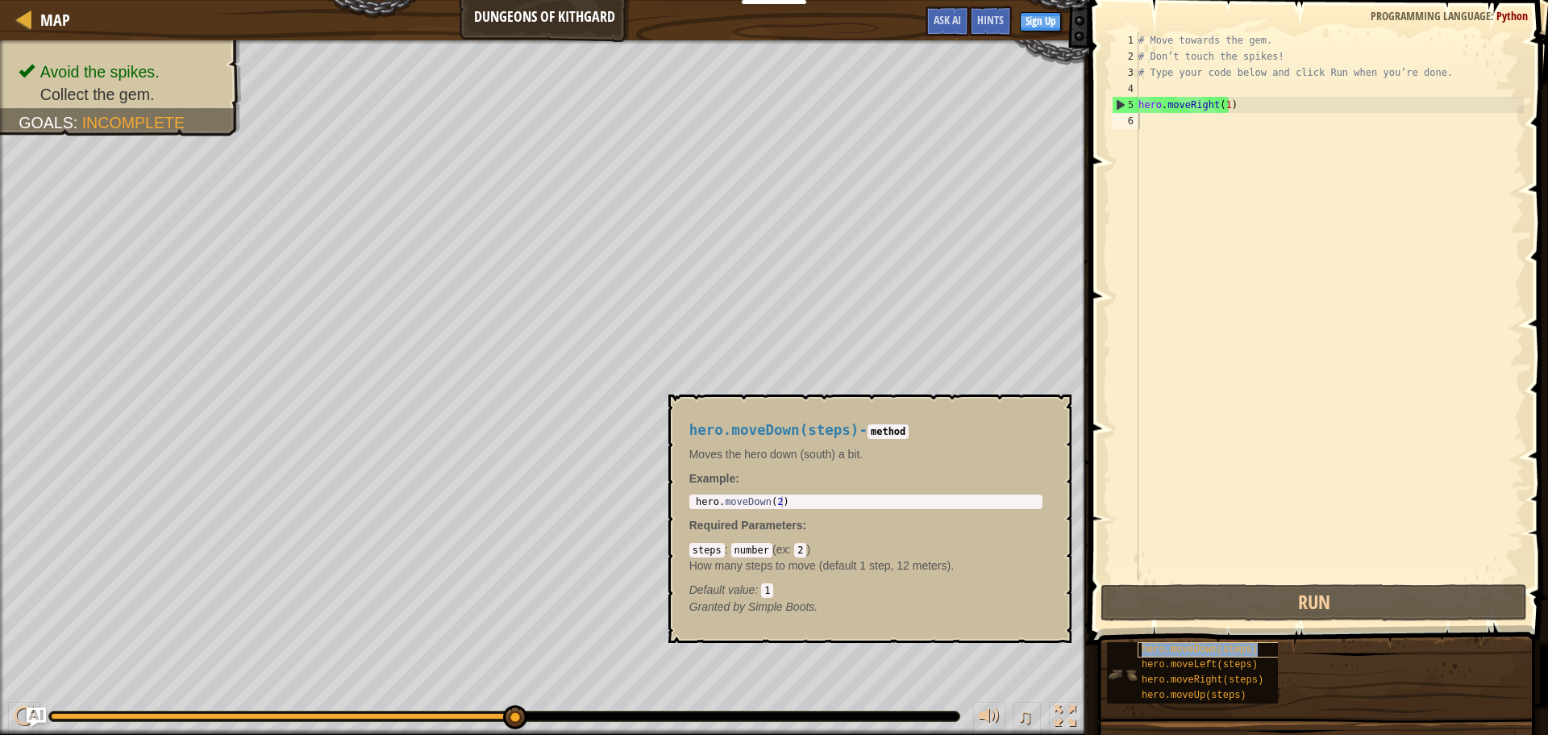
click at [1180, 653] on span "hero.moveDown(steps)" at bounding box center [1200, 649] width 116 height 11
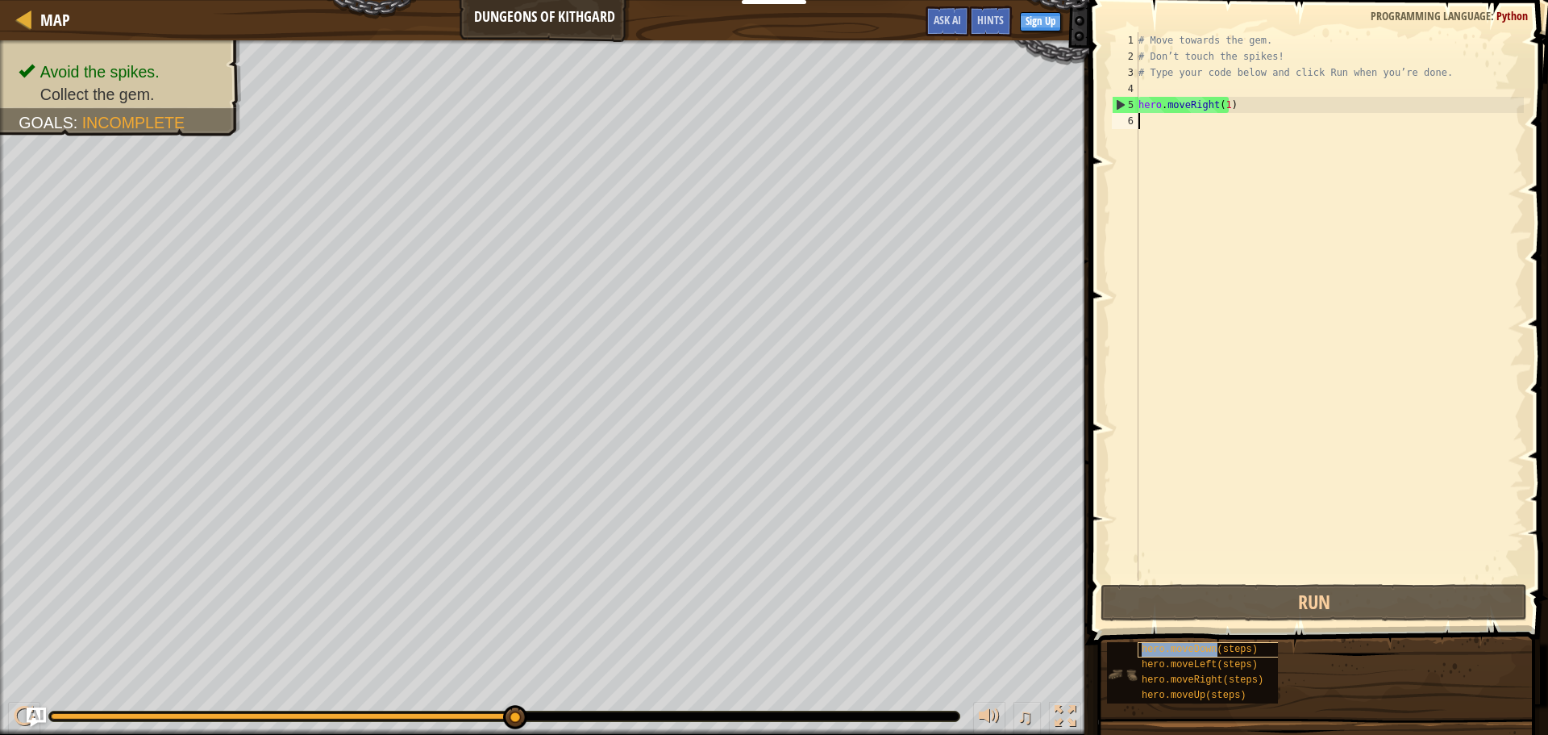
click at [1180, 653] on span "hero.moveDown(steps)" at bounding box center [1200, 649] width 116 height 11
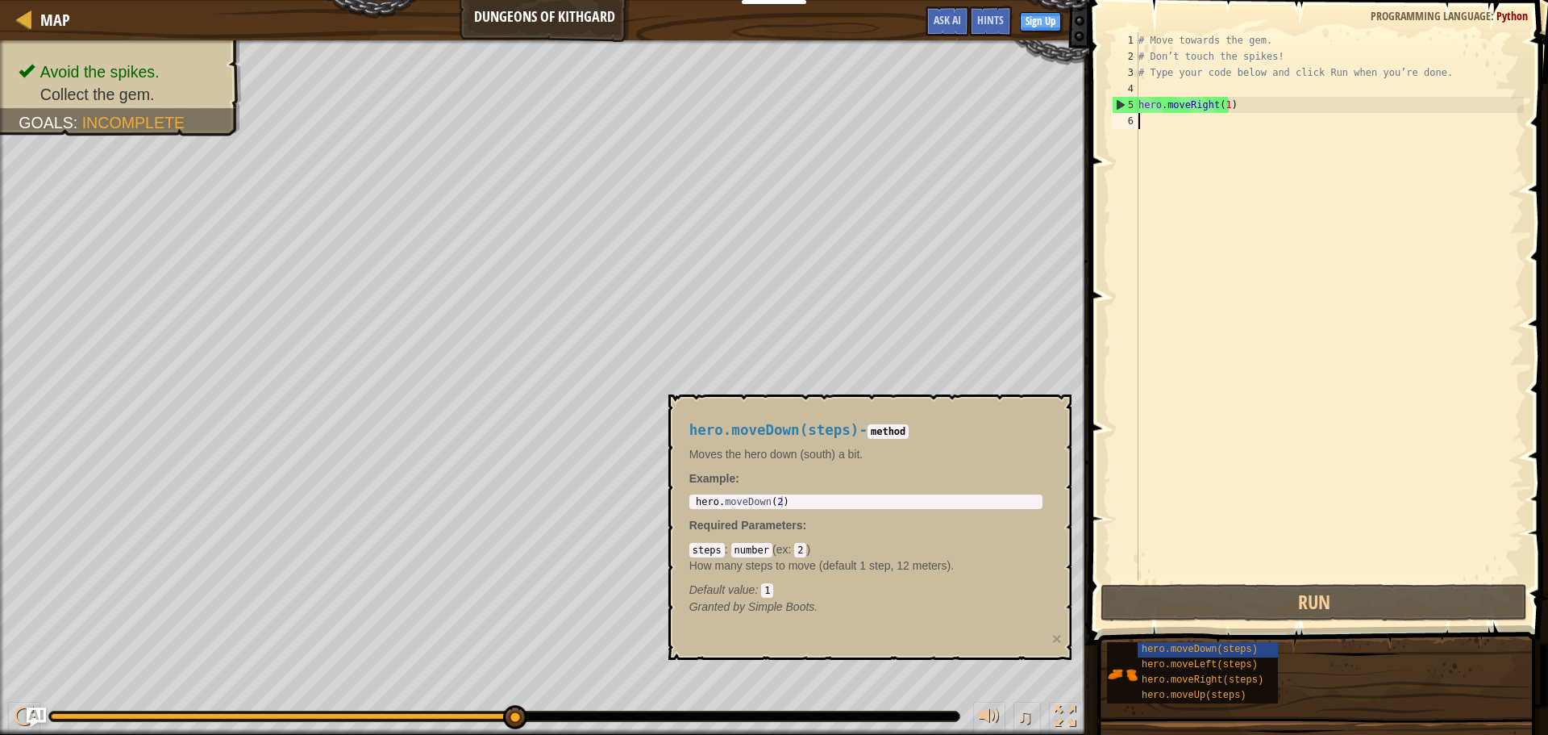
click at [1145, 128] on div "# Move towards the gem. # Don’t touch the spikes! # Type your code below and cl…" at bounding box center [1330, 322] width 389 height 581
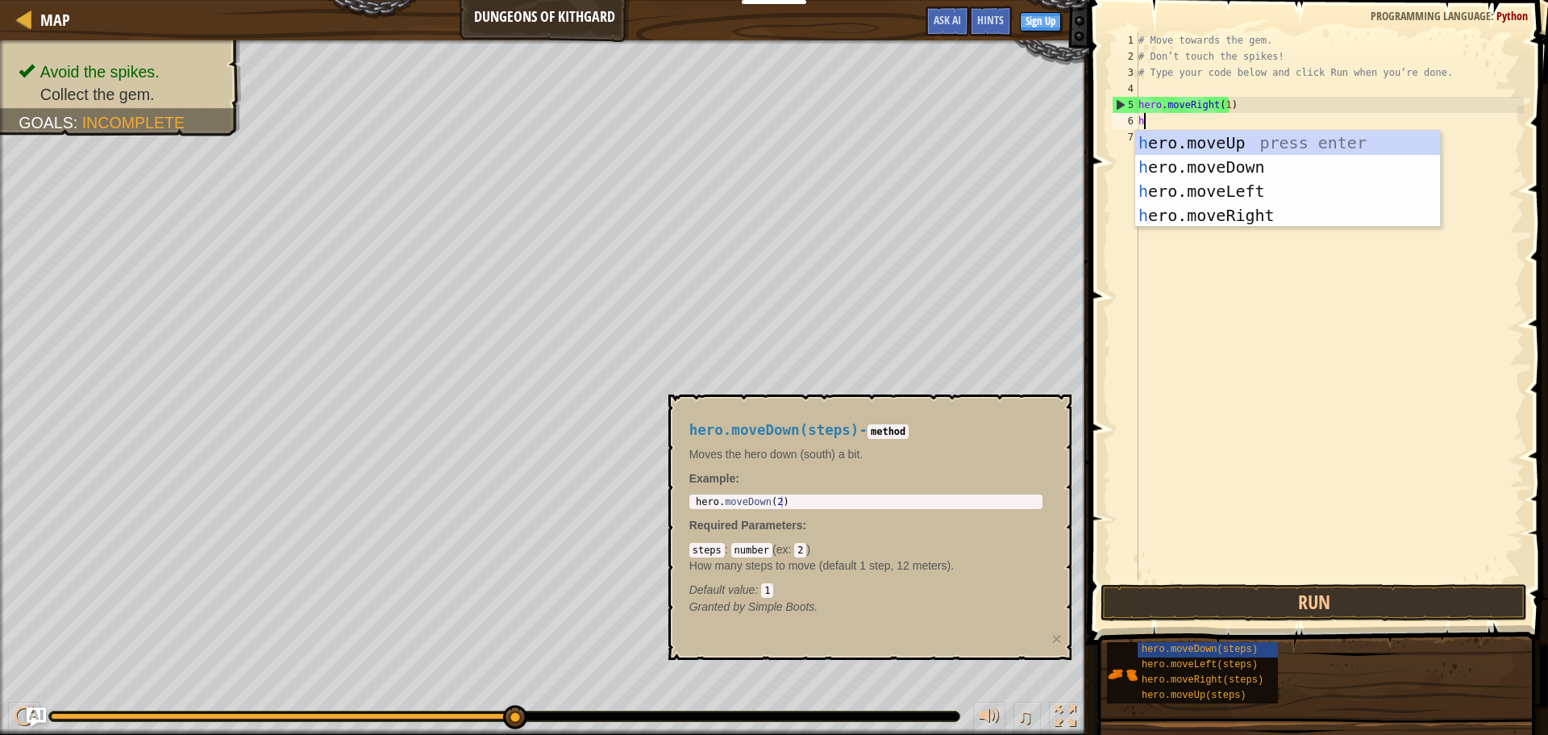
type textarea "he"
click at [1170, 187] on div "he ro.moveUp press enter he ro.moveDown press enter he ro.moveLeft press enter …" at bounding box center [1288, 203] width 305 height 145
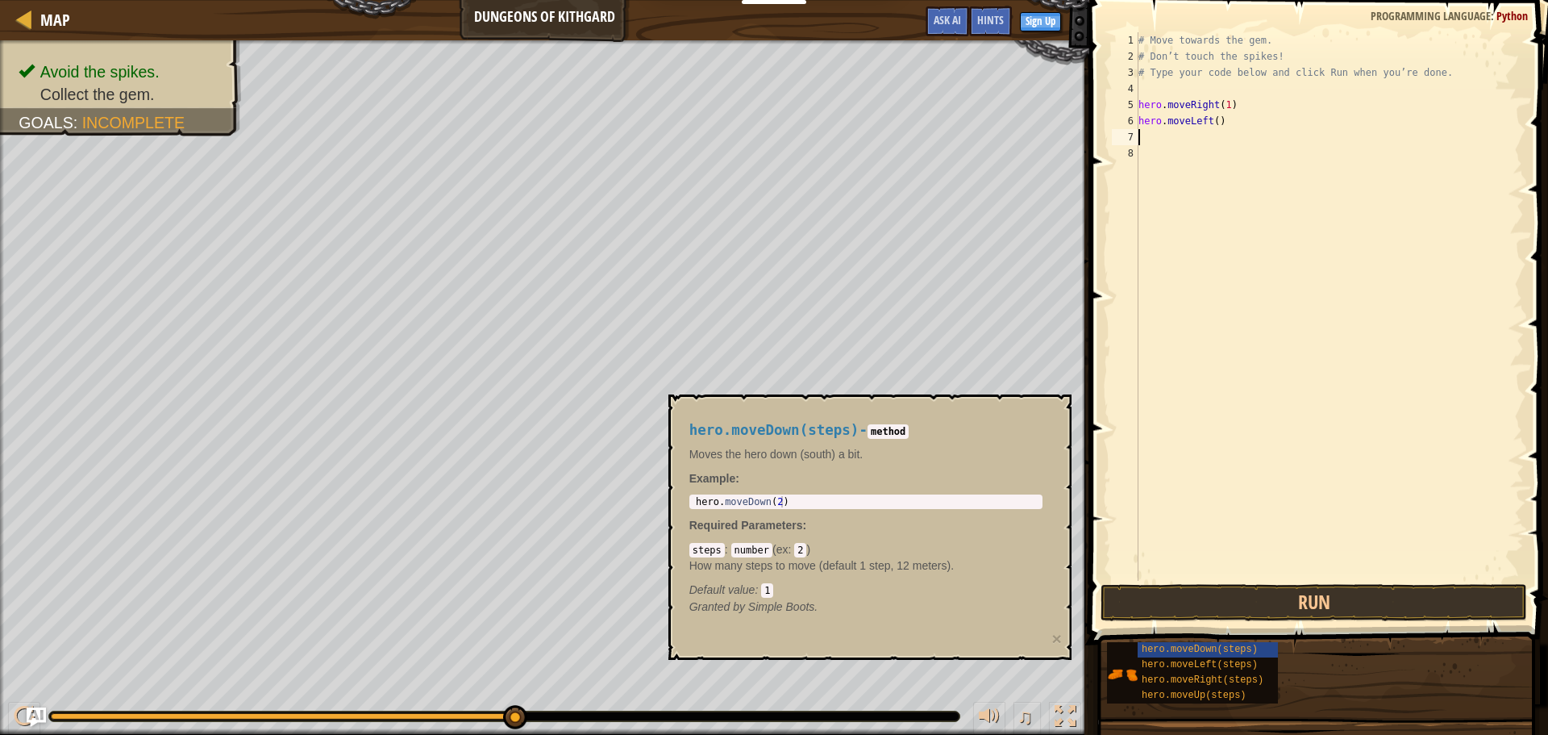
click at [1195, 123] on div "# Move towards the gem. # Don’t touch the spikes! # Type your code below and cl…" at bounding box center [1330, 322] width 389 height 581
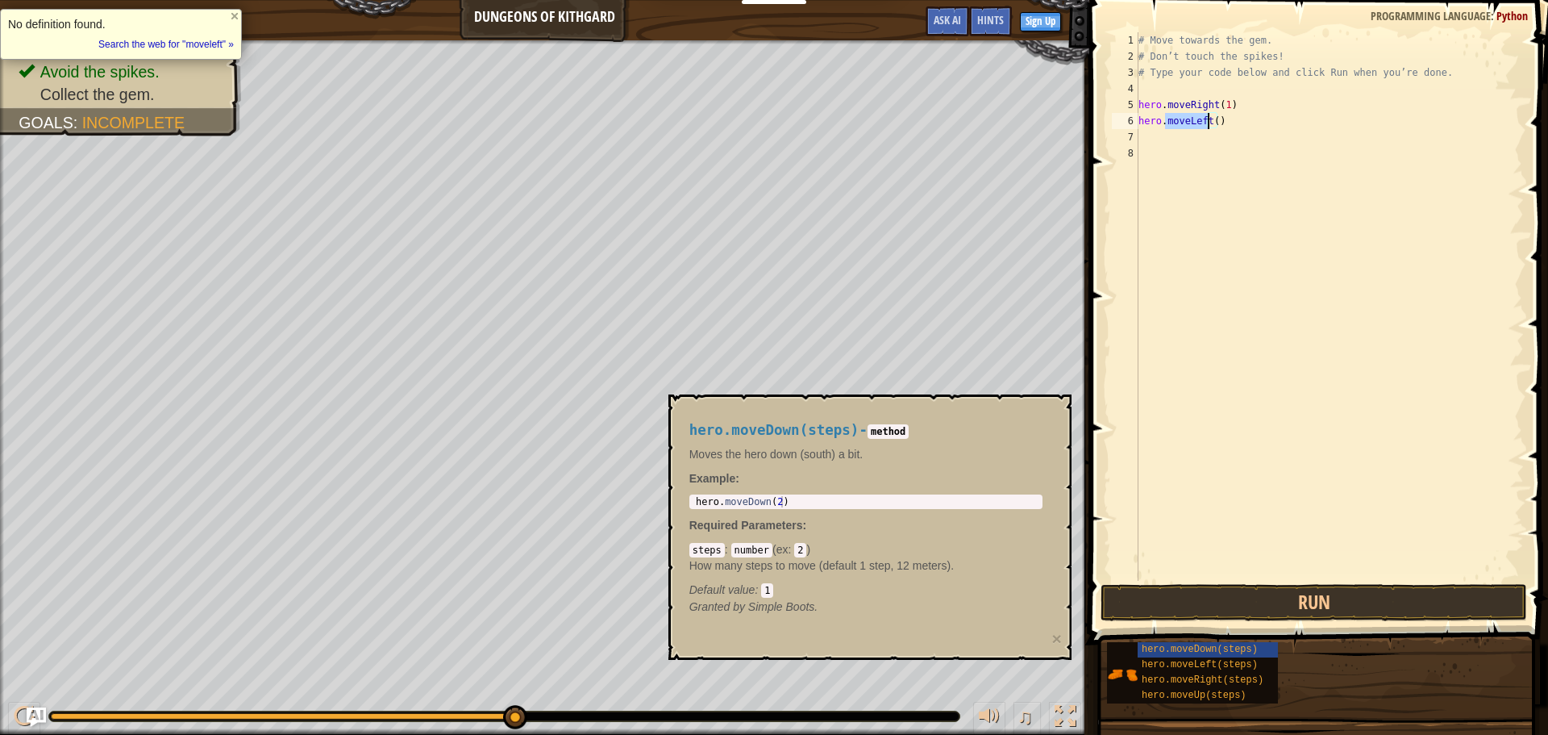
type textarea "hero.()"
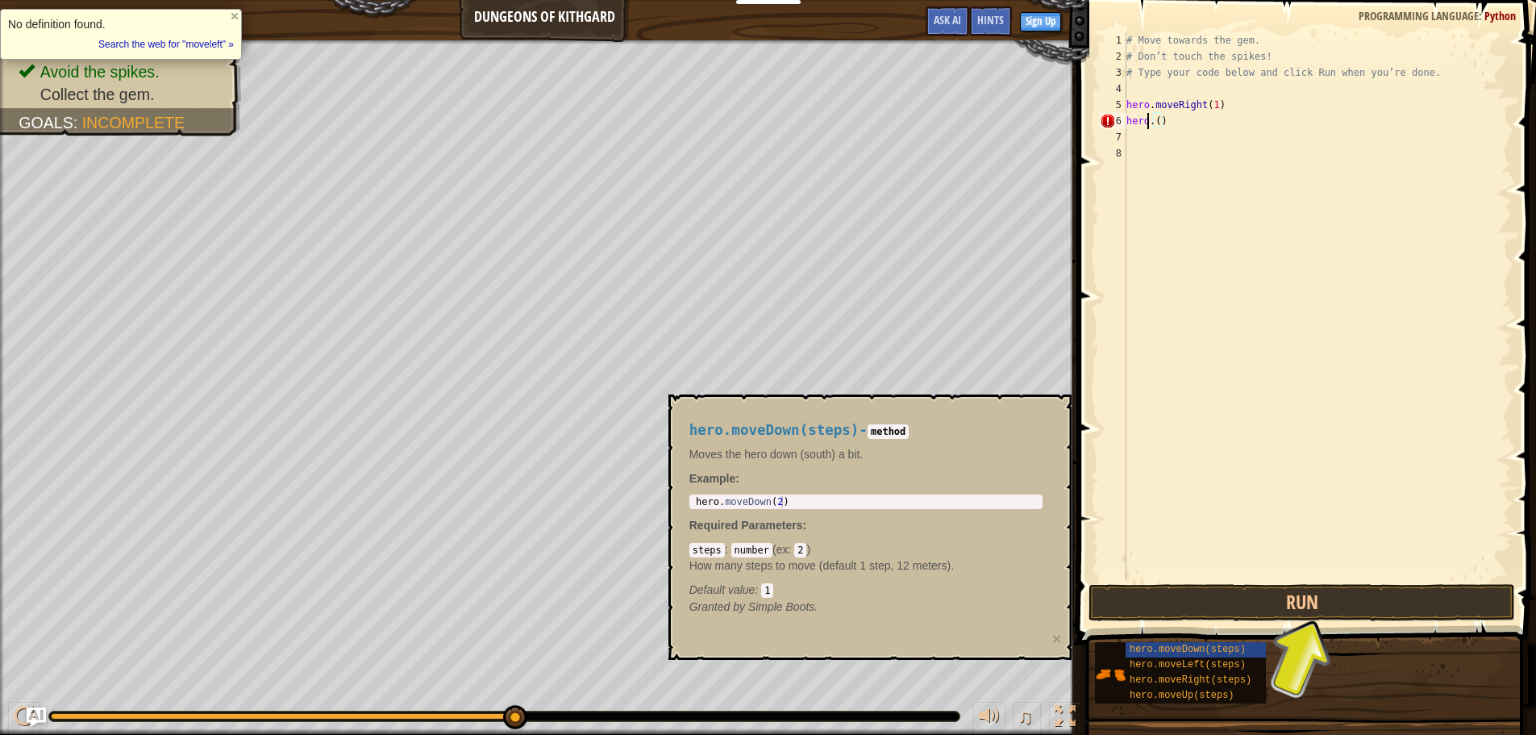
click at [1148, 121] on div "# Move towards the gem. # Don’t touch the spikes! # Type your code below and cl…" at bounding box center [1317, 322] width 389 height 581
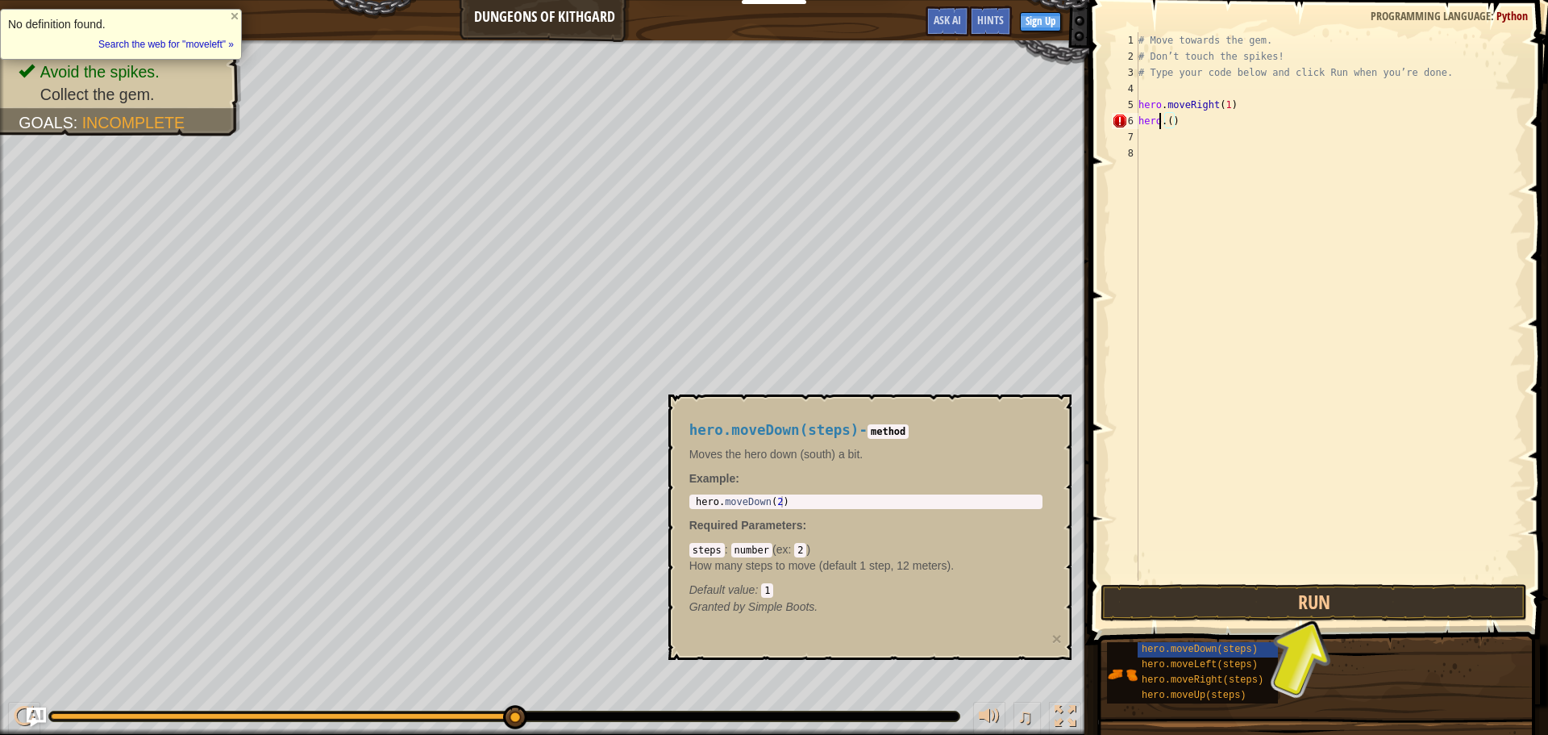
click at [1148, 121] on div "# Move towards the gem. # Don’t touch the spikes! # Type your code below and cl…" at bounding box center [1330, 322] width 389 height 581
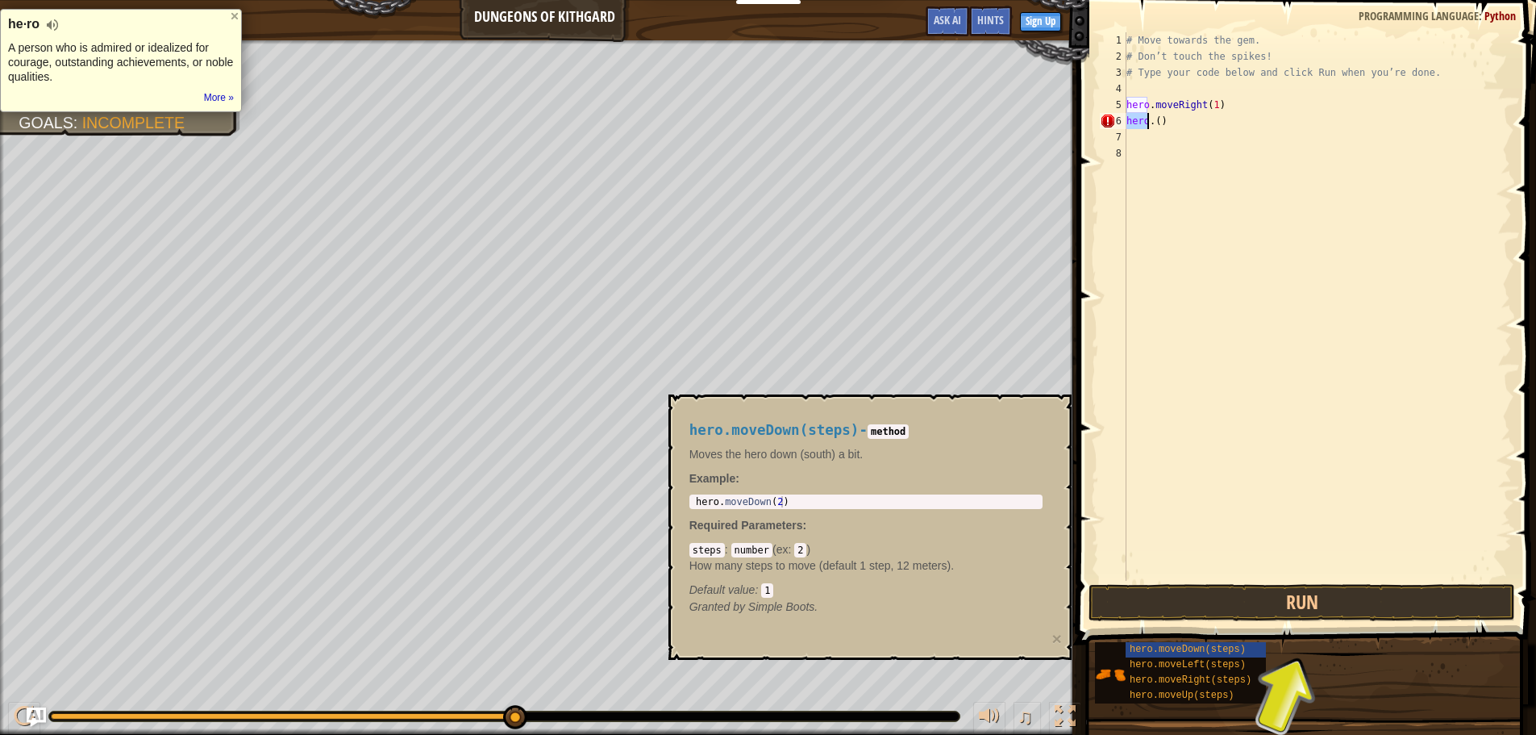
click at [1177, 133] on div "# Move towards the gem. # Don’t touch the spikes! # Type your code below and cl…" at bounding box center [1317, 322] width 389 height 581
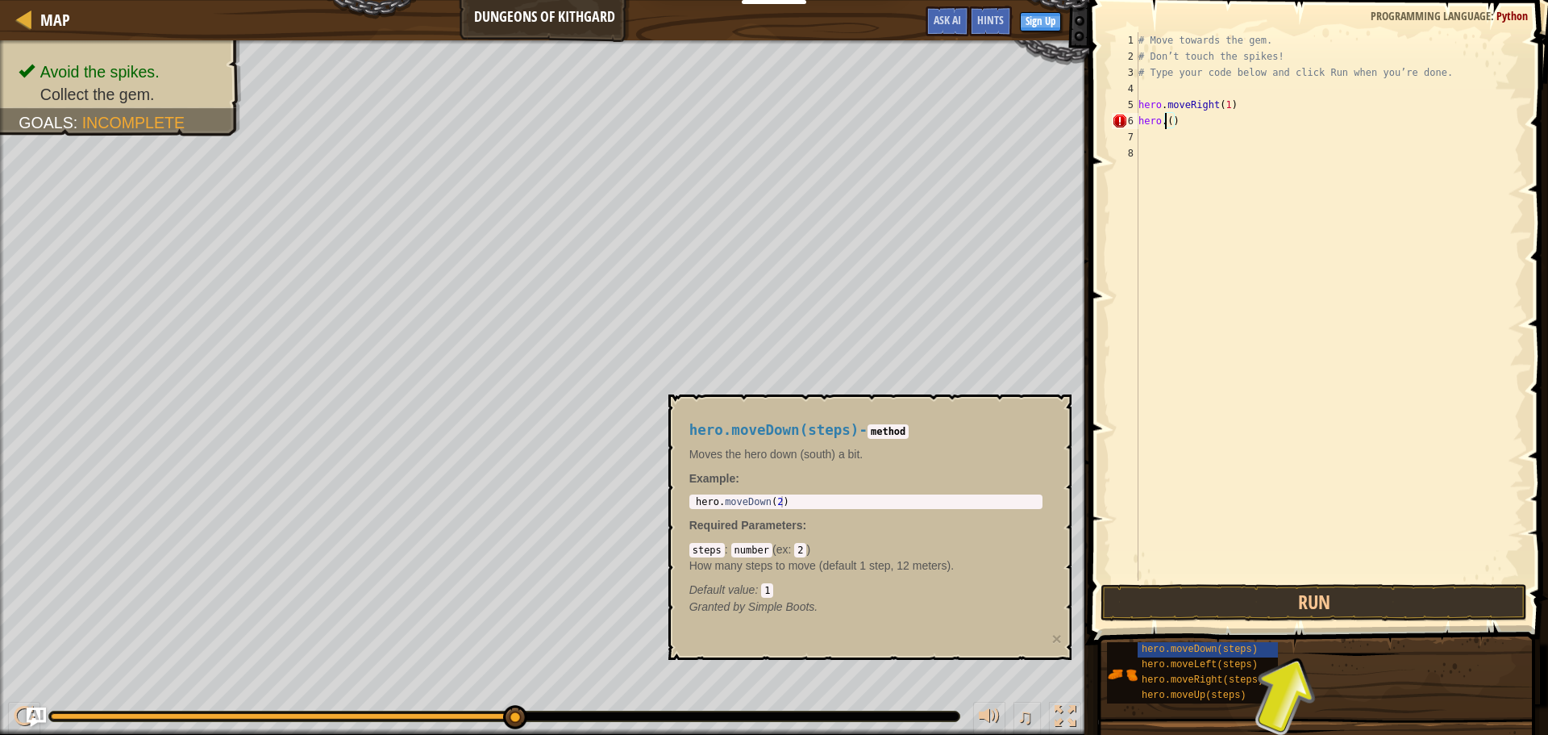
click at [1163, 124] on div "# Move towards the gem. # Don’t touch the spikes! # Type your code below and cl…" at bounding box center [1330, 322] width 389 height 581
type textarea "hero.()"
drag, startPoint x: 1163, startPoint y: 124, endPoint x: 1139, endPoint y: 122, distance: 24.3
click at [1139, 122] on div "# Move towards the gem. # Don’t touch the spikes! # Type your code below and cl…" at bounding box center [1330, 322] width 389 height 581
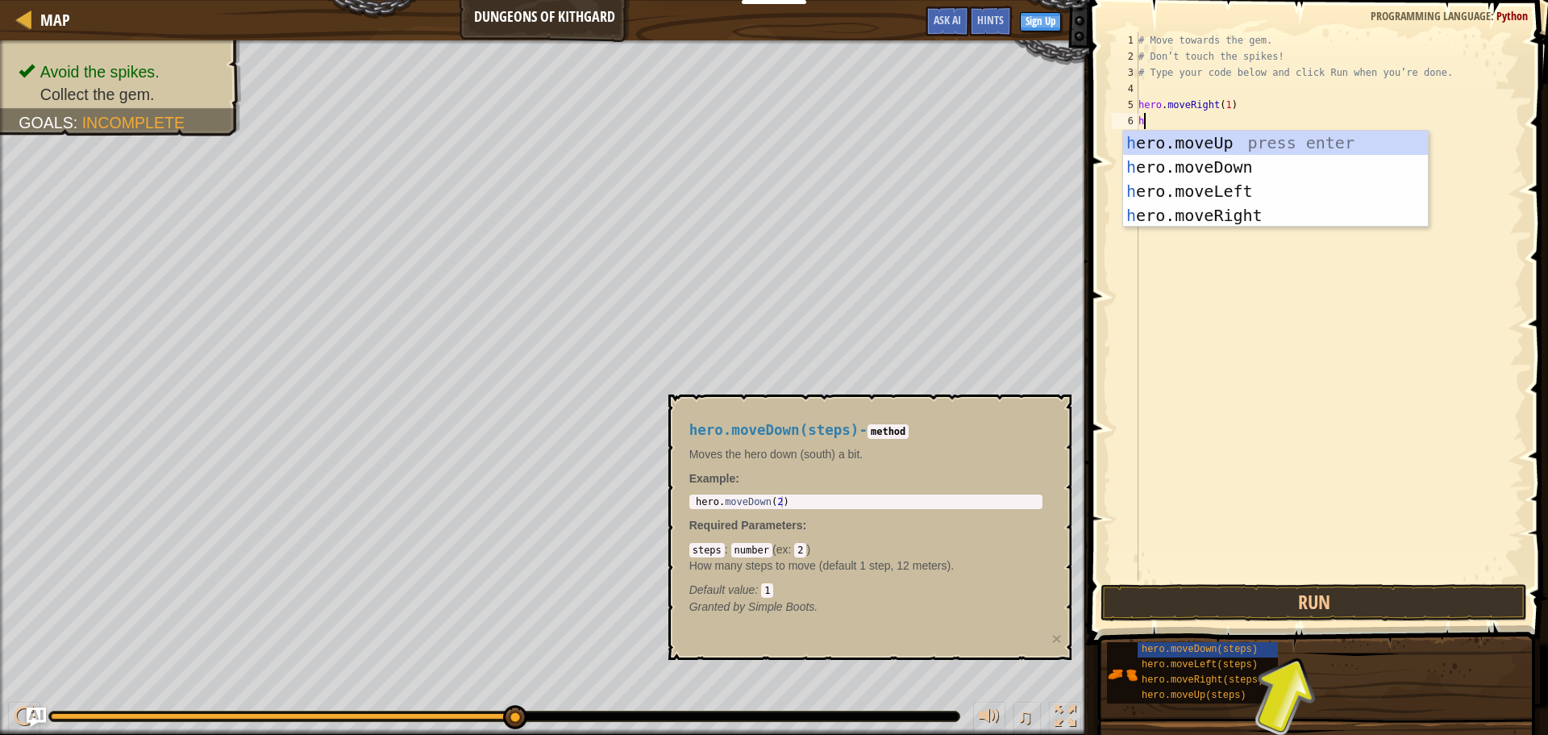
type textarea "he"
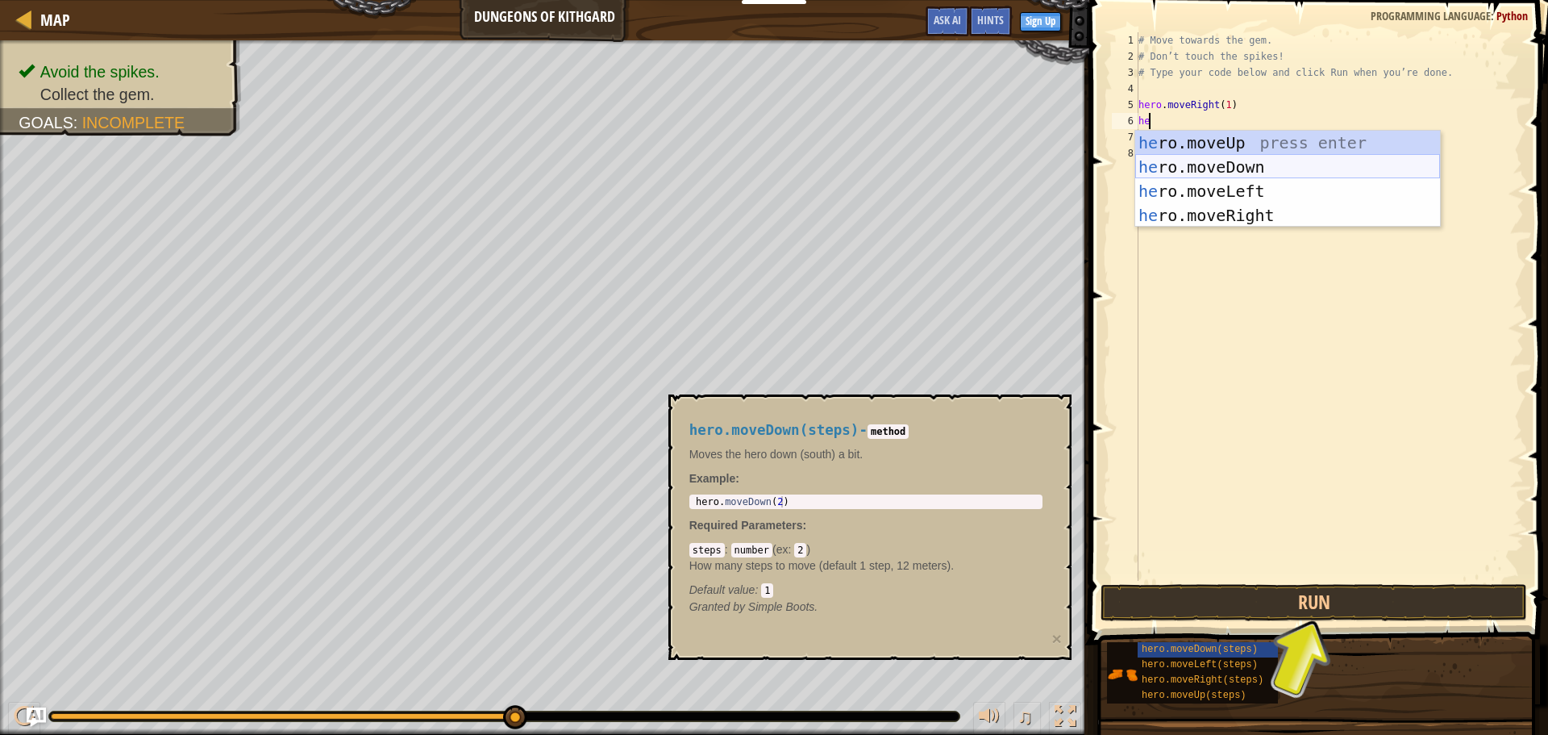
click at [1211, 164] on div "he ro.moveUp press enter he ro.moveDown press enter he ro.moveLeft press enter …" at bounding box center [1288, 203] width 305 height 145
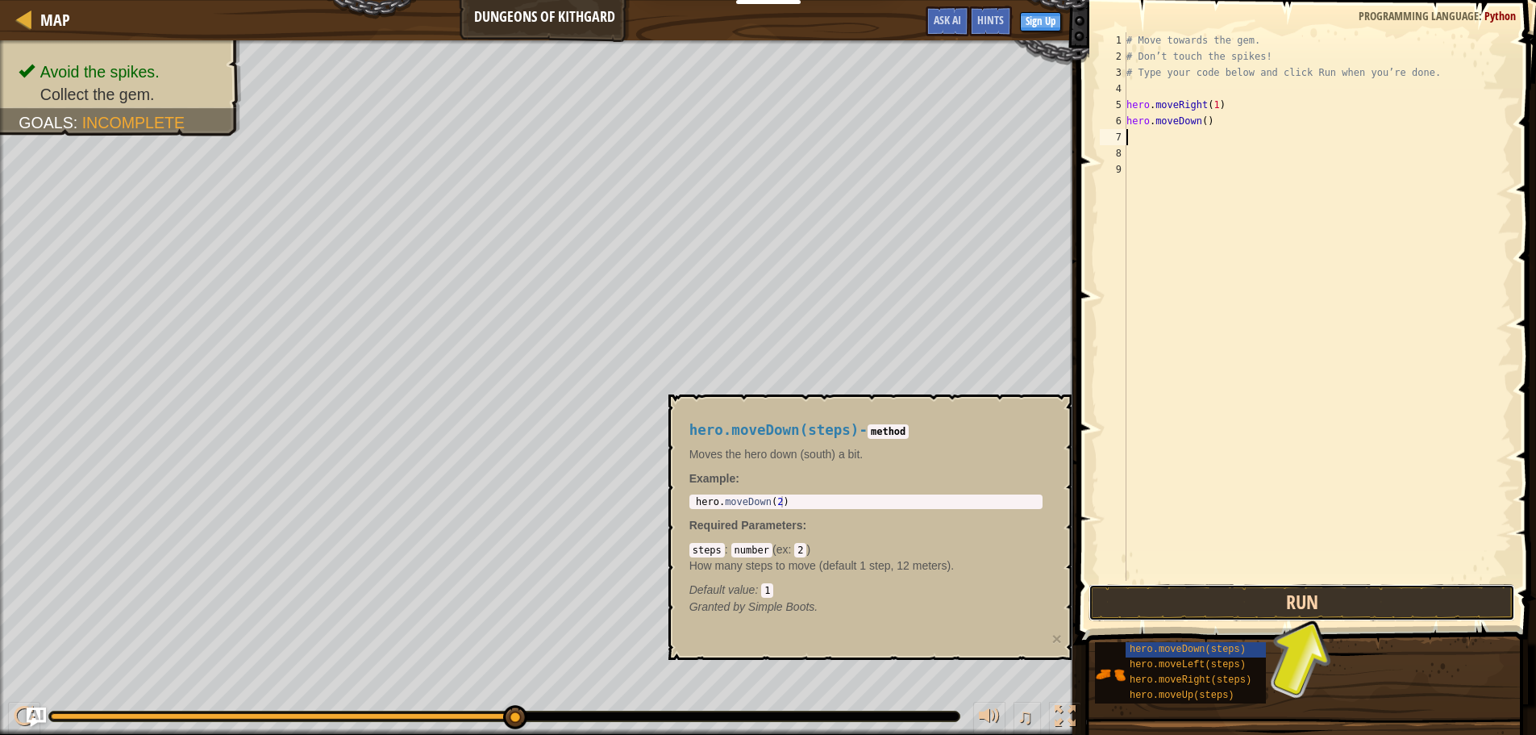
click at [1271, 593] on button "Run" at bounding box center [1302, 602] width 427 height 37
